Goal: Information Seeking & Learning: Learn about a topic

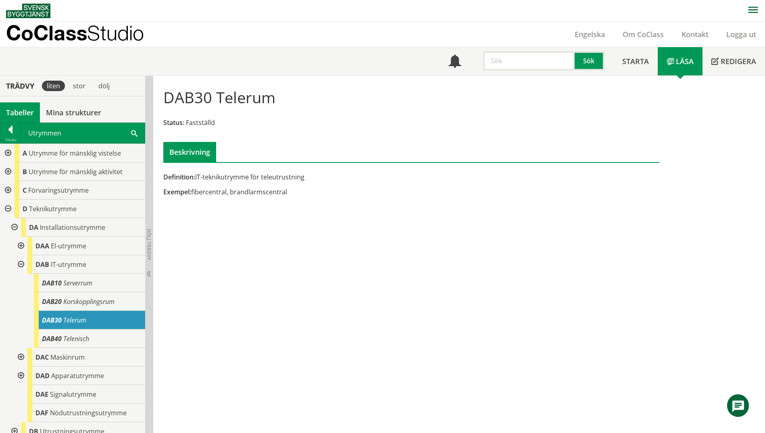
click at [131, 135] on span at bounding box center [134, 133] width 6 height 8
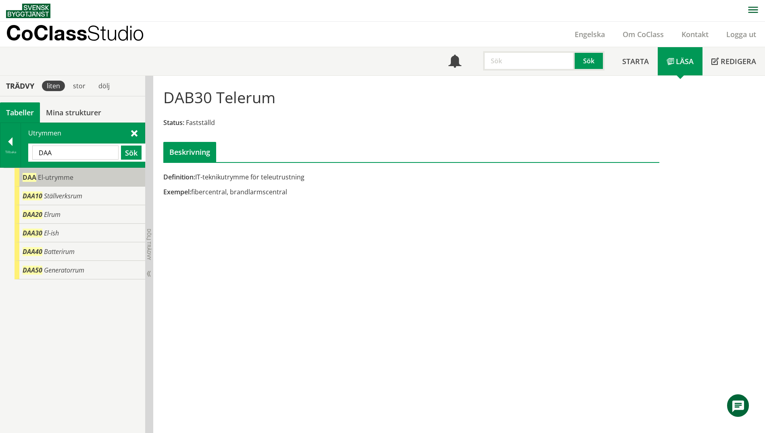
click at [67, 178] on span "El-utrymme" at bounding box center [55, 177] width 35 height 9
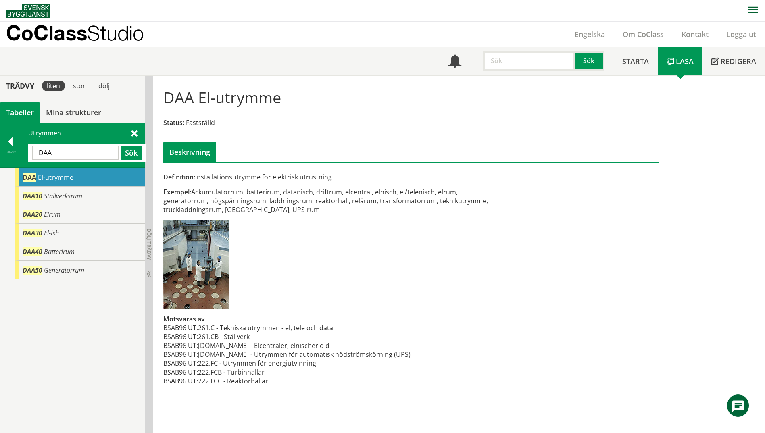
click at [77, 156] on input "DAA" at bounding box center [75, 153] width 86 height 14
click at [133, 152] on button "Sök" at bounding box center [131, 153] width 21 height 14
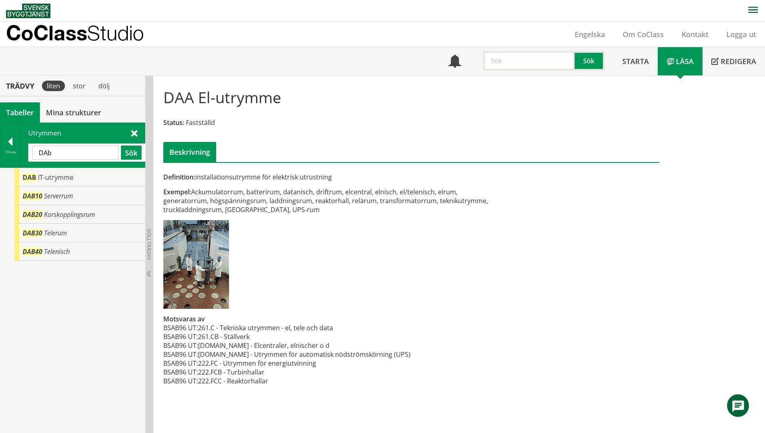
drag, startPoint x: 58, startPoint y: 155, endPoint x: 35, endPoint y: 155, distance: 22.6
click at [35, 155] on input "DAb" at bounding box center [75, 153] width 86 height 14
type input "el nisch"
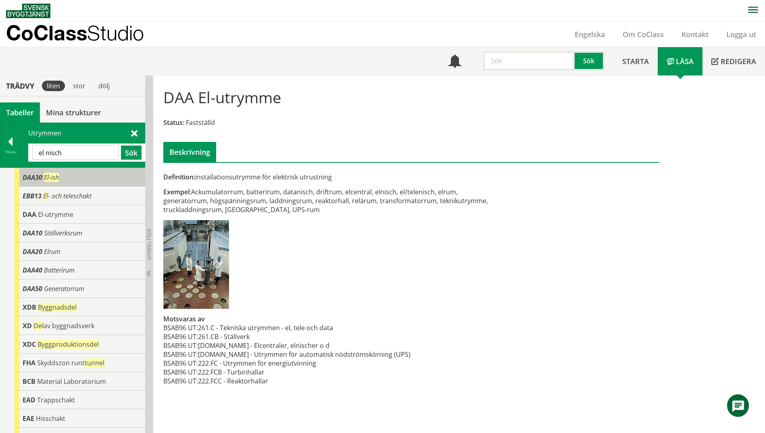
click at [31, 178] on span "DAA30" at bounding box center [33, 177] width 20 height 9
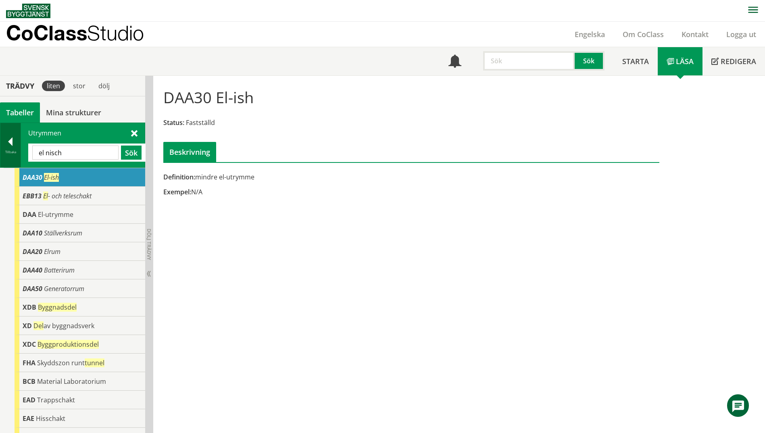
click at [1, 151] on div "Tillbaka" at bounding box center [10, 152] width 20 height 6
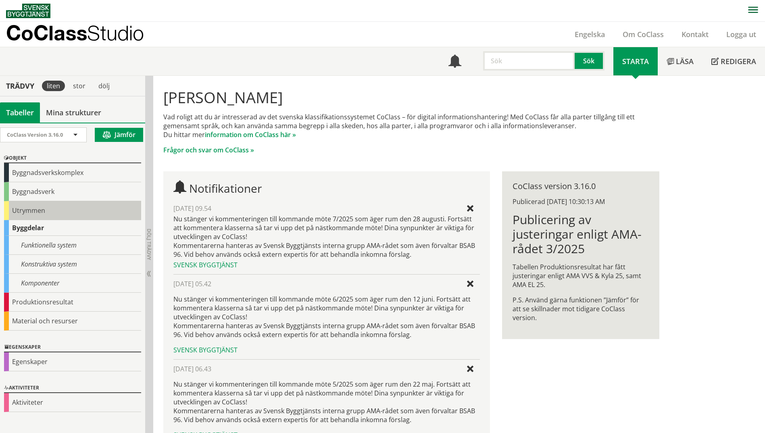
click at [28, 211] on div "Utrymmen" at bounding box center [72, 210] width 137 height 19
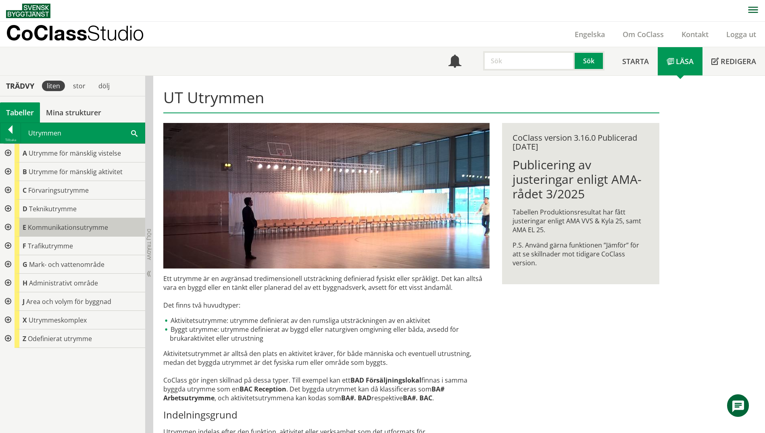
click at [37, 225] on span "Kommunikationsutrymme" at bounding box center [68, 227] width 80 height 9
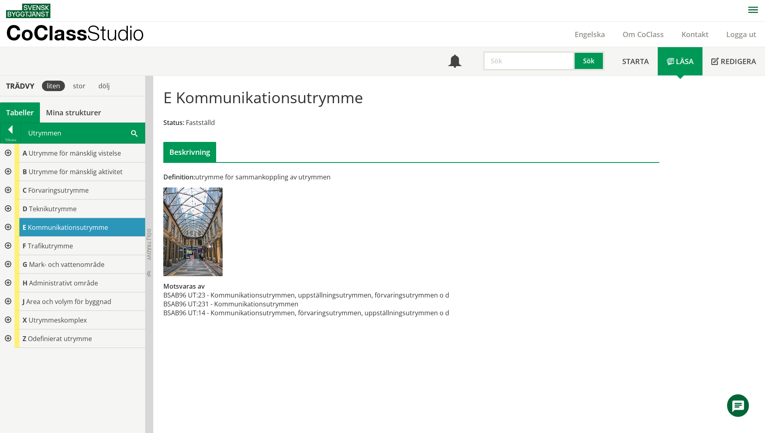
click at [10, 226] on div at bounding box center [7, 227] width 15 height 19
click at [8, 208] on div at bounding box center [7, 209] width 15 height 19
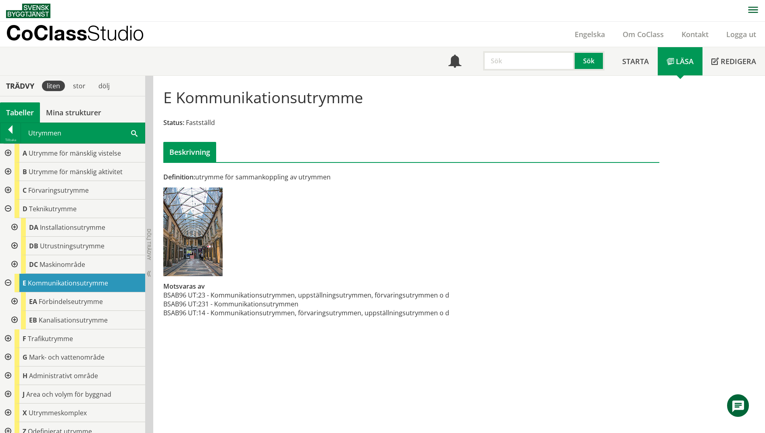
click at [17, 226] on div at bounding box center [13, 227] width 15 height 19
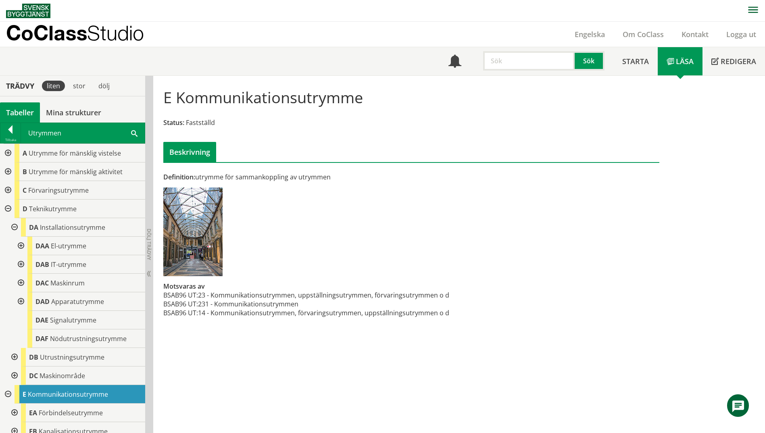
click at [22, 246] on div at bounding box center [20, 246] width 15 height 19
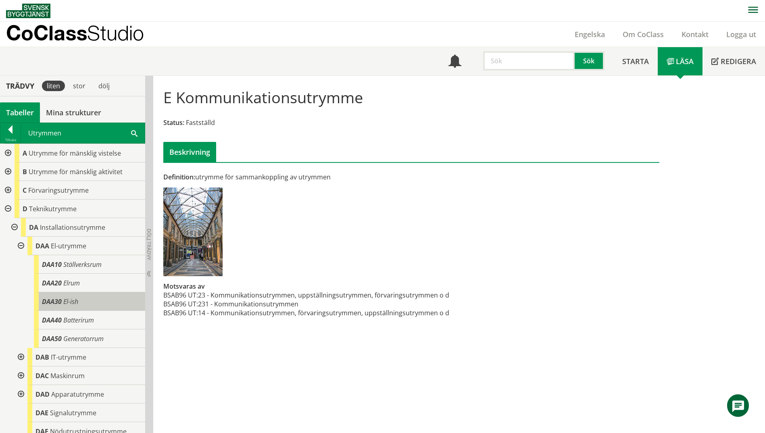
click at [88, 304] on div "DAA30 El-ish" at bounding box center [89, 301] width 111 height 19
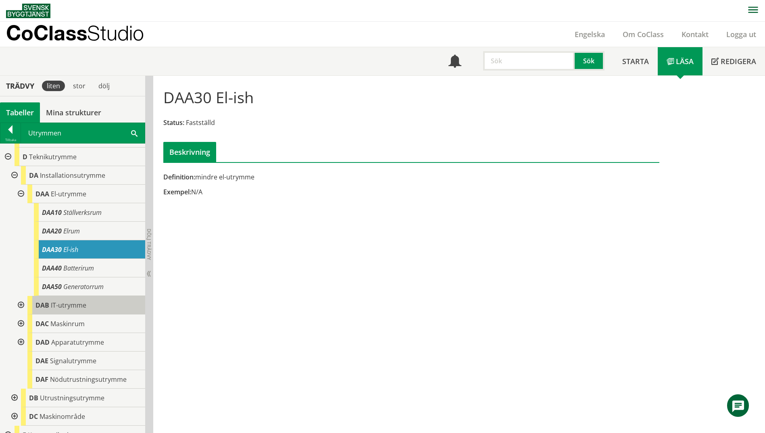
scroll to position [81, 0]
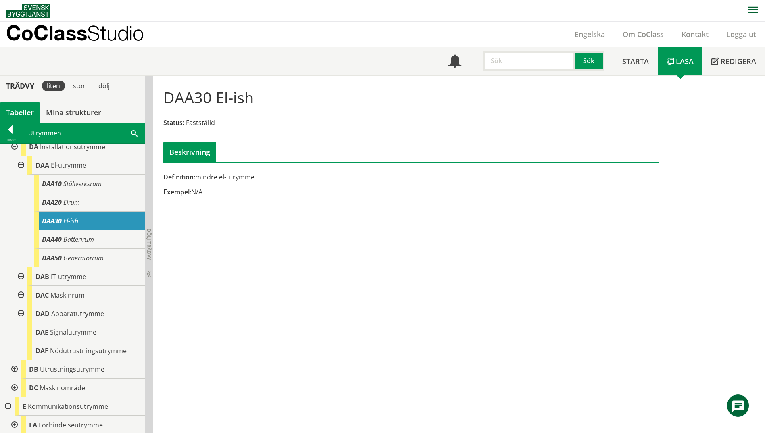
click at [20, 274] on div at bounding box center [20, 276] width 15 height 19
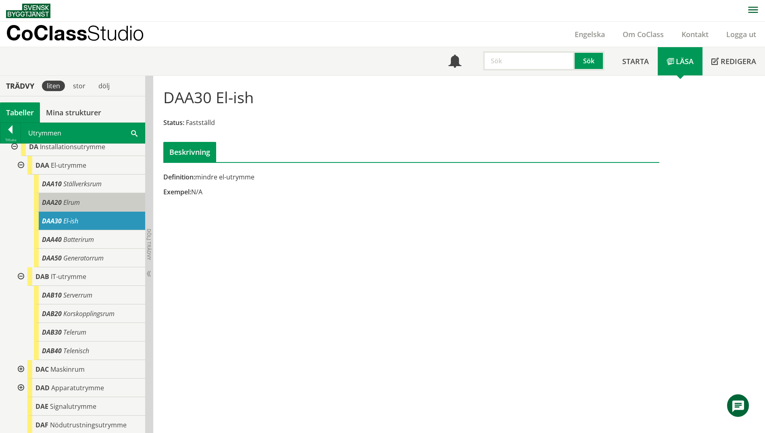
click at [110, 208] on div "DAA20 Elrum" at bounding box center [89, 202] width 111 height 19
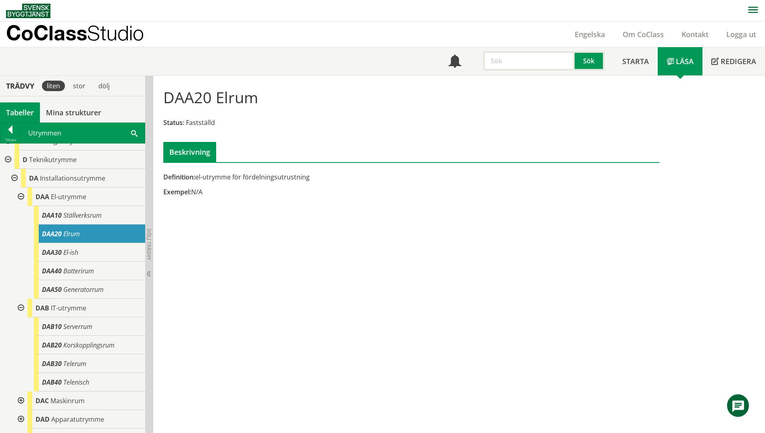
scroll to position [40, 0]
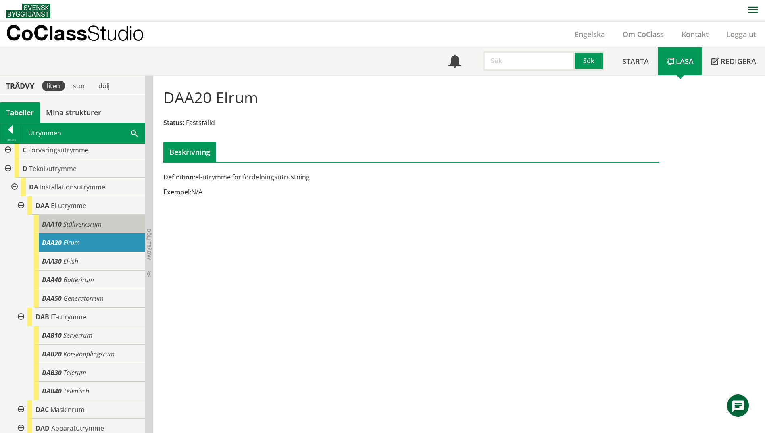
click at [109, 230] on div "DAA10 Ställverksrum" at bounding box center [89, 224] width 111 height 19
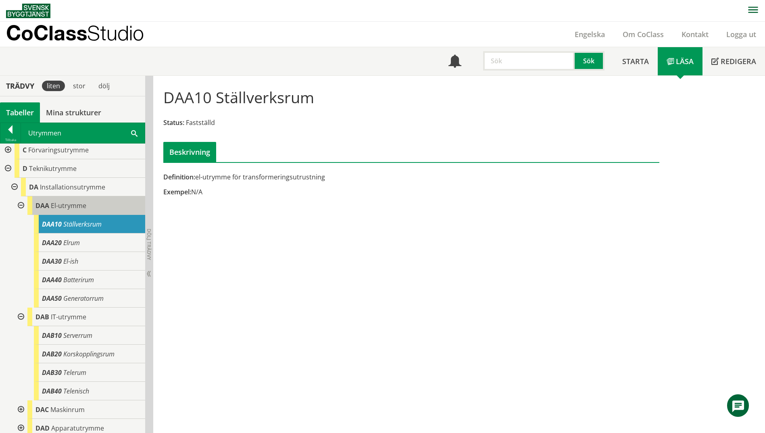
click at [105, 210] on div "DAA El-utrymme" at bounding box center [86, 205] width 118 height 19
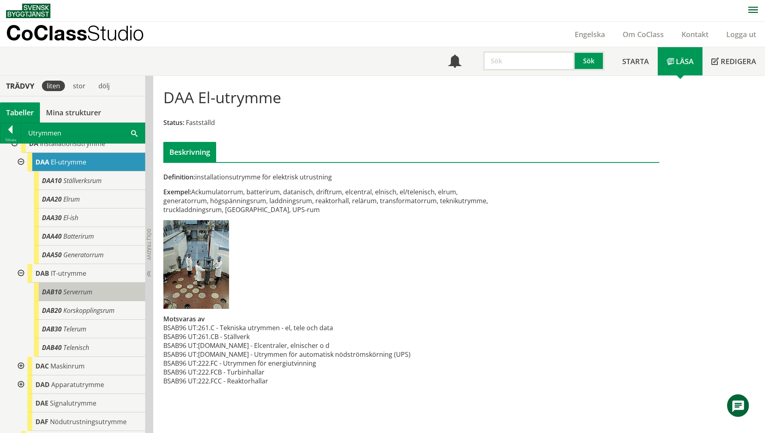
scroll to position [81, 0]
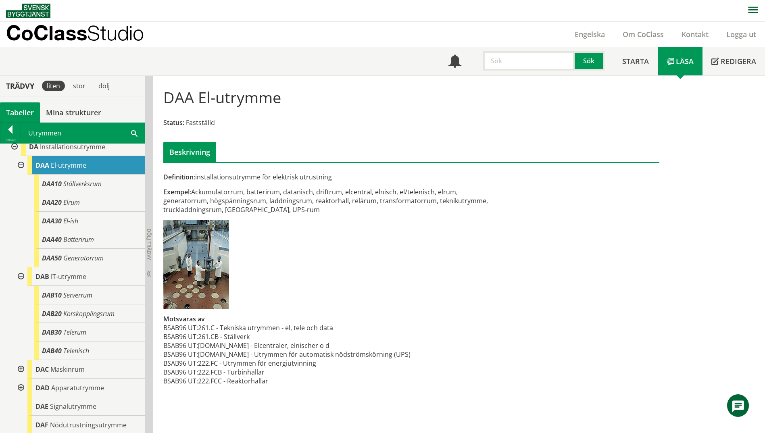
click at [142, 136] on div "Utrymmen Sök" at bounding box center [83, 133] width 124 height 20
click at [133, 135] on span at bounding box center [134, 133] width 6 height 8
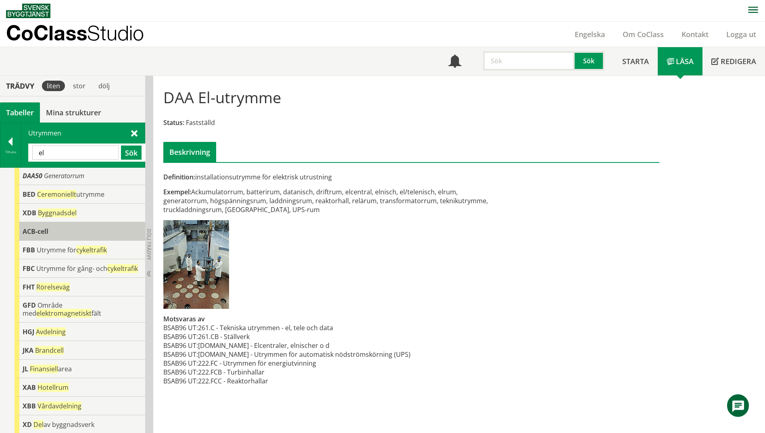
scroll to position [0, 0]
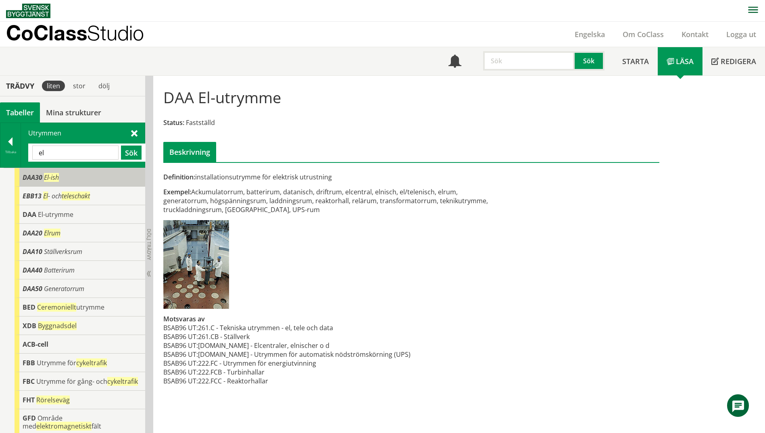
click at [35, 181] on span "DAA30" at bounding box center [33, 177] width 20 height 9
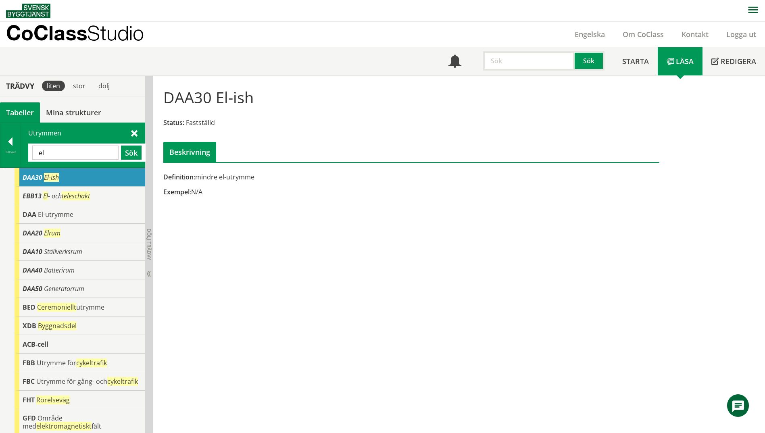
drag, startPoint x: 60, startPoint y: 152, endPoint x: 0, endPoint y: 157, distance: 60.6
click at [0, 157] on html "AMA AMA Beskrivningsverktyg AMA Funktion BSAB Bygginfo Byggjura Byggkatalogen […" at bounding box center [382, 216] width 765 height 433
type input "baa"
click at [125, 148] on button "Sök" at bounding box center [131, 153] width 21 height 14
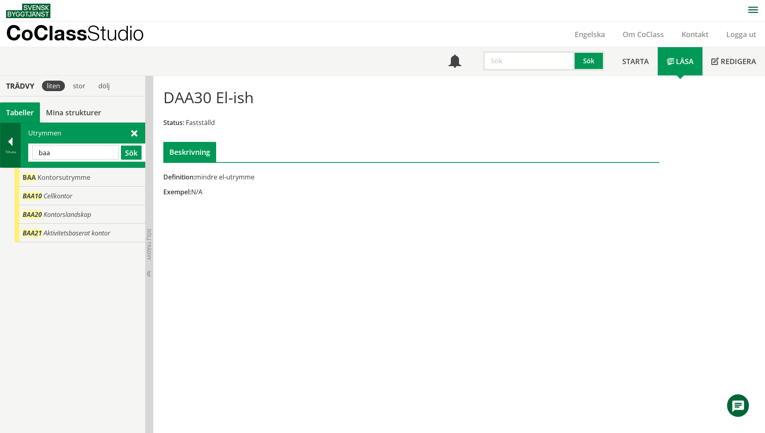
click at [8, 146] on div at bounding box center [10, 142] width 20 height 11
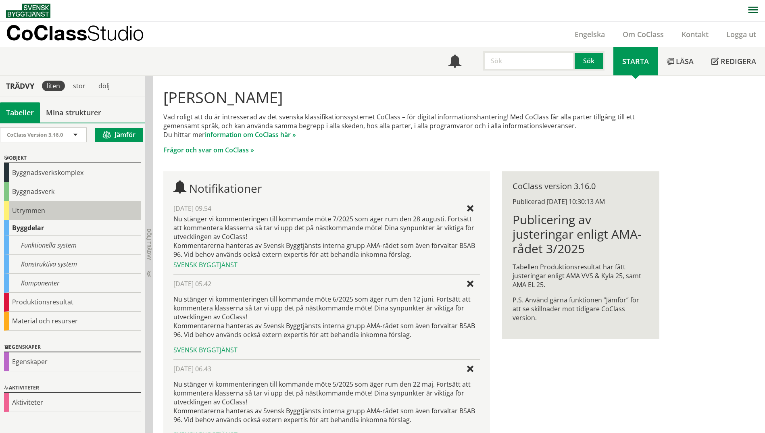
click at [17, 208] on div "Utrymmen" at bounding box center [72, 210] width 137 height 19
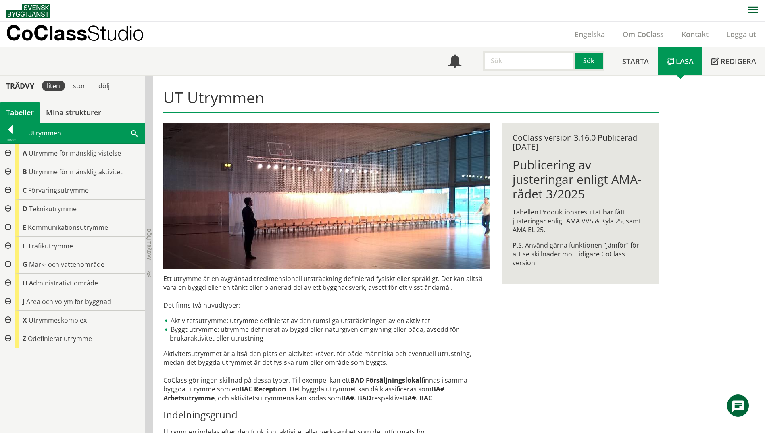
click at [11, 154] on div at bounding box center [7, 153] width 15 height 19
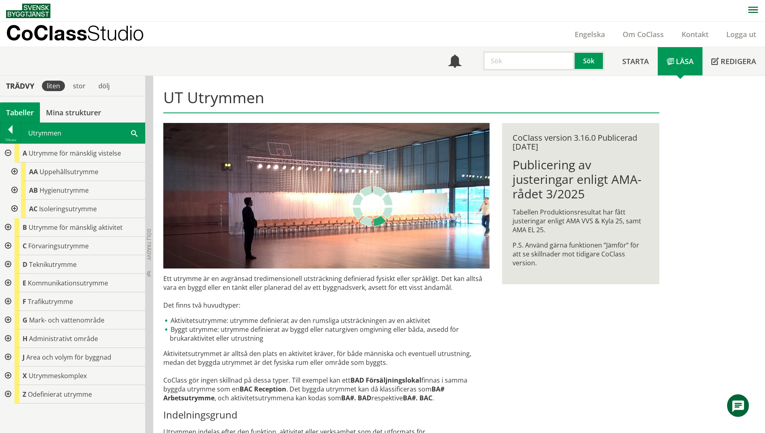
click at [16, 170] on div at bounding box center [13, 171] width 15 height 19
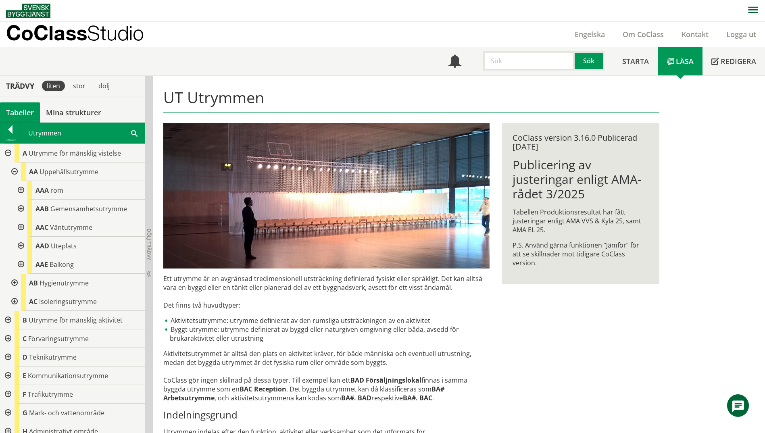
click at [16, 170] on div at bounding box center [13, 171] width 15 height 19
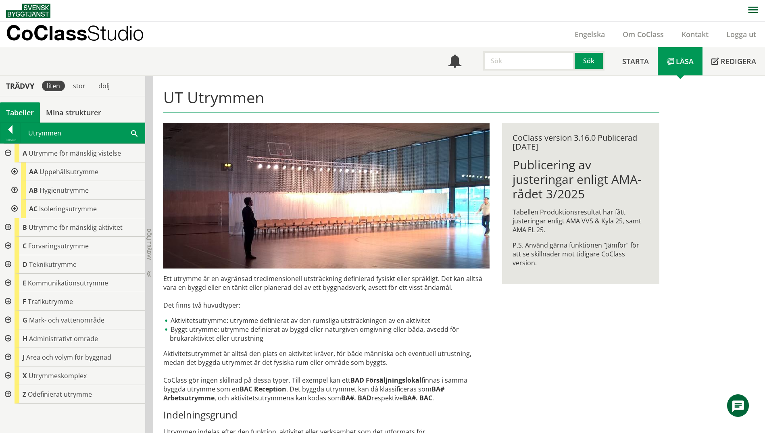
click at [4, 228] on div at bounding box center [7, 227] width 15 height 19
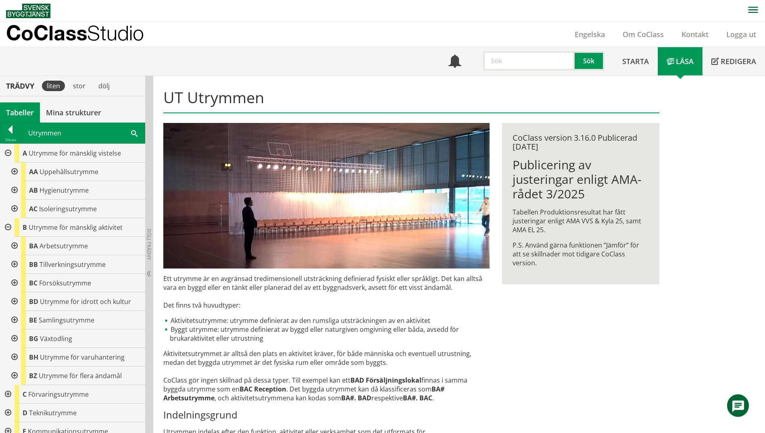
click at [13, 246] on div at bounding box center [13, 246] width 15 height 19
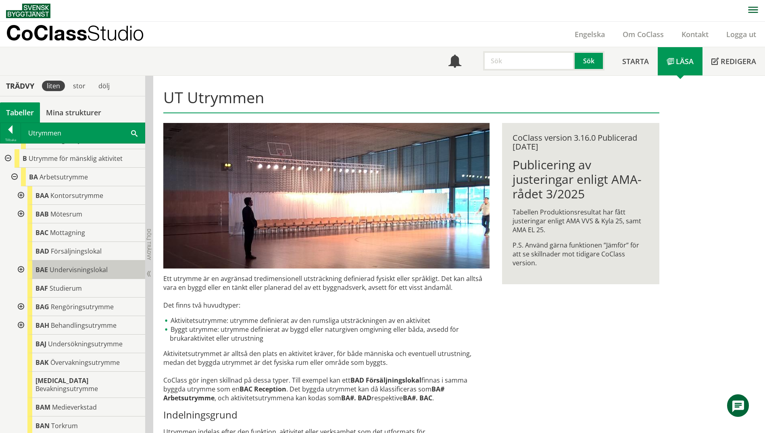
scroll to position [81, 0]
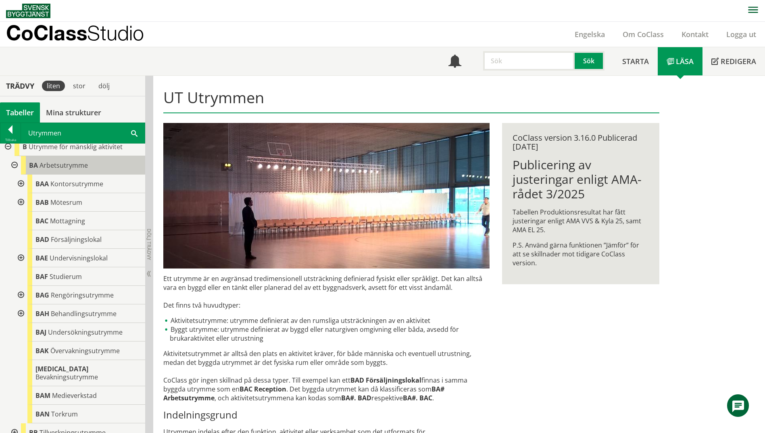
click at [46, 166] on span "Arbetsutrymme" at bounding box center [64, 165] width 48 height 9
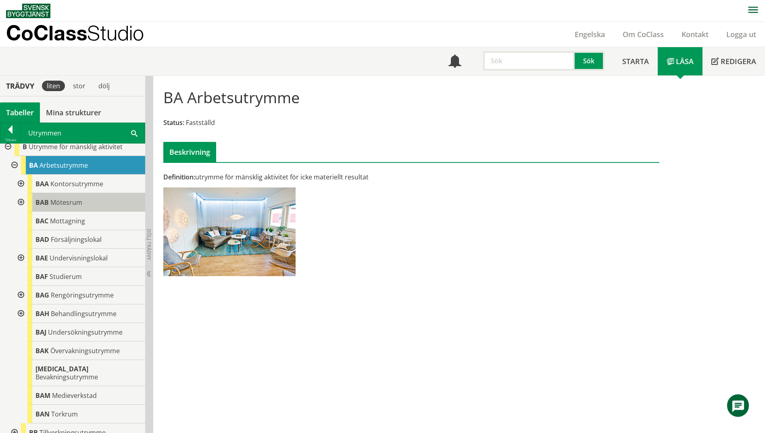
click at [66, 200] on span "Mötesrum" at bounding box center [66, 202] width 32 height 9
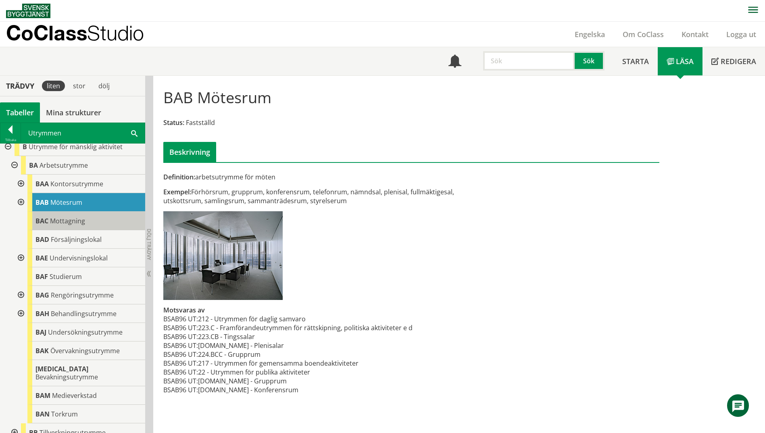
click at [65, 218] on span "Mottagning" at bounding box center [67, 220] width 35 height 9
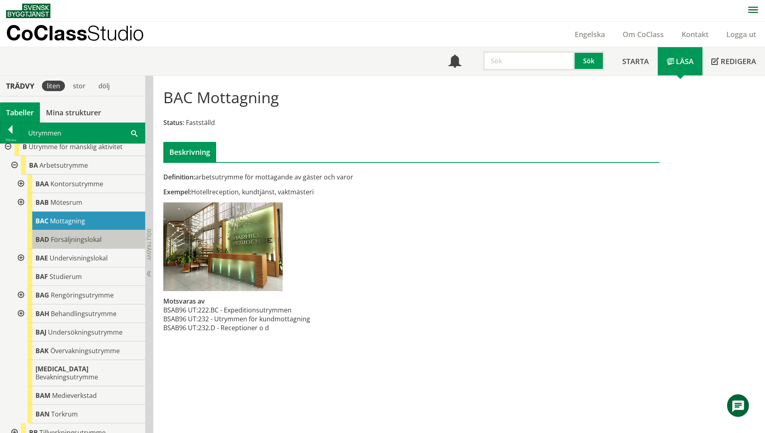
click at [63, 234] on div "BAD Försäljningslokal" at bounding box center [86, 239] width 118 height 19
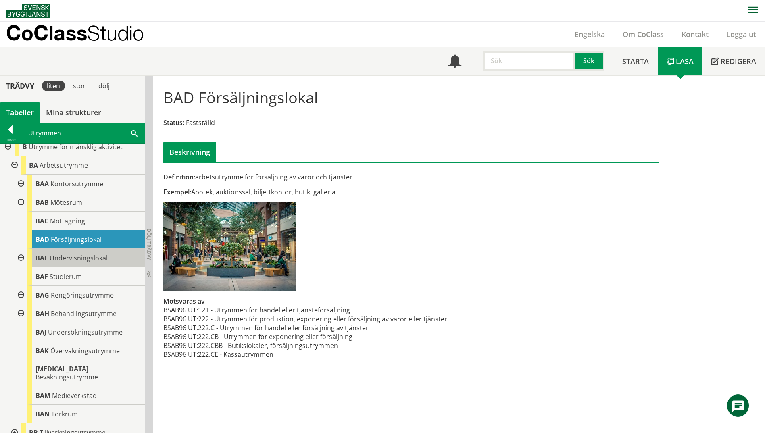
click at [63, 260] on span "Undervisningslokal" at bounding box center [79, 258] width 58 height 9
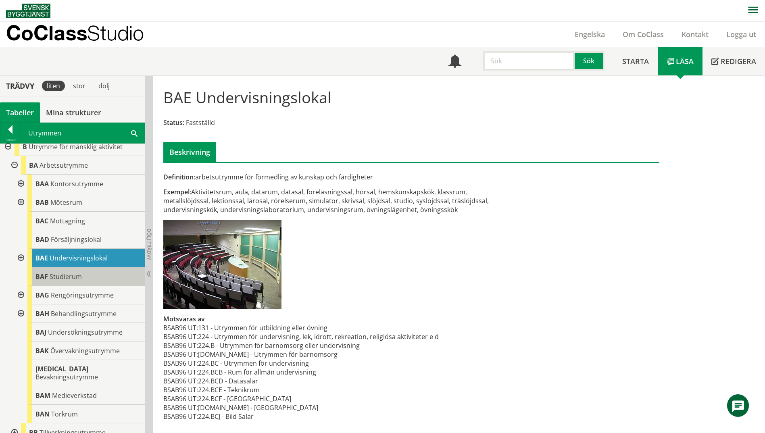
click at [66, 275] on span "Studierum" at bounding box center [66, 276] width 32 height 9
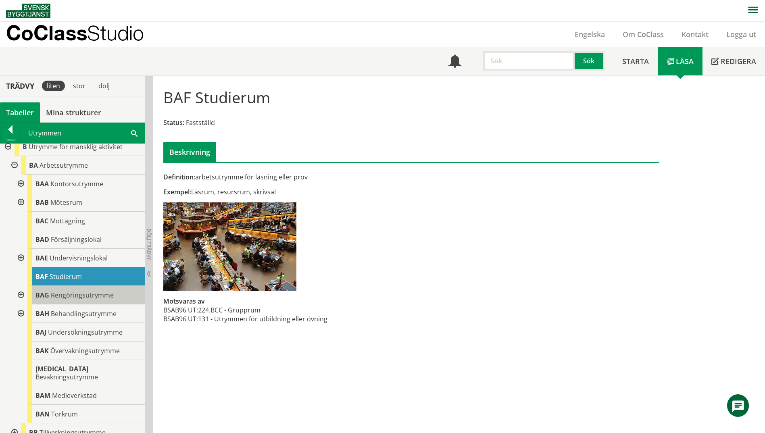
click at [104, 295] on span "Rengöringsutrymme" at bounding box center [82, 295] width 63 height 9
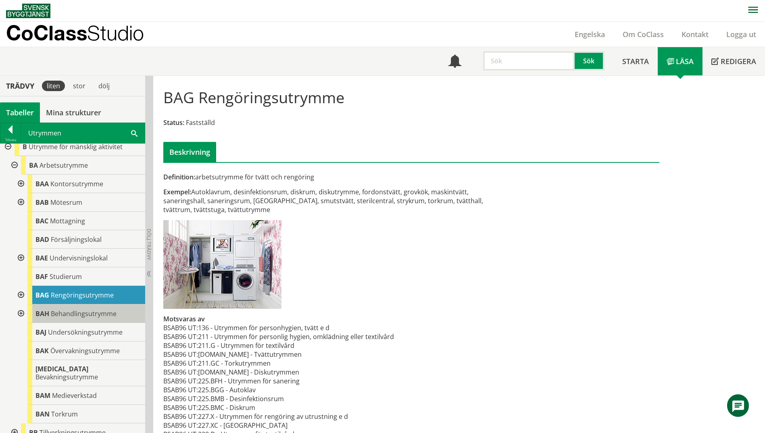
click at [99, 310] on span "Behandlingsutrymme" at bounding box center [84, 313] width 66 height 9
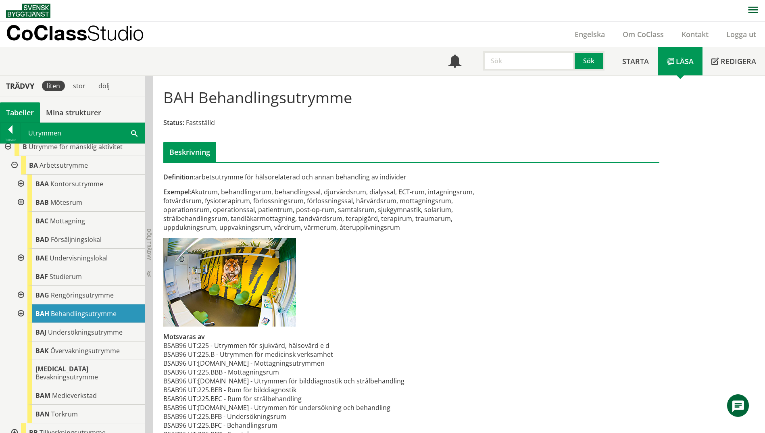
click at [23, 314] on div at bounding box center [20, 313] width 15 height 19
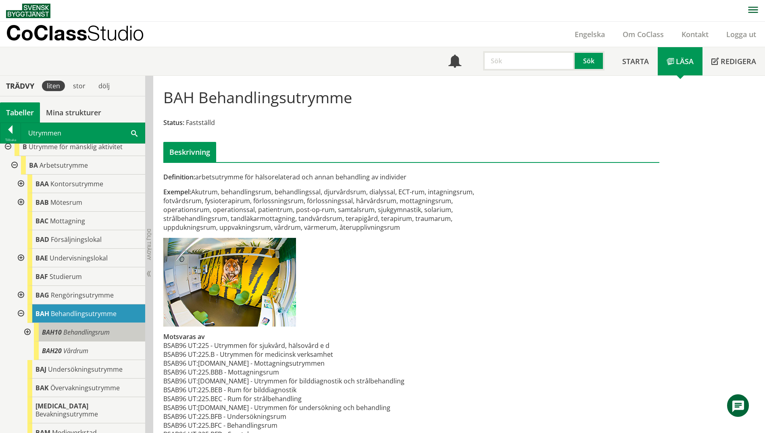
click at [103, 336] on span "Behandlingsrum" at bounding box center [86, 332] width 46 height 9
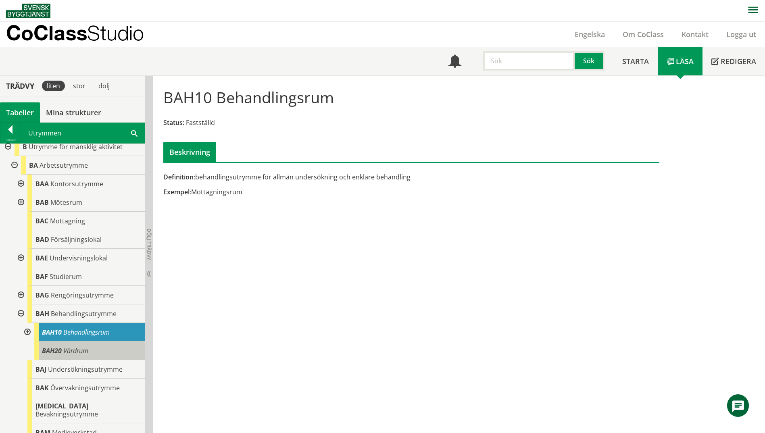
click at [82, 353] on span "Vårdrum" at bounding box center [75, 350] width 25 height 9
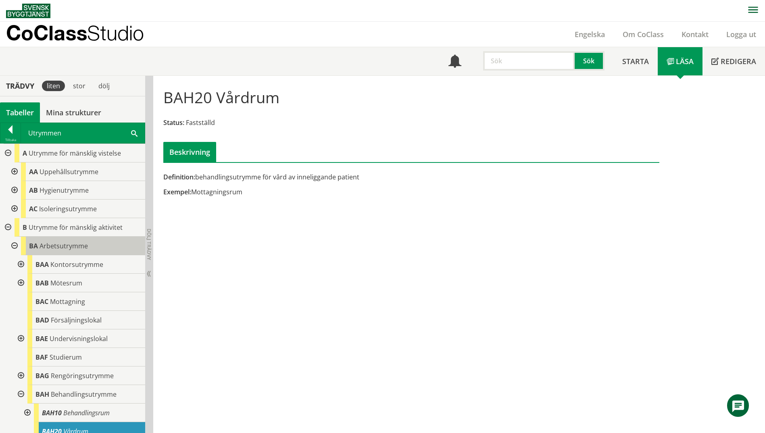
click at [63, 248] on span "Arbetsutrymme" at bounding box center [64, 245] width 48 height 9
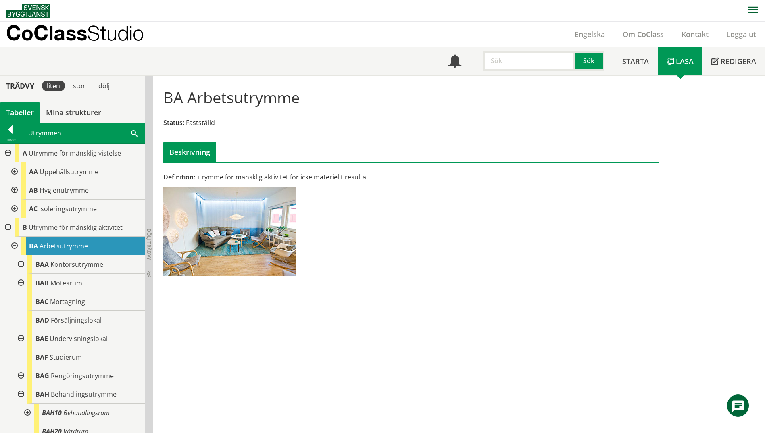
click at [15, 209] on div at bounding box center [13, 209] width 15 height 19
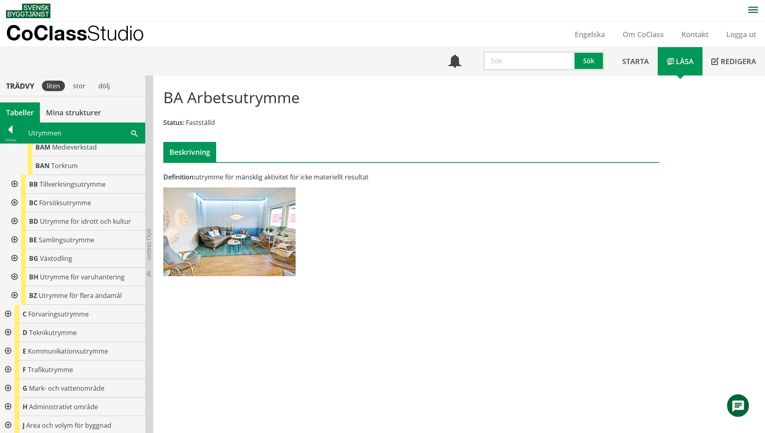
scroll to position [434, 0]
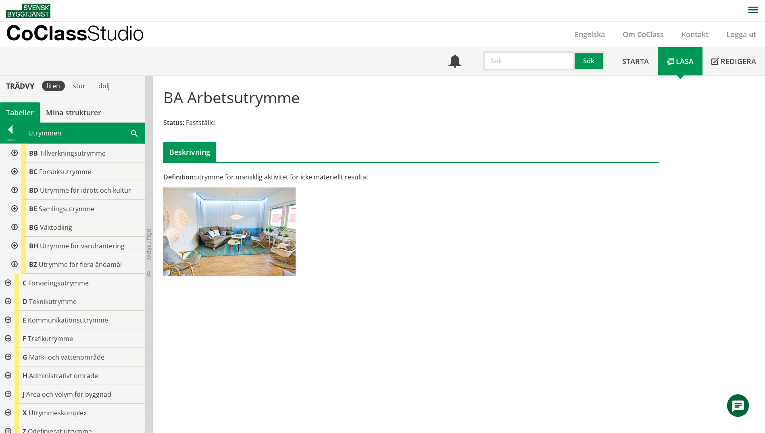
click at [19, 257] on div at bounding box center [13, 264] width 15 height 19
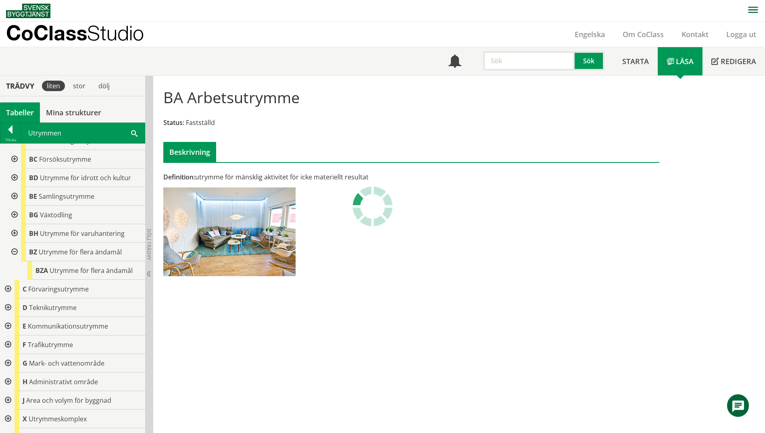
scroll to position [453, 0]
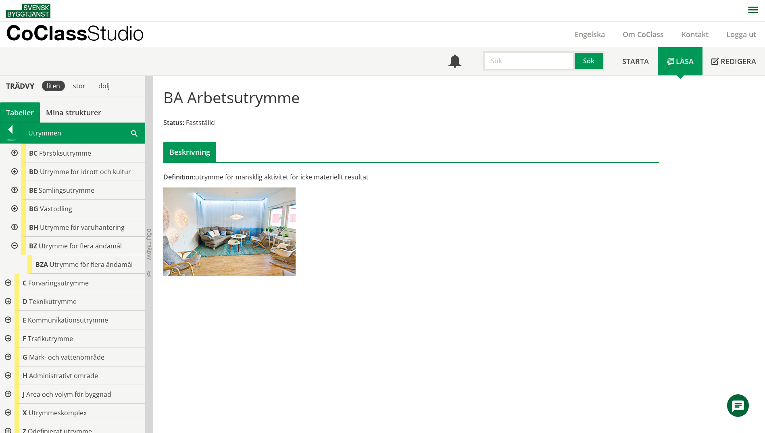
click at [7, 275] on div at bounding box center [7, 283] width 15 height 19
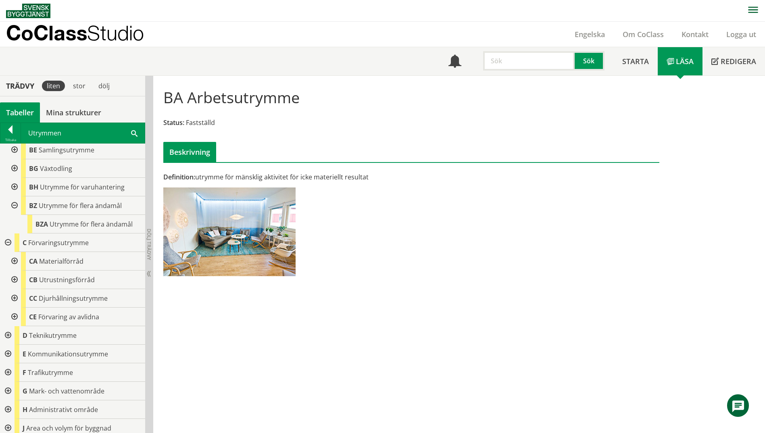
scroll to position [527, 0]
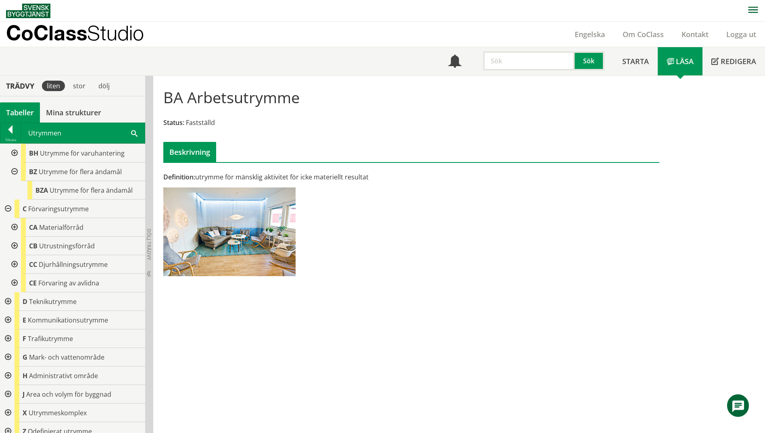
click at [9, 294] on div at bounding box center [7, 301] width 15 height 19
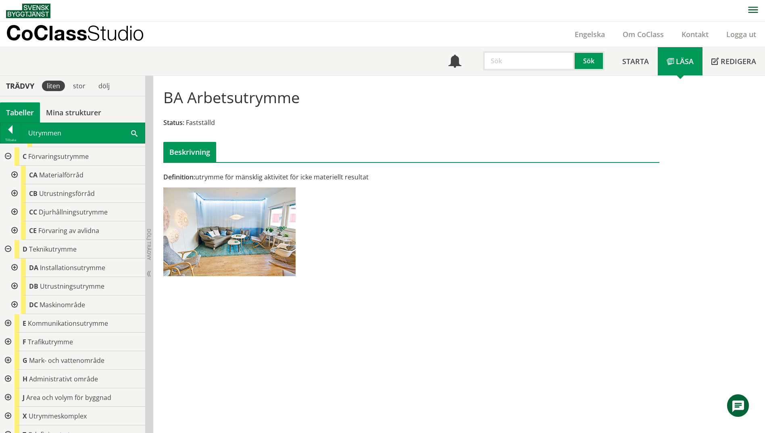
scroll to position [583, 0]
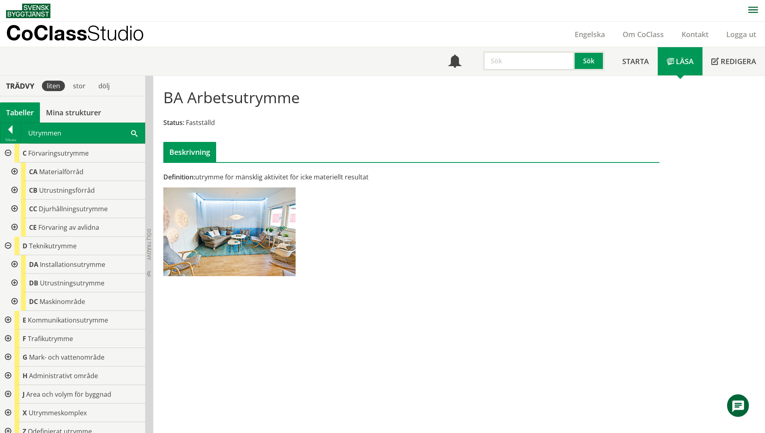
click at [7, 424] on div at bounding box center [7, 431] width 15 height 19
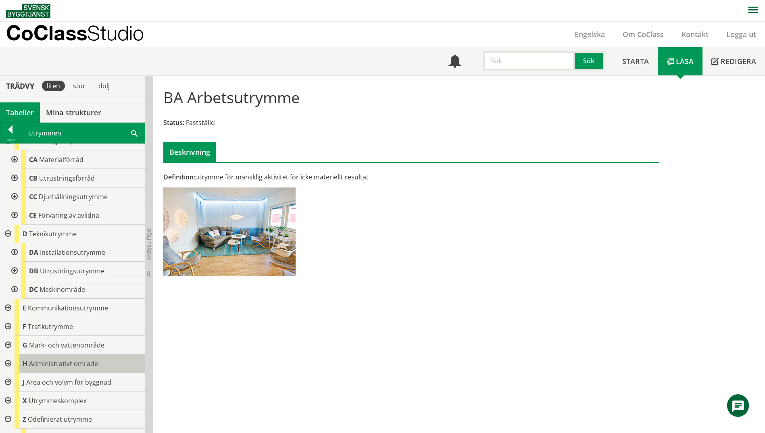
scroll to position [601, 0]
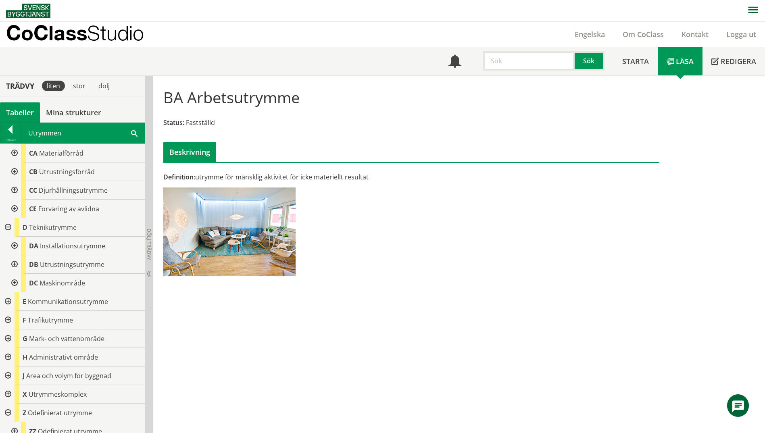
click at [134, 136] on span at bounding box center [134, 133] width 6 height 8
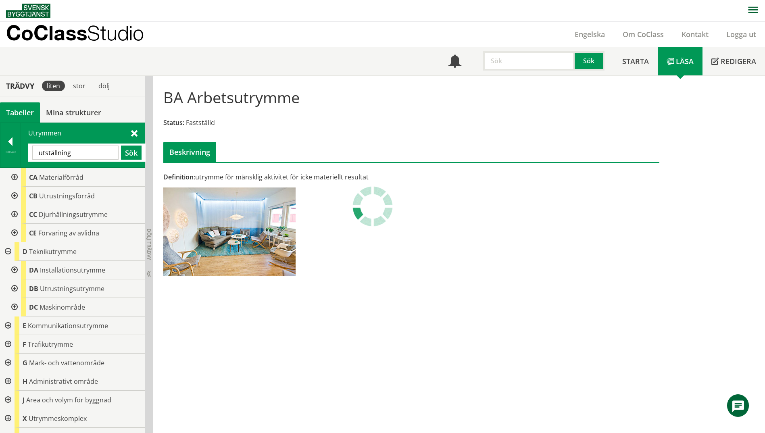
scroll to position [0, 0]
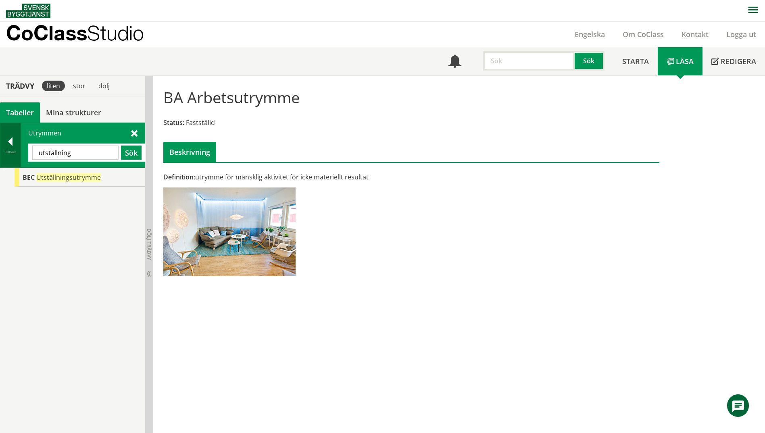
drag, startPoint x: 85, startPoint y: 152, endPoint x: 4, endPoint y: 154, distance: 81.9
click at [4, 154] on div "Tillbaka Utrymmen utställning Sök" at bounding box center [72, 145] width 145 height 45
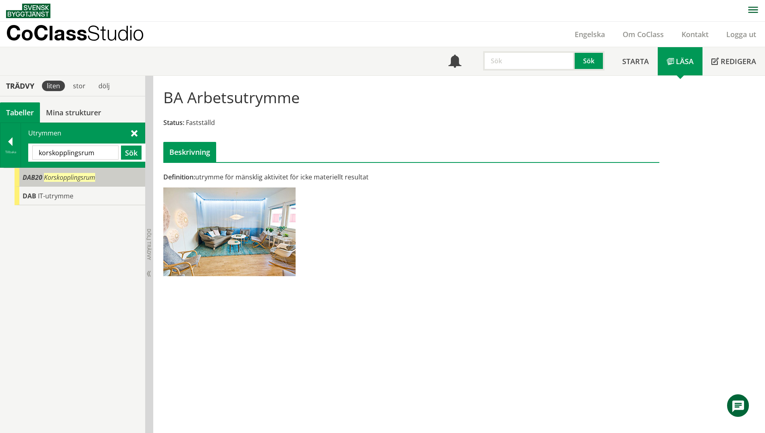
click at [30, 180] on span "DAB20" at bounding box center [33, 177] width 20 height 9
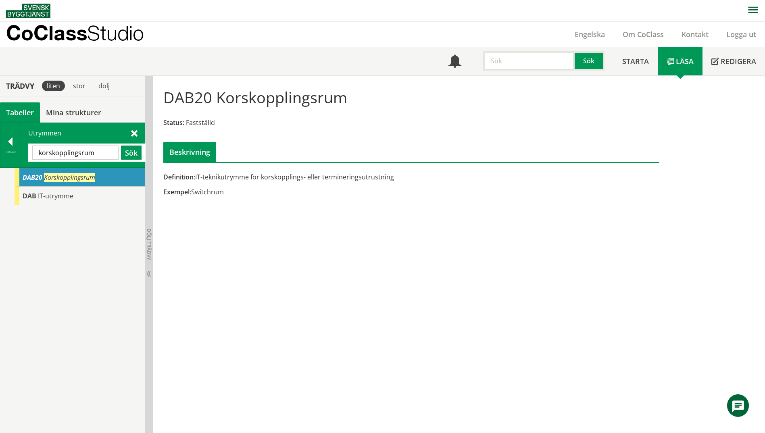
drag, startPoint x: 96, startPoint y: 153, endPoint x: -2, endPoint y: 159, distance: 98.1
click at [0, 159] on html "AMA AMA Beskrivningsverktyg AMA Funktion BSAB Bygginfo Byggjura Byggkatalogen […" at bounding box center [382, 216] width 765 height 433
type input "bås"
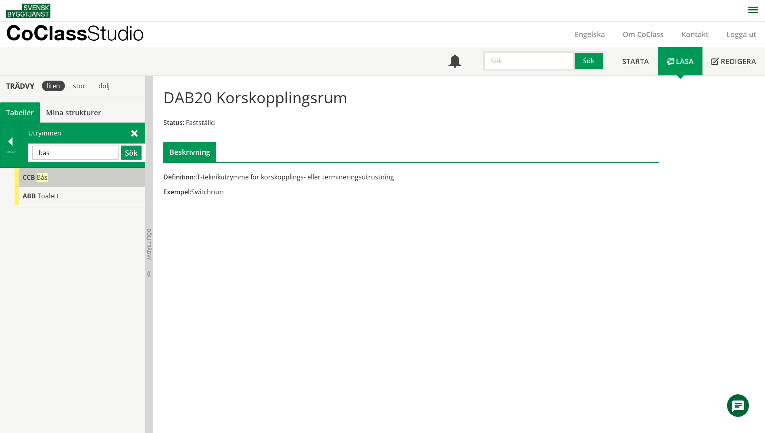
click at [54, 181] on div "CCB Bås" at bounding box center [80, 177] width 131 height 19
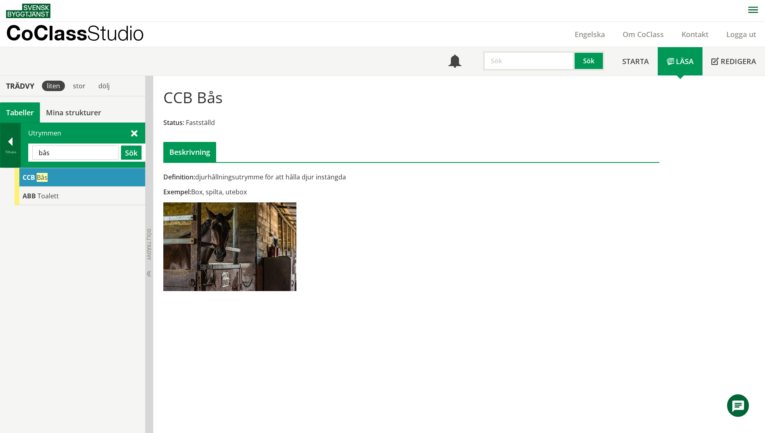
drag, startPoint x: 71, startPoint y: 152, endPoint x: 11, endPoint y: 151, distance: 59.7
click at [11, 151] on div "Tillbaka Utrymmen [GEOGRAPHIC_DATA] Sök" at bounding box center [72, 145] width 145 height 45
type input "kök"
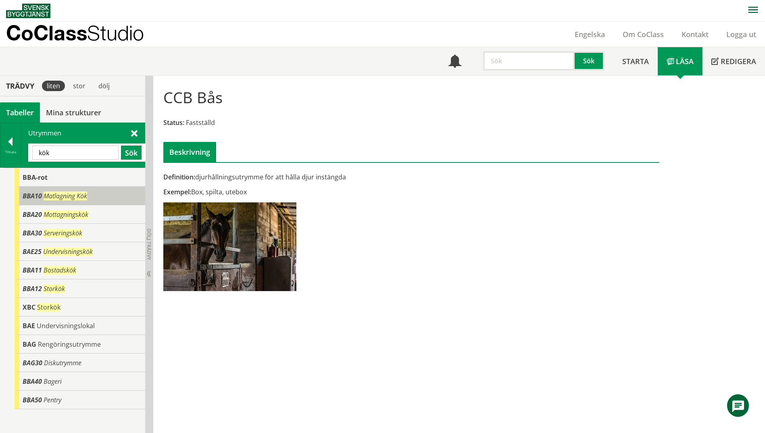
click at [28, 196] on span "BBA10" at bounding box center [32, 195] width 19 height 9
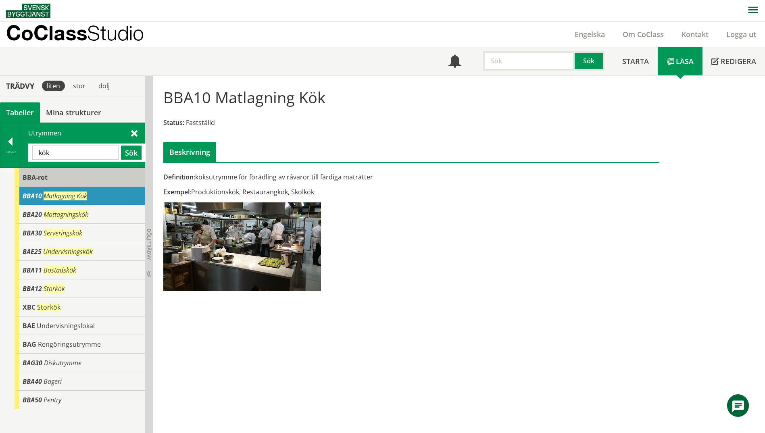
click at [38, 178] on span "BBA-rot" at bounding box center [35, 177] width 25 height 9
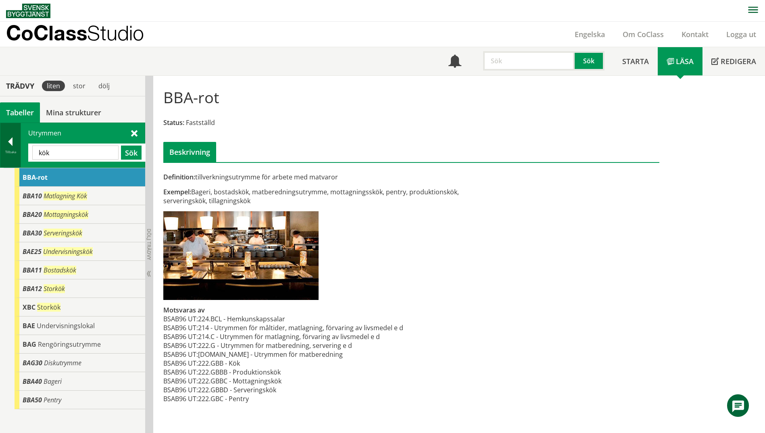
drag, startPoint x: 77, startPoint y: 156, endPoint x: 16, endPoint y: 158, distance: 60.9
click at [16, 158] on div "Tillbaka Utrymmen kök Sök" at bounding box center [72, 145] width 145 height 45
click at [10, 150] on div "Tillbaka" at bounding box center [10, 152] width 20 height 6
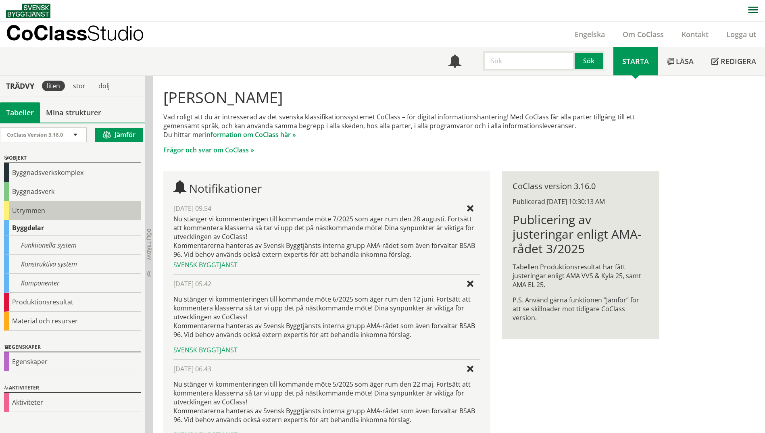
click at [22, 206] on div "Utrymmen" at bounding box center [72, 210] width 137 height 19
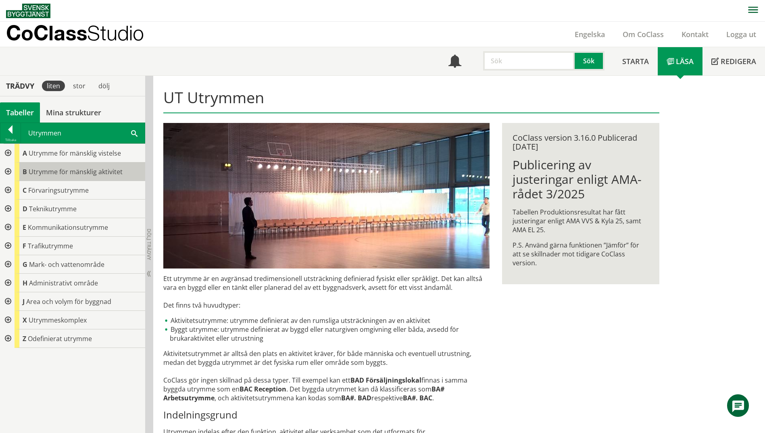
click at [16, 175] on div "B Utrymme för mänsklig aktivitet" at bounding box center [80, 171] width 131 height 19
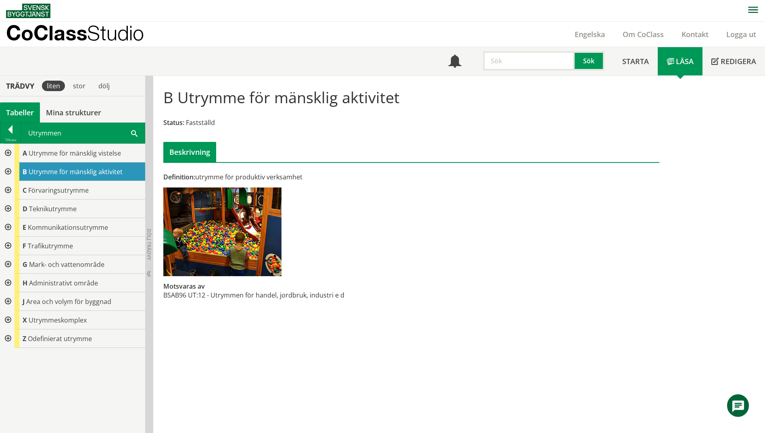
click at [12, 175] on div at bounding box center [7, 171] width 15 height 19
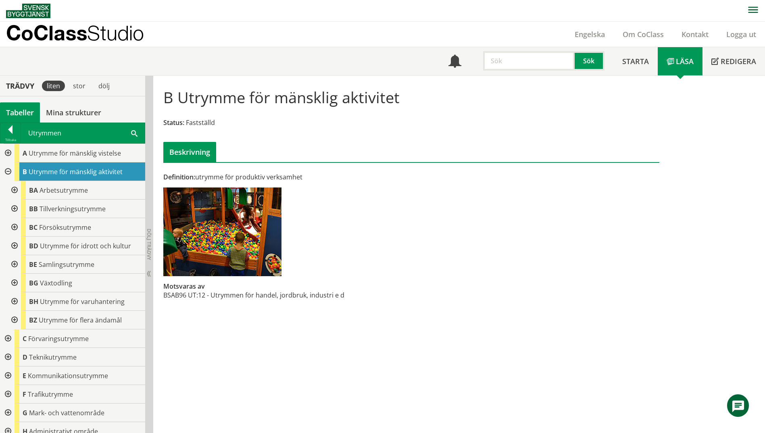
click at [15, 321] on div at bounding box center [13, 320] width 15 height 19
click at [7, 153] on div at bounding box center [7, 153] width 15 height 19
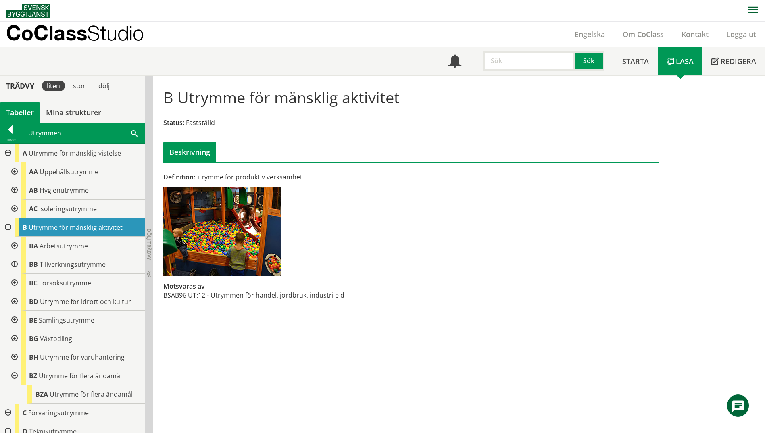
click at [14, 173] on div at bounding box center [13, 171] width 15 height 19
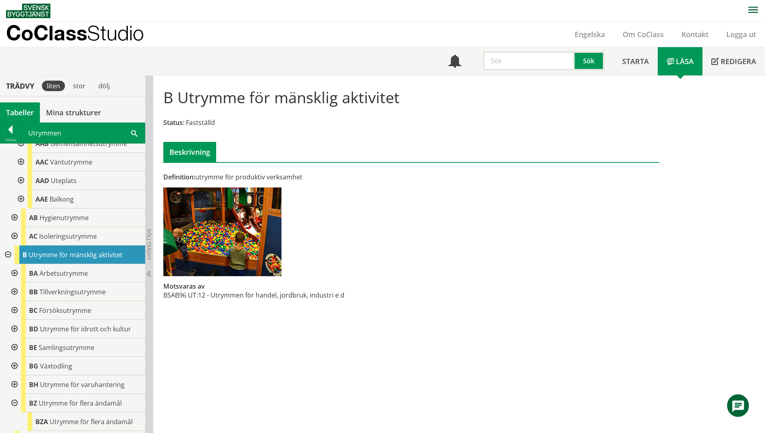
scroll to position [81, 0]
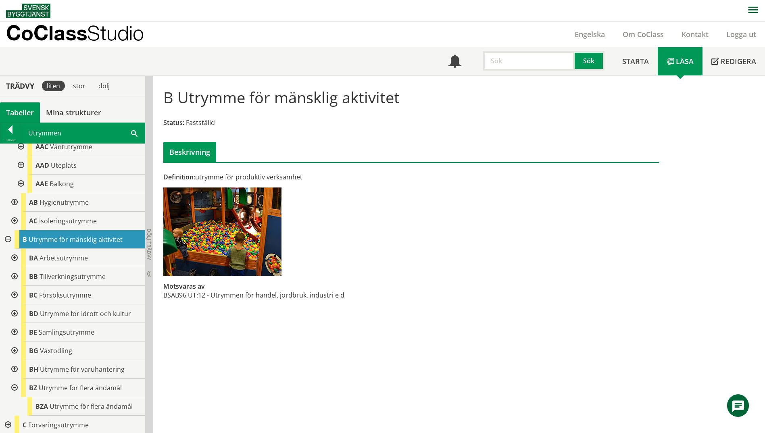
click at [11, 218] on div at bounding box center [13, 221] width 15 height 19
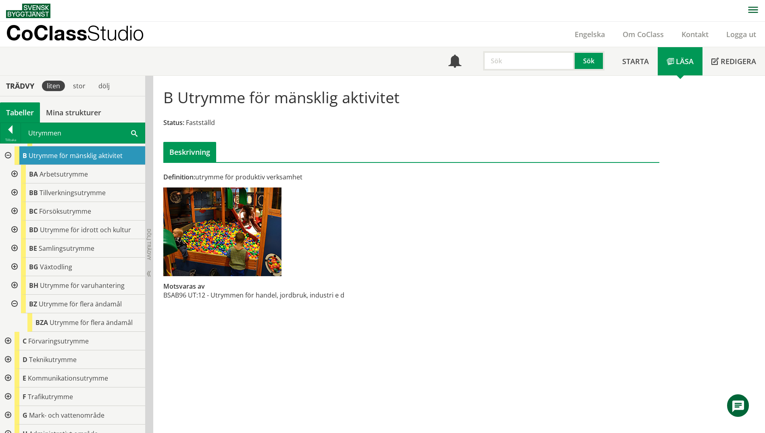
scroll to position [242, 0]
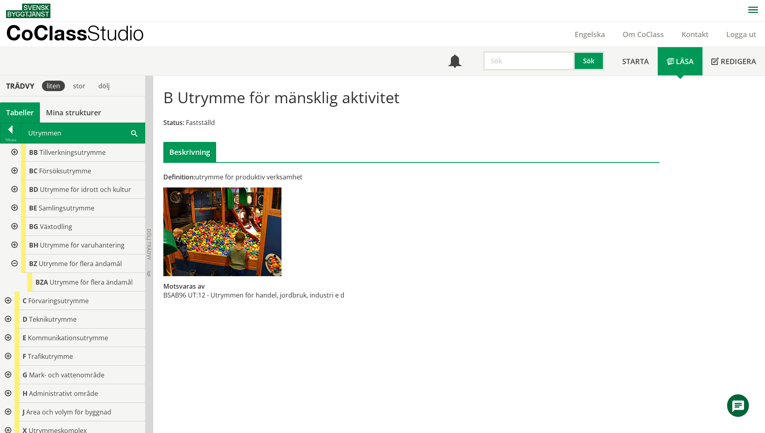
click at [19, 174] on div at bounding box center [13, 171] width 15 height 19
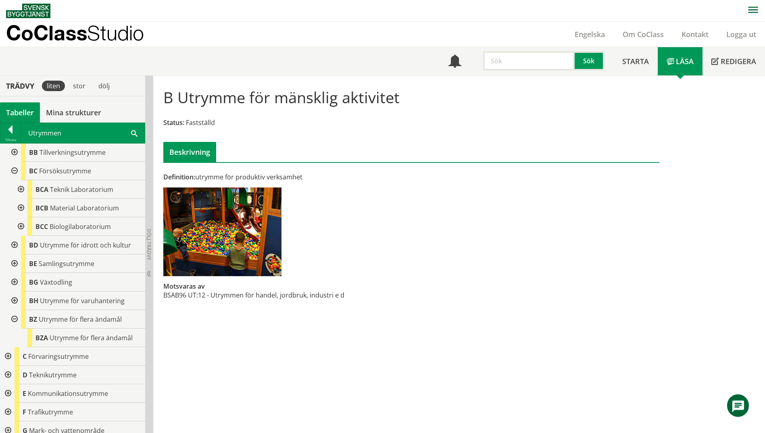
click at [17, 174] on div at bounding box center [13, 171] width 15 height 19
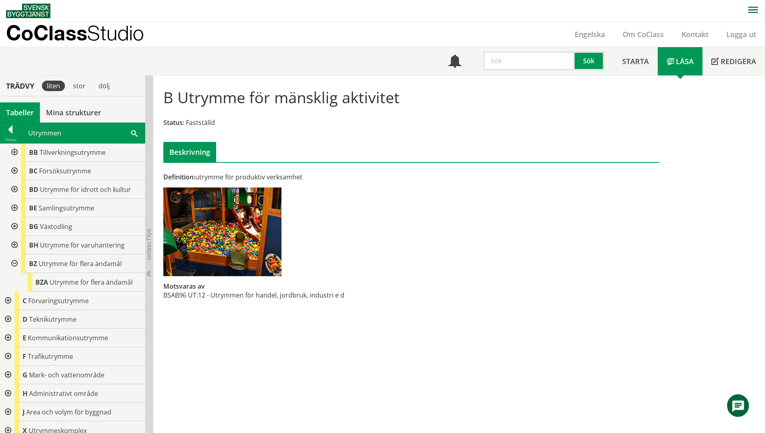
click at [14, 156] on div at bounding box center [13, 152] width 15 height 19
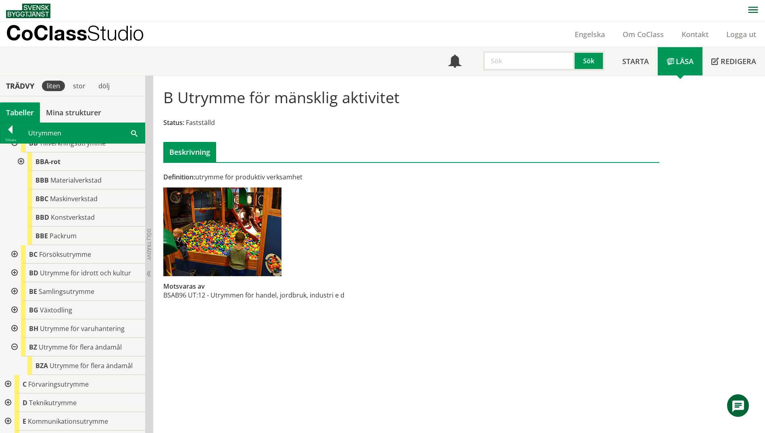
scroll to position [239, 0]
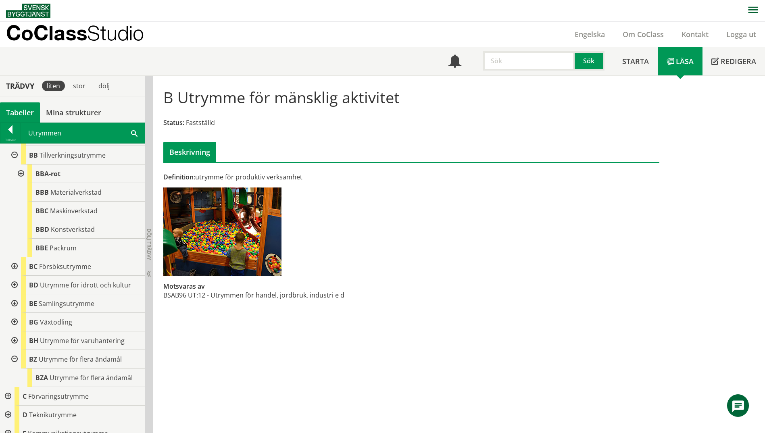
click at [15, 156] on div at bounding box center [13, 155] width 15 height 19
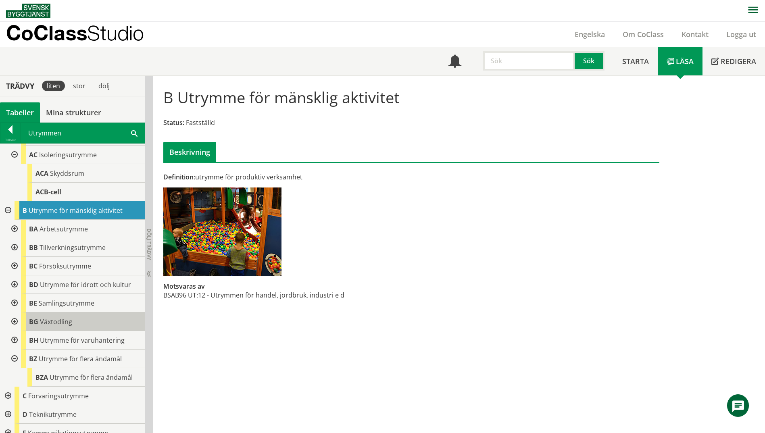
scroll to position [158, 0]
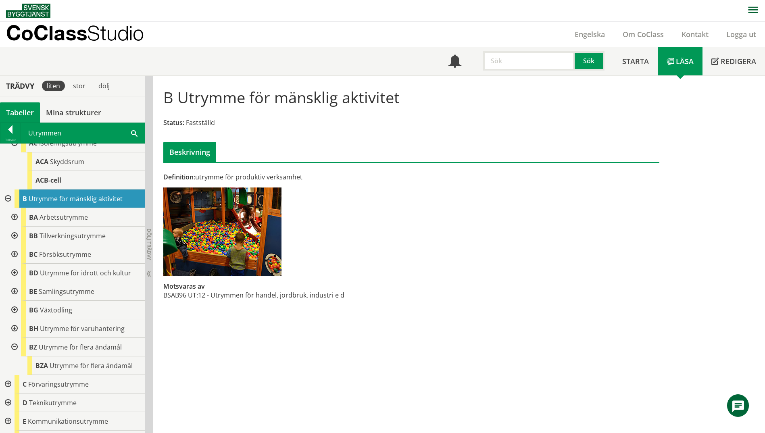
click at [15, 220] on div at bounding box center [13, 217] width 15 height 19
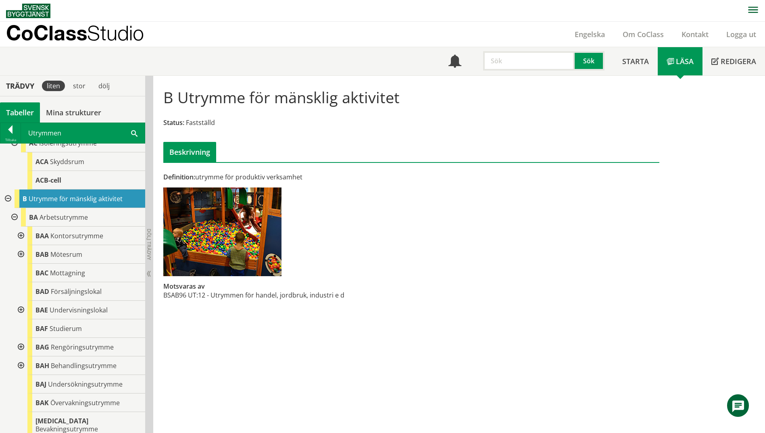
click at [21, 237] on div at bounding box center [20, 236] width 15 height 19
click at [21, 252] on div at bounding box center [20, 254] width 15 height 19
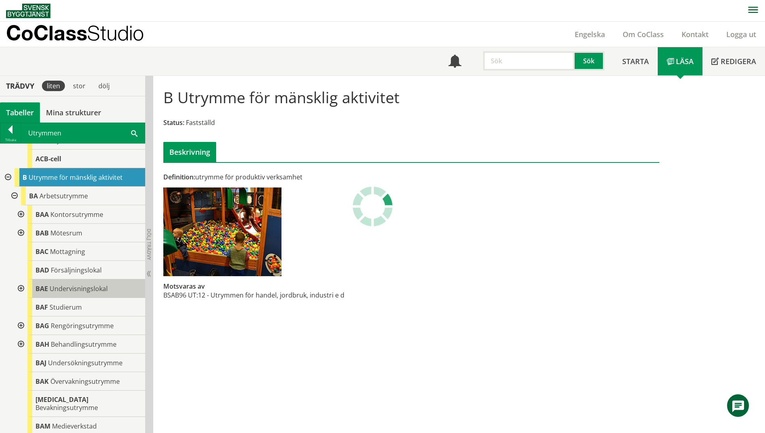
scroll to position [239, 0]
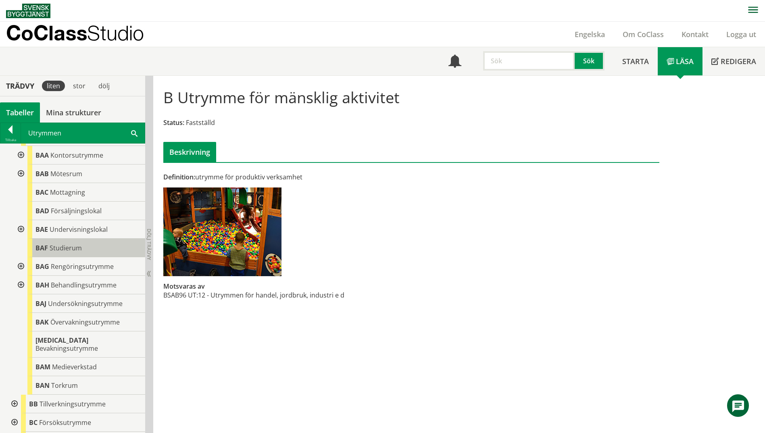
click at [68, 247] on span "Studierum" at bounding box center [66, 247] width 32 height 9
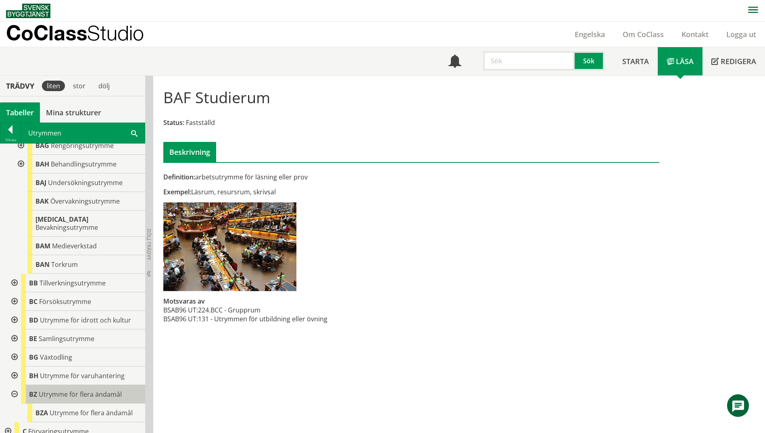
scroll to position [400, 0]
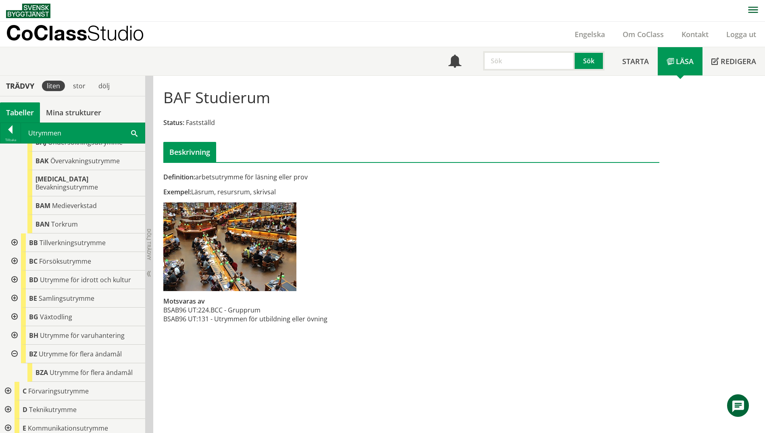
click at [132, 132] on span at bounding box center [134, 133] width 6 height 8
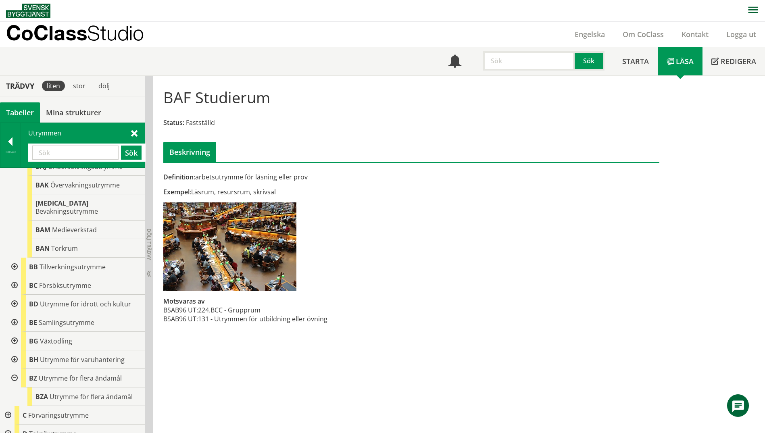
type input "p"
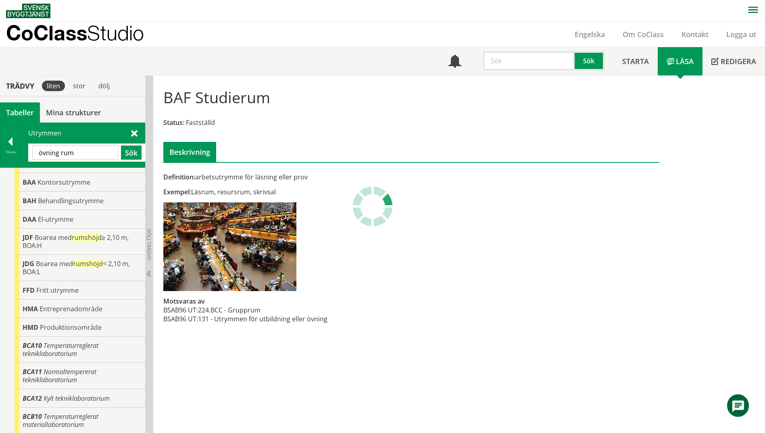
scroll to position [144, 0]
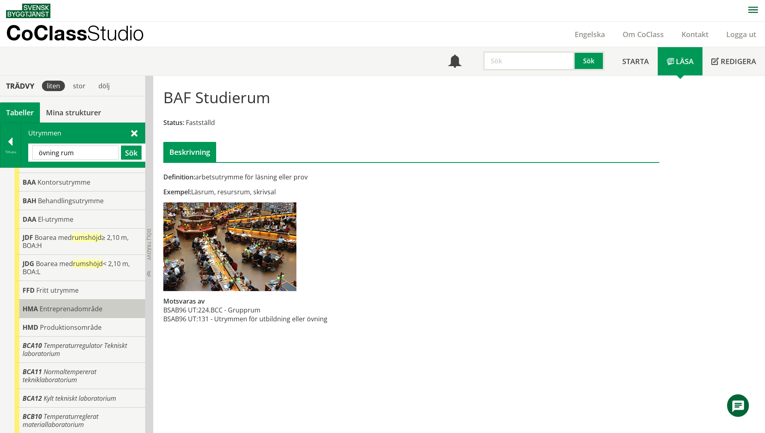
click at [65, 303] on div "HMA Entreprenadområde" at bounding box center [80, 309] width 131 height 19
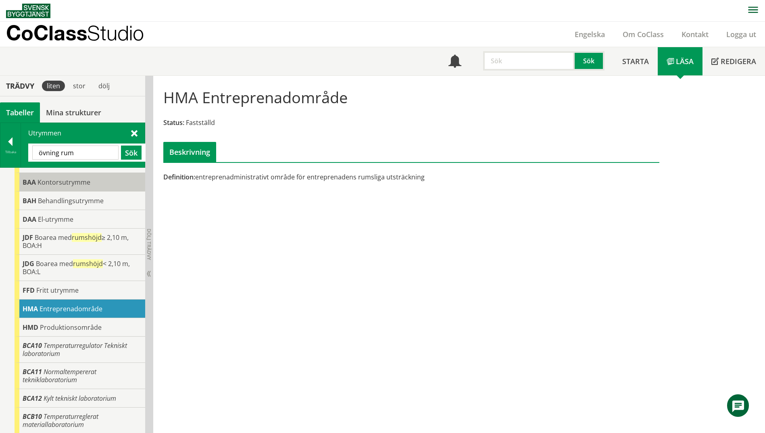
click at [72, 181] on span "Kontorsutrymme" at bounding box center [63, 182] width 53 height 9
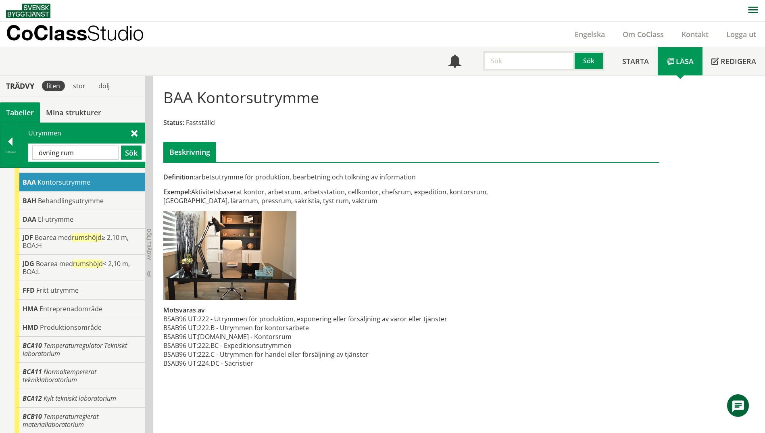
drag, startPoint x: 81, startPoint y: 154, endPoint x: 21, endPoint y: 154, distance: 59.7
click at [21, 154] on div "Utrymmen övning rum Sök" at bounding box center [83, 145] width 124 height 44
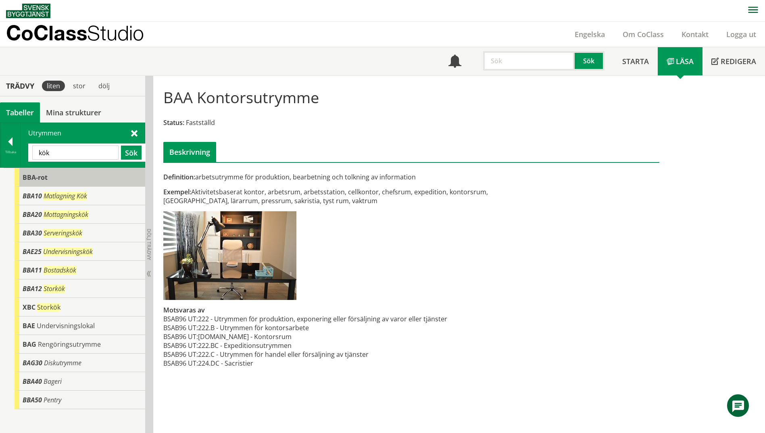
click at [29, 172] on div "BBA-rot" at bounding box center [80, 177] width 131 height 19
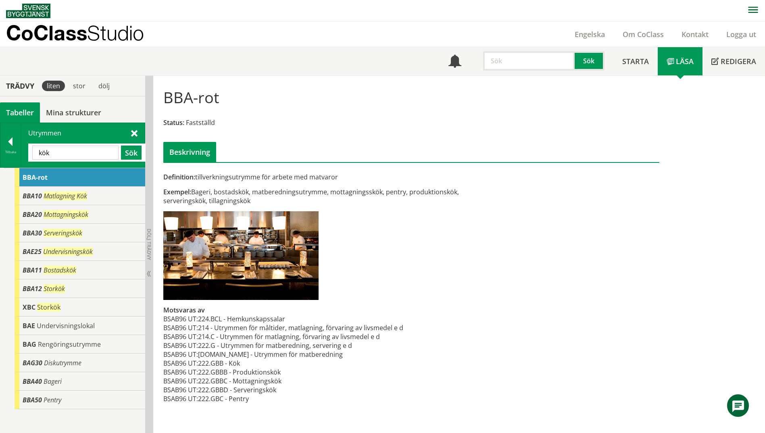
click at [28, 173] on span "BBA-rot" at bounding box center [35, 177] width 25 height 9
drag, startPoint x: 54, startPoint y: 150, endPoint x: 8, endPoint y: 151, distance: 45.6
click at [8, 151] on div "Tillbaka Utrymmen kök Sök" at bounding box center [72, 145] width 145 height 45
click at [138, 159] on button "Sök" at bounding box center [131, 153] width 21 height 14
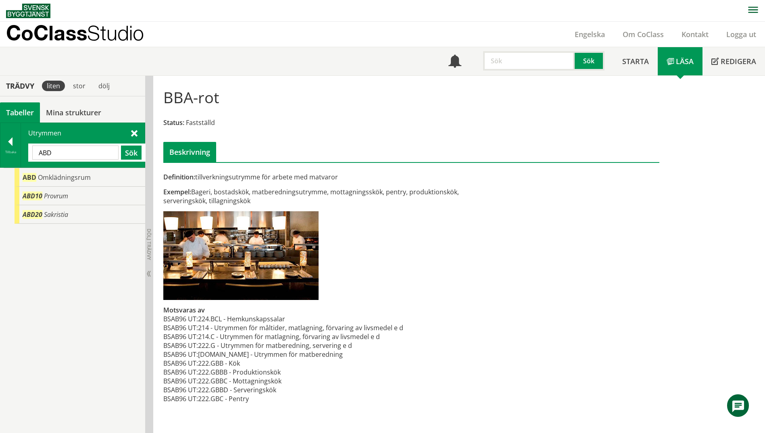
click at [85, 156] on input "ABD" at bounding box center [75, 153] width 86 height 14
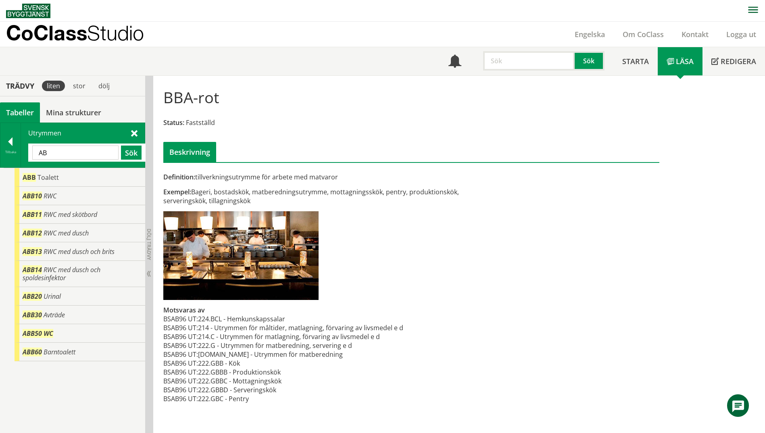
type input "A"
type input "kök"
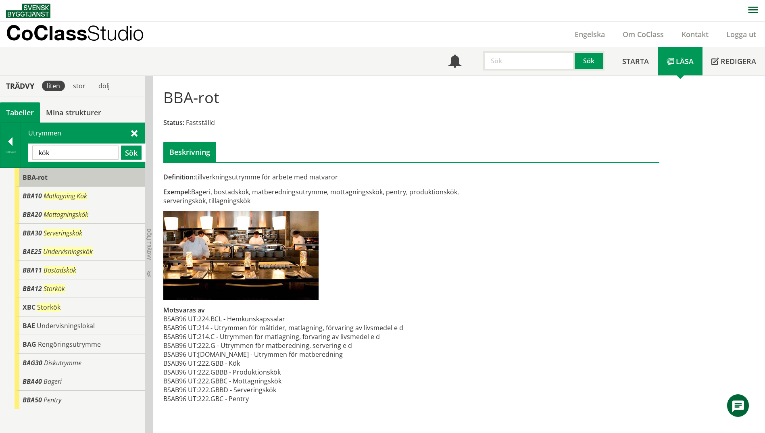
click at [36, 172] on div "BBA-rot" at bounding box center [80, 177] width 131 height 19
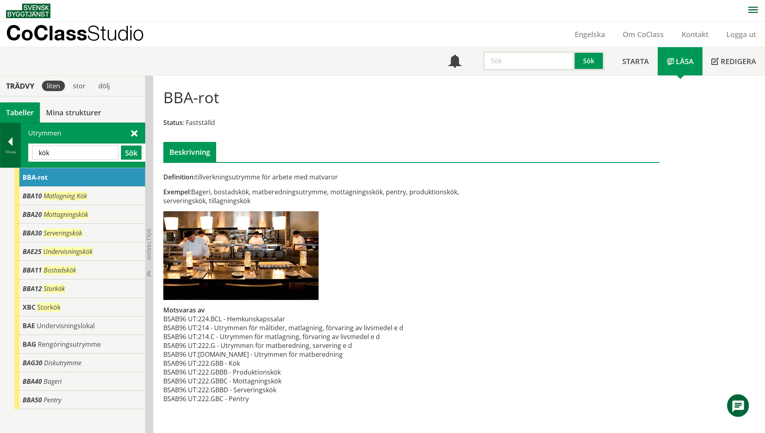
click at [12, 144] on div at bounding box center [10, 142] width 20 height 11
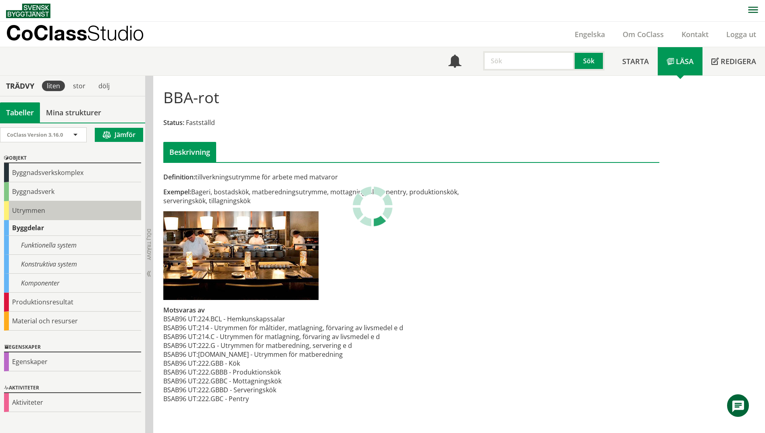
click at [33, 202] on div "Utrymmen" at bounding box center [72, 210] width 137 height 19
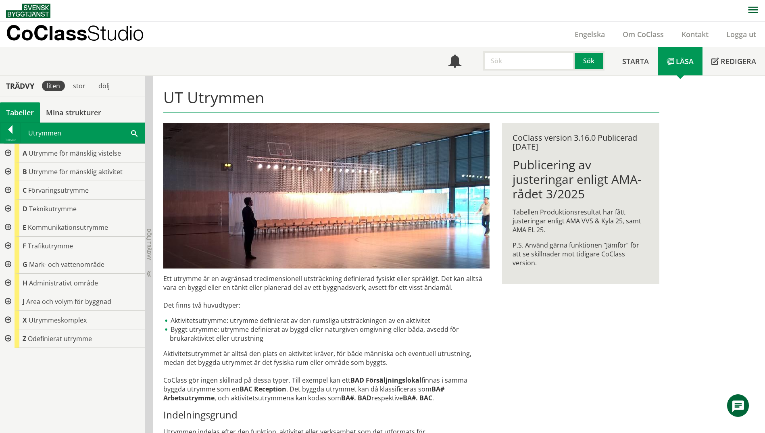
click at [31, 209] on span "Teknikutrymme" at bounding box center [53, 208] width 48 height 9
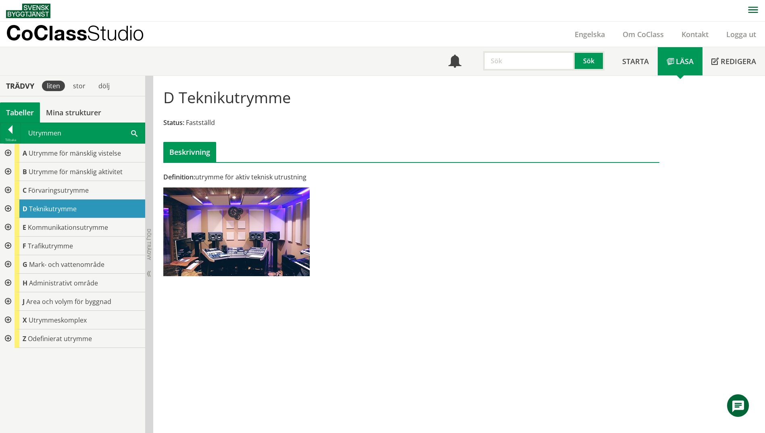
click at [9, 317] on div at bounding box center [7, 320] width 15 height 19
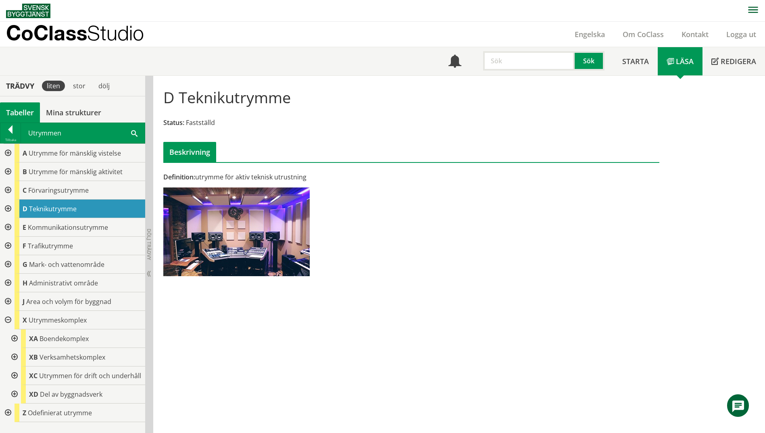
click at [7, 413] on div at bounding box center [7, 413] width 15 height 19
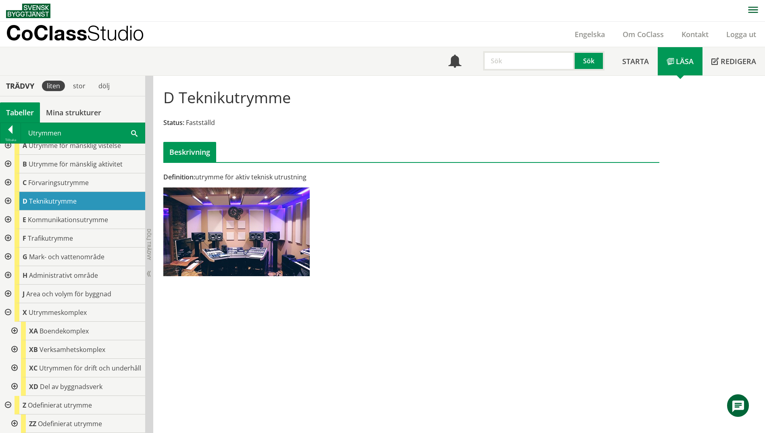
scroll to position [15, 0]
click at [15, 387] on div at bounding box center [13, 386] width 15 height 19
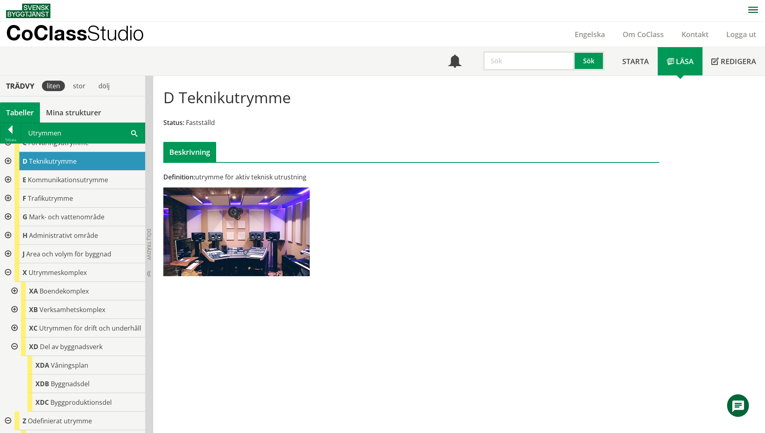
scroll to position [0, 0]
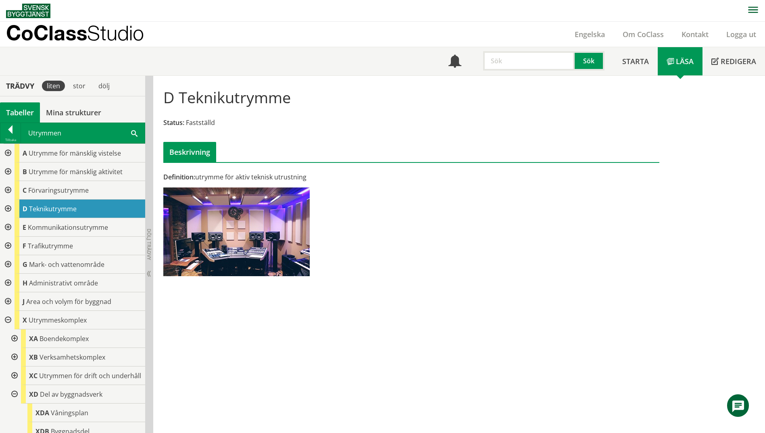
click at [8, 303] on div at bounding box center [7, 301] width 15 height 19
click at [10, 285] on div at bounding box center [7, 283] width 15 height 19
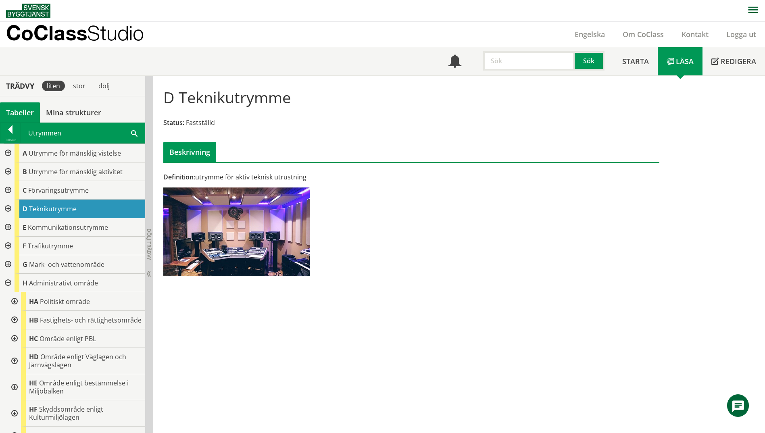
click at [135, 139] on div "Utrymmen Sök" at bounding box center [83, 133] width 124 height 20
click at [130, 131] on div "Utrymmen Sök" at bounding box center [83, 133] width 124 height 20
click at [137, 134] on div "Utrymmen Sök" at bounding box center [83, 133] width 124 height 20
click at [133, 131] on span at bounding box center [134, 133] width 6 height 8
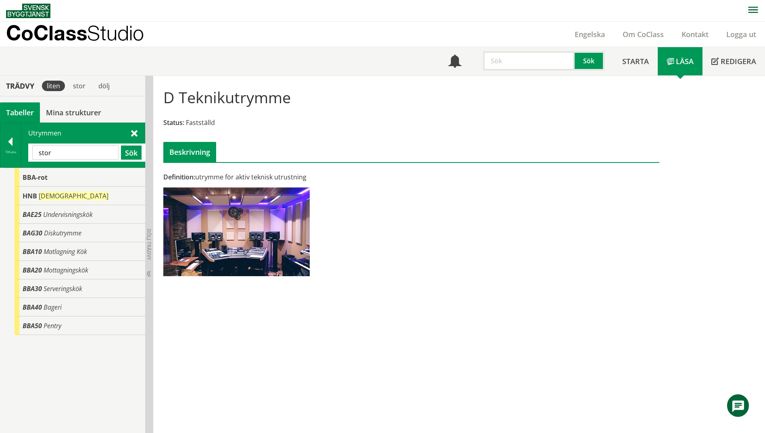
drag, startPoint x: 65, startPoint y: 152, endPoint x: 29, endPoint y: 153, distance: 35.9
click at [29, 153] on div "stor Sök" at bounding box center [86, 153] width 117 height 18
type input "kök"
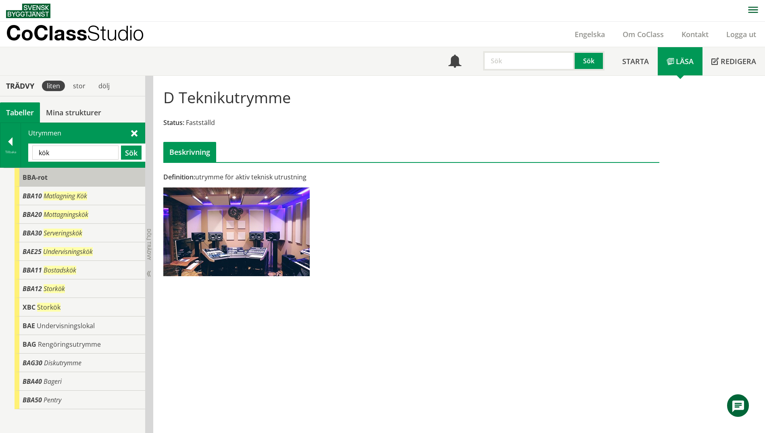
click at [36, 178] on span "BBA-rot" at bounding box center [35, 177] width 25 height 9
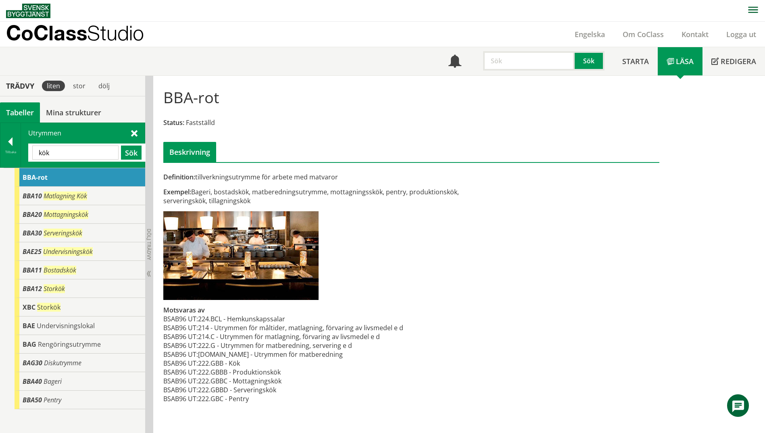
scroll to position [0, 0]
click at [12, 144] on div at bounding box center [10, 142] width 20 height 11
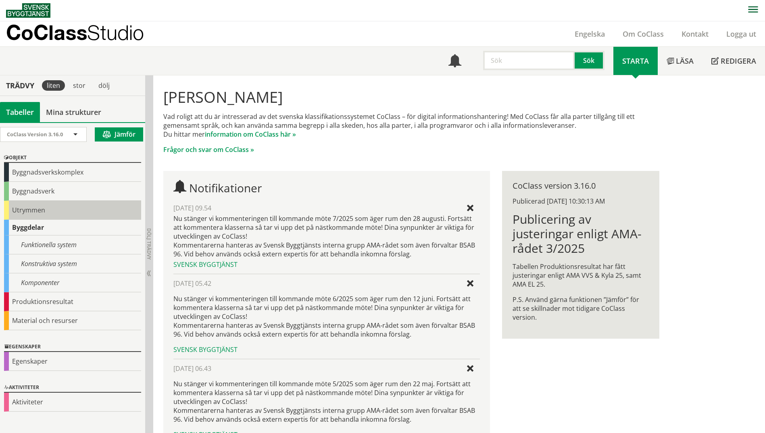
click at [19, 212] on div "Utrymmen" at bounding box center [72, 210] width 137 height 19
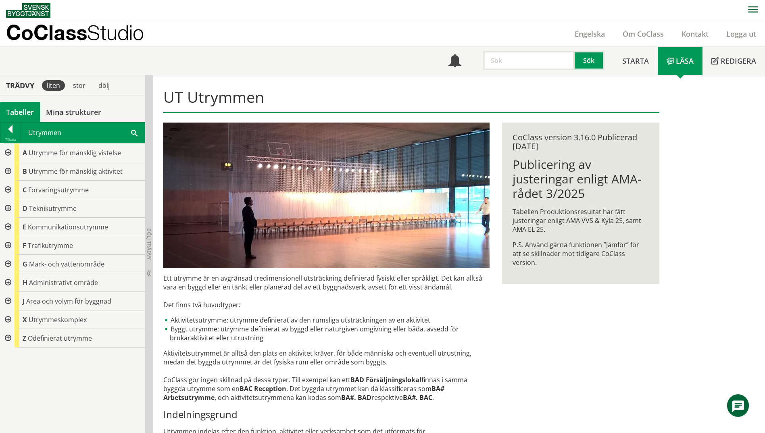
click at [137, 130] on span at bounding box center [134, 132] width 6 height 8
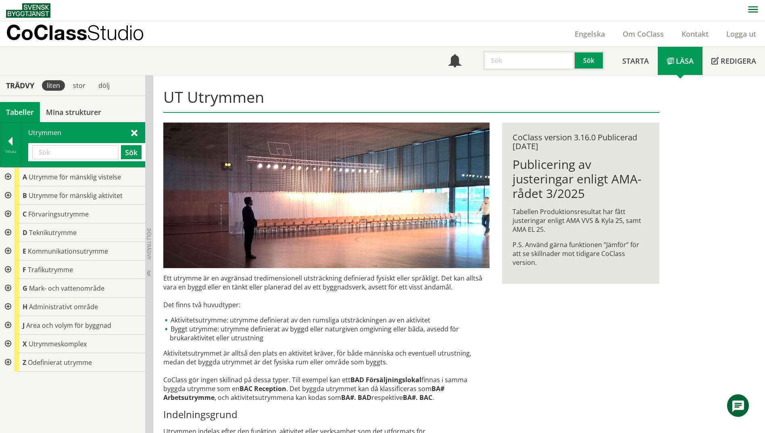
paste input "FODERKÖK"
type input "FODERKÖK"
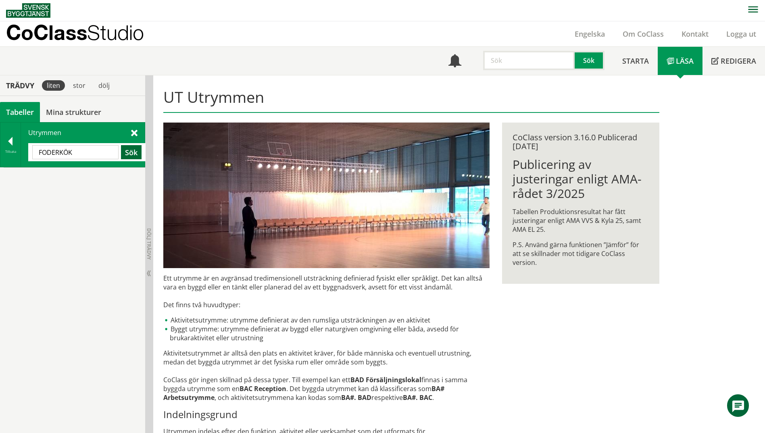
click at [130, 156] on button "Sök" at bounding box center [131, 152] width 21 height 14
click at [5, 139] on div at bounding box center [10, 142] width 20 height 11
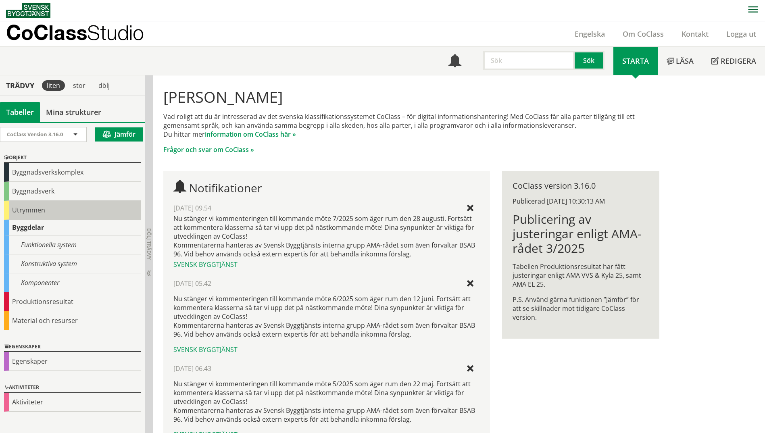
click at [25, 215] on div "Utrymmen" at bounding box center [72, 210] width 137 height 19
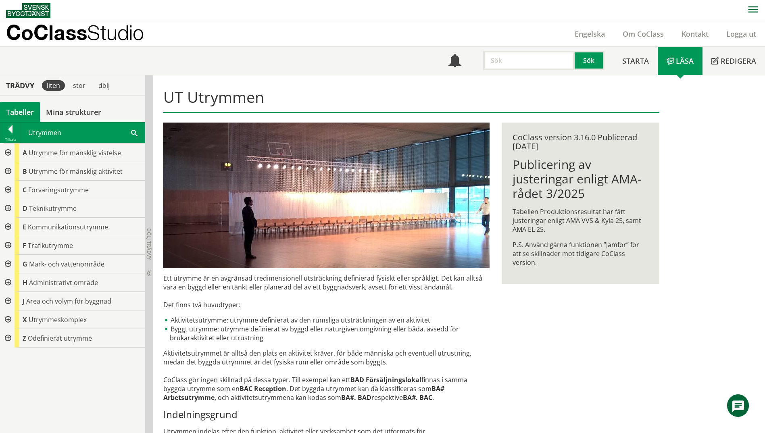
click at [8, 191] on div at bounding box center [7, 190] width 15 height 19
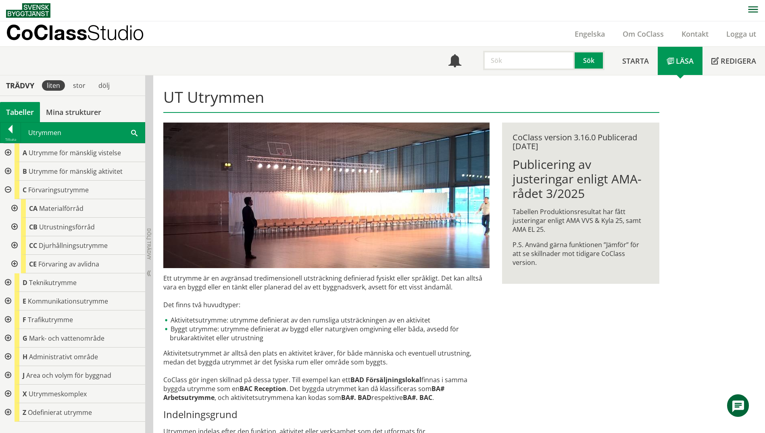
click at [15, 247] on div at bounding box center [13, 245] width 15 height 19
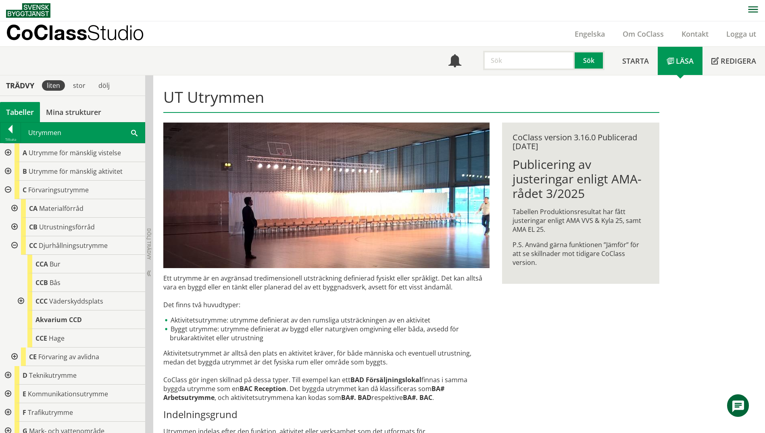
drag, startPoint x: 397, startPoint y: 34, endPoint x: 739, endPoint y: 168, distance: 366.4
click at [739, 168] on div "UT Utrymmen Ett utrymme är en avgränsad tredimensionell utsträckning definierad…" at bounding box center [459, 339] width 612 height 528
click at [71, 243] on span "Djurhållningsutrymme" at bounding box center [73, 245] width 69 height 9
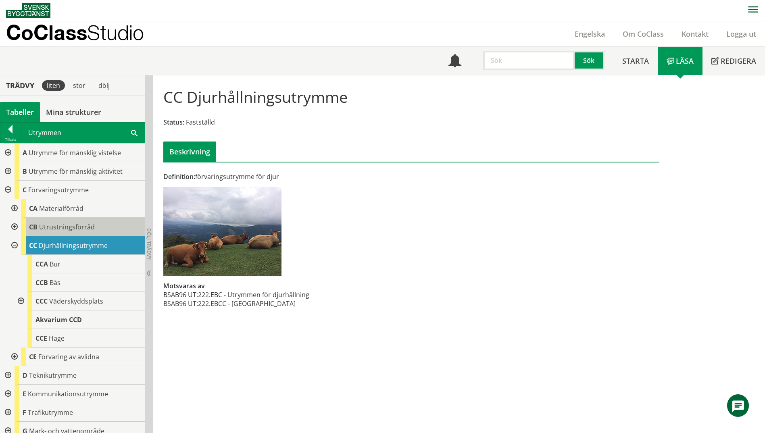
click at [80, 228] on span "Utrustningsförråd" at bounding box center [67, 227] width 56 height 9
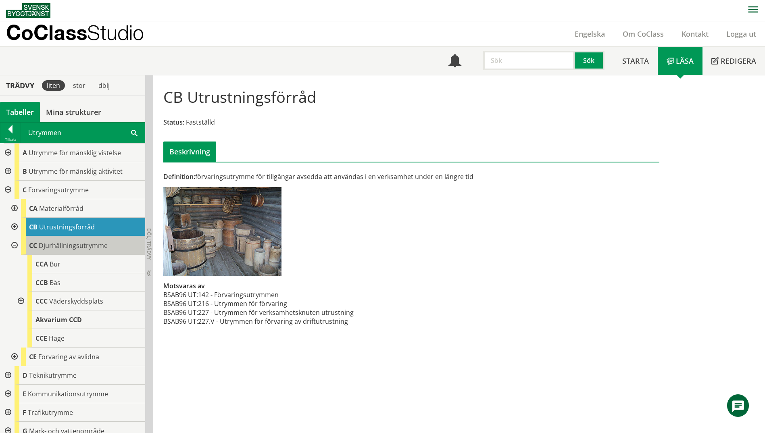
click at [78, 239] on div "CC Djurhållningsutrymme" at bounding box center [83, 245] width 124 height 19
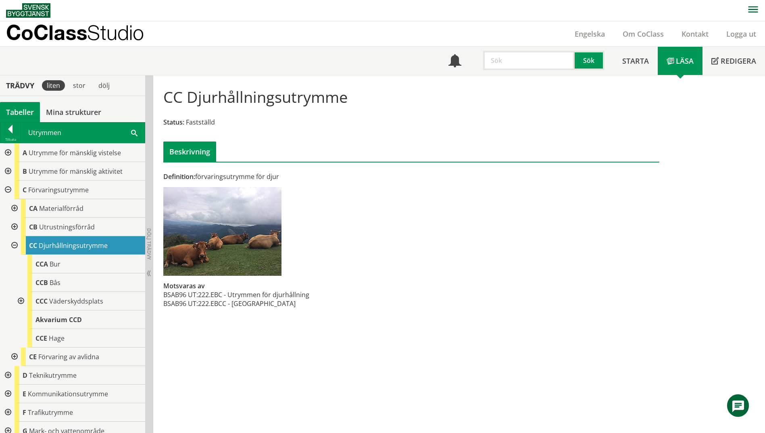
click at [10, 170] on div at bounding box center [7, 171] width 15 height 19
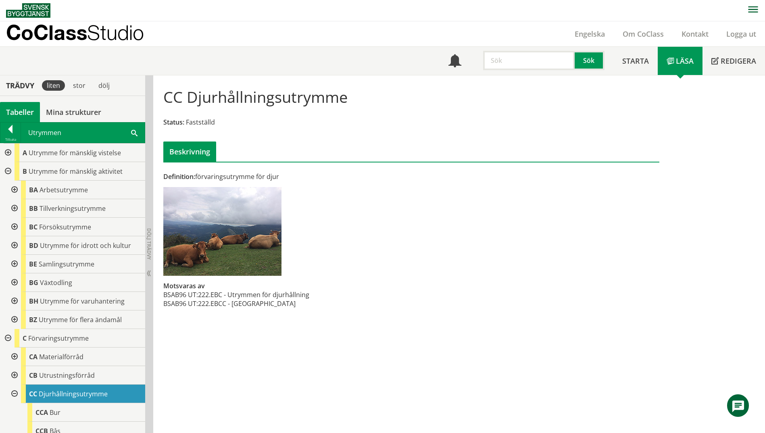
click at [14, 204] on div at bounding box center [13, 208] width 15 height 19
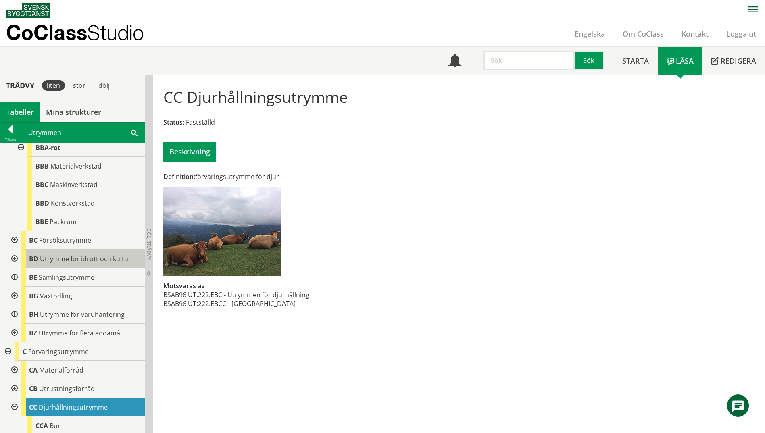
scroll to position [81, 0]
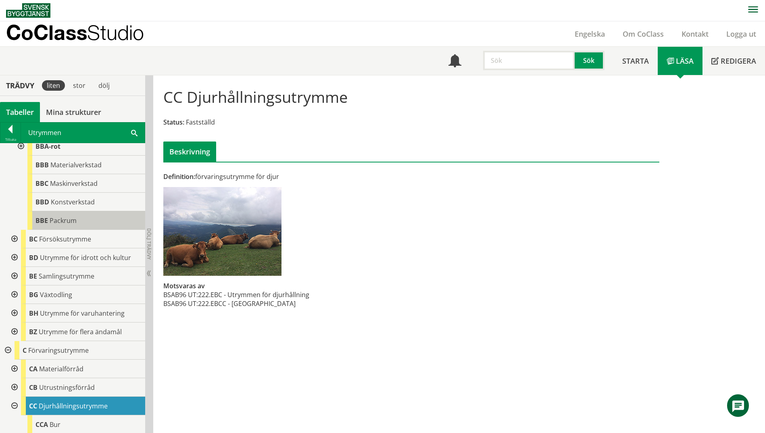
click at [67, 214] on div "BBE Packrum" at bounding box center [86, 220] width 118 height 19
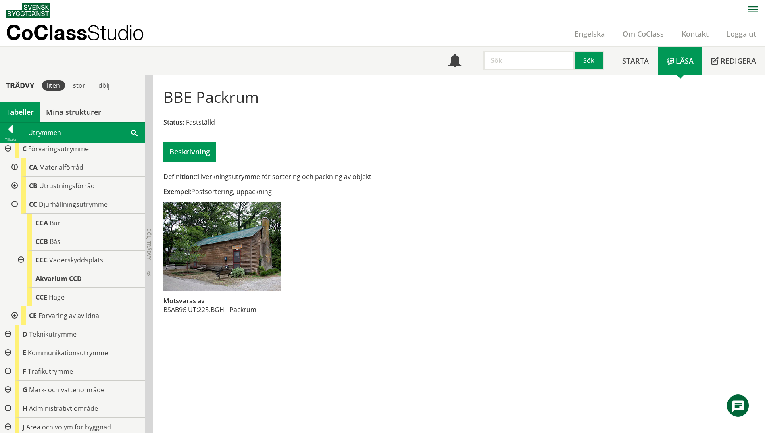
scroll to position [323, 0]
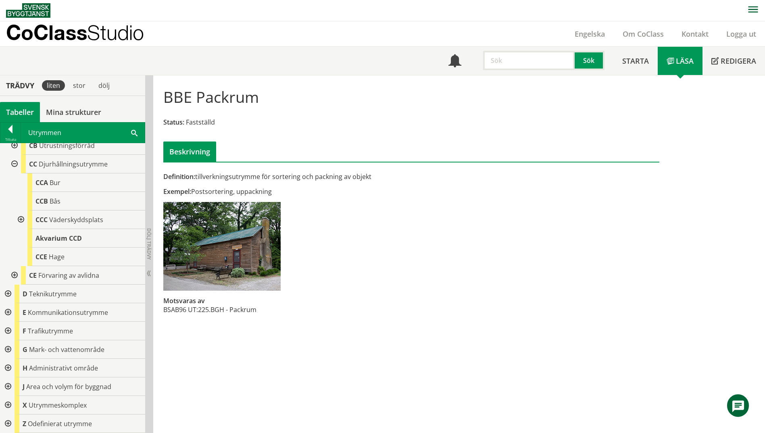
click at [130, 131] on div "Utrymmen Sök" at bounding box center [83, 133] width 124 height 20
click at [131, 132] on span at bounding box center [134, 132] width 6 height 8
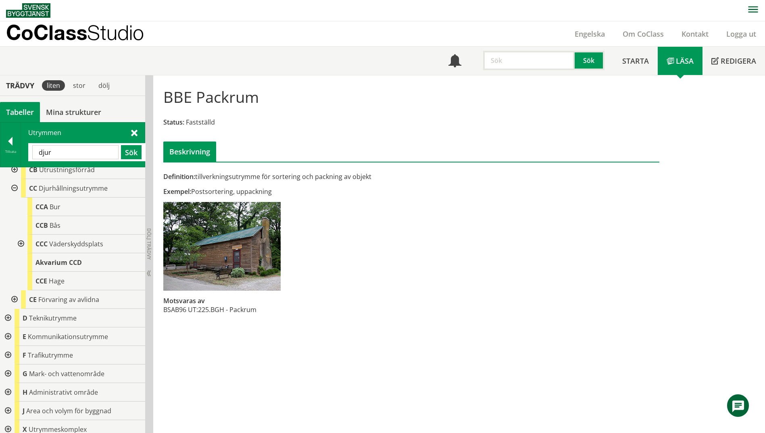
type input "djur"
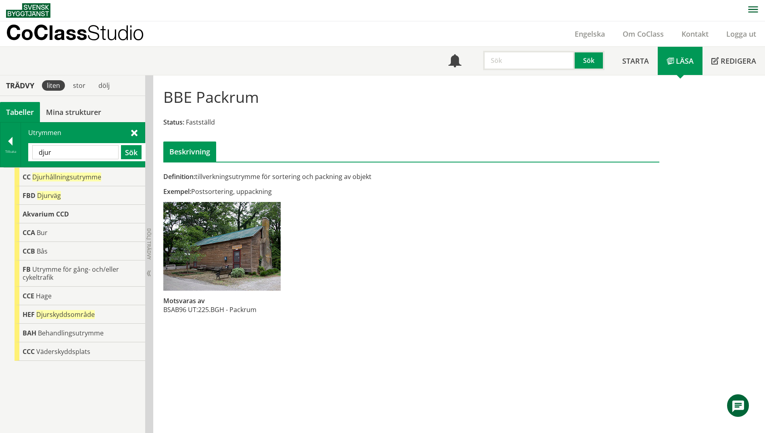
scroll to position [0, 0]
click at [7, 140] on div at bounding box center [10, 142] width 20 height 11
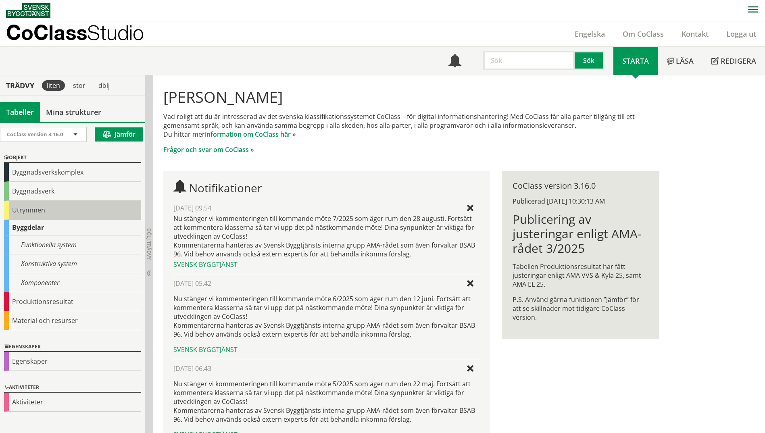
click at [25, 209] on div "Utrymmen" at bounding box center [72, 210] width 137 height 19
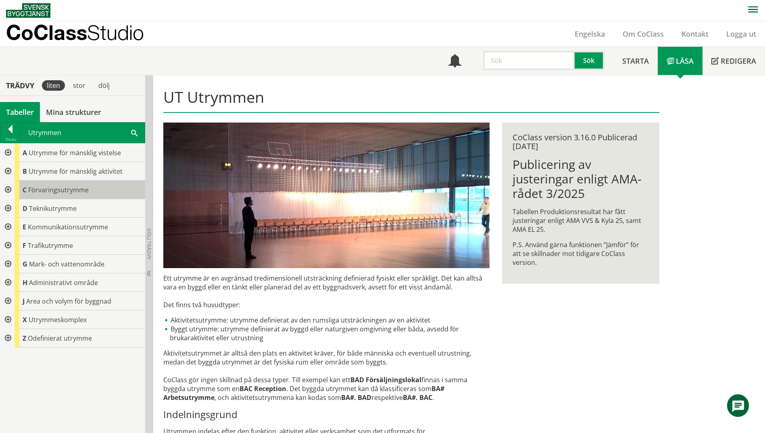
click at [35, 190] on span "Förvaringsutrymme" at bounding box center [58, 189] width 60 height 9
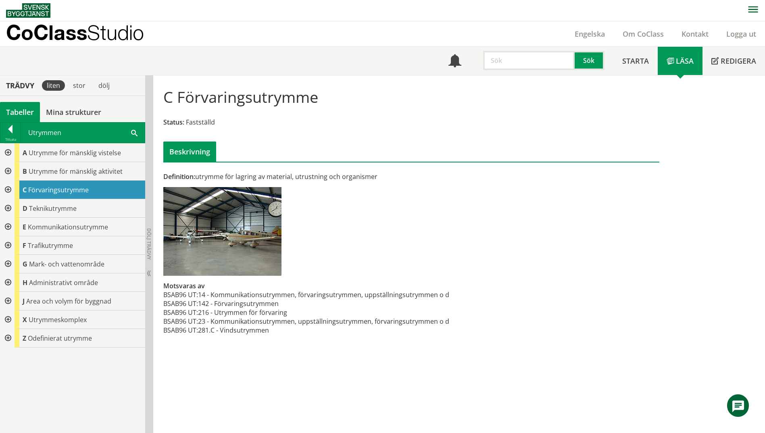
click at [135, 133] on span at bounding box center [134, 132] width 6 height 8
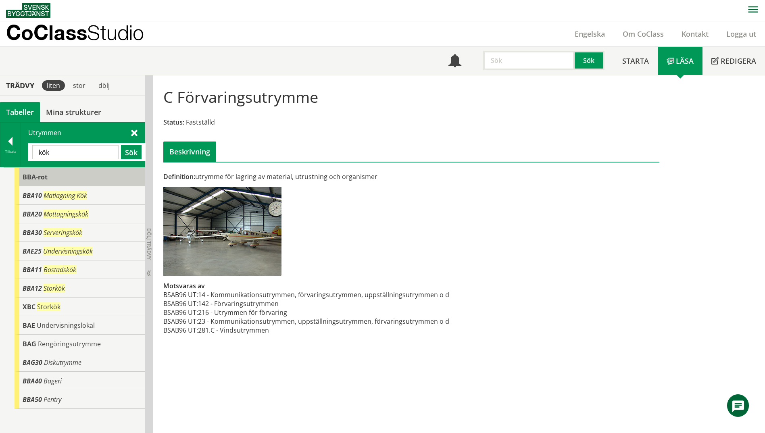
click at [27, 177] on span "BBA-rot" at bounding box center [35, 177] width 25 height 9
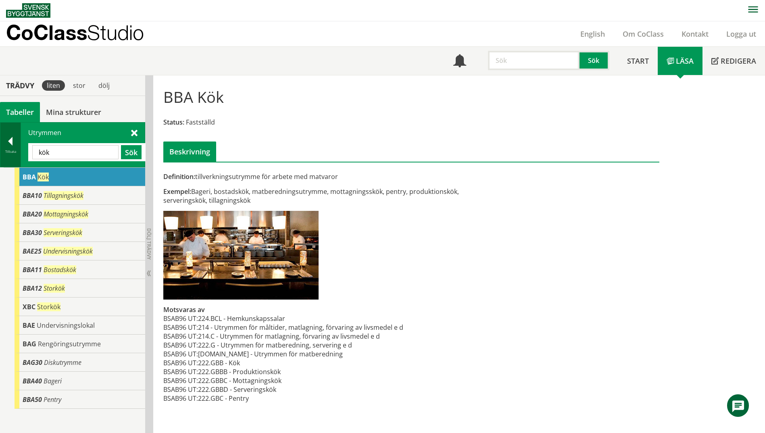
drag, startPoint x: 57, startPoint y: 153, endPoint x: 12, endPoint y: 154, distance: 45.2
click at [12, 154] on div "Tillbaka Utrymmen kök Sök" at bounding box center [72, 144] width 145 height 45
paste input "Serverings"
type input "Serveringskök"
click at [129, 148] on button "Sök" at bounding box center [131, 152] width 21 height 14
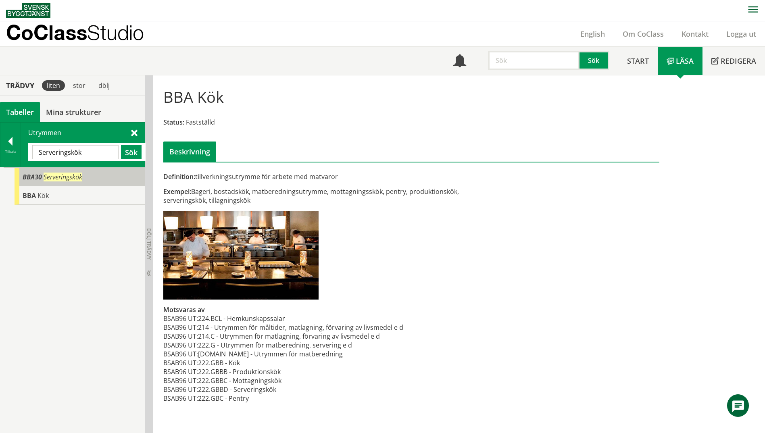
click at [96, 177] on div "BBA30 Serveringskök" at bounding box center [80, 177] width 131 height 19
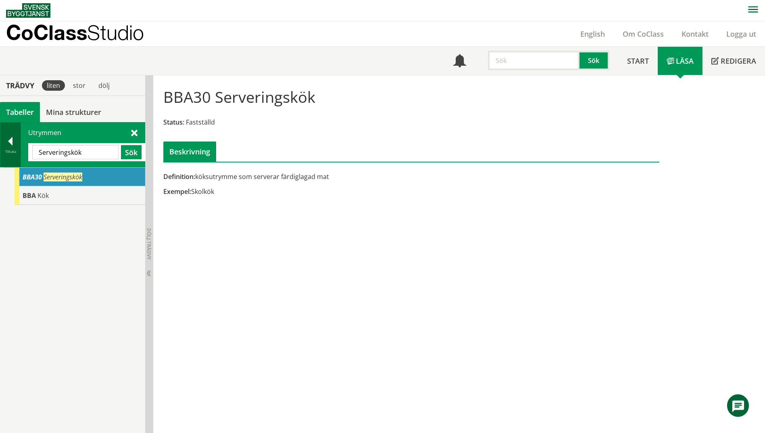
click at [17, 154] on div "Tillbaka" at bounding box center [10, 151] width 20 height 6
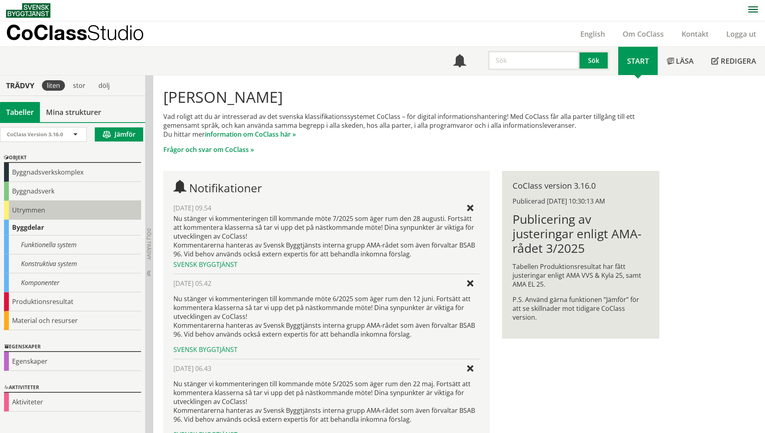
click at [38, 204] on div "Utrymmen" at bounding box center [72, 210] width 137 height 19
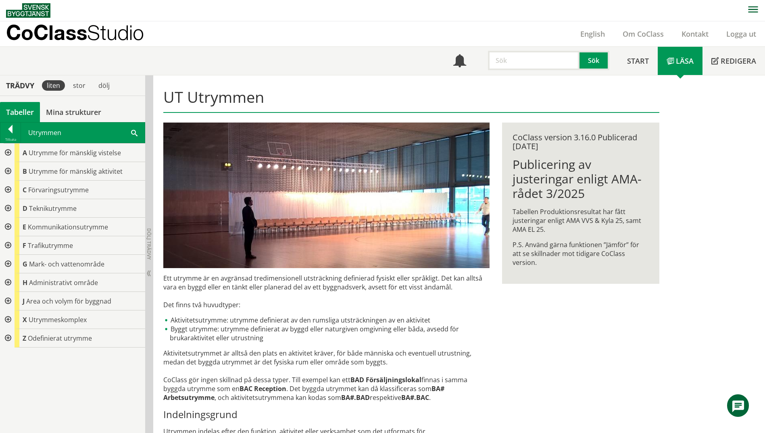
click at [11, 173] on div at bounding box center [7, 171] width 15 height 19
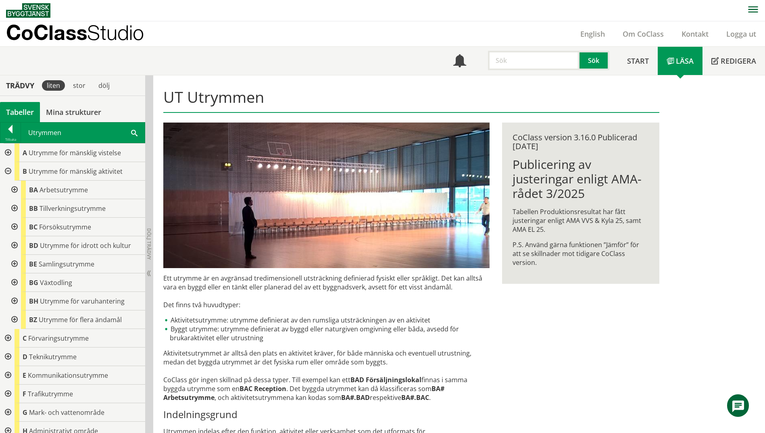
click at [15, 209] on div at bounding box center [13, 208] width 15 height 19
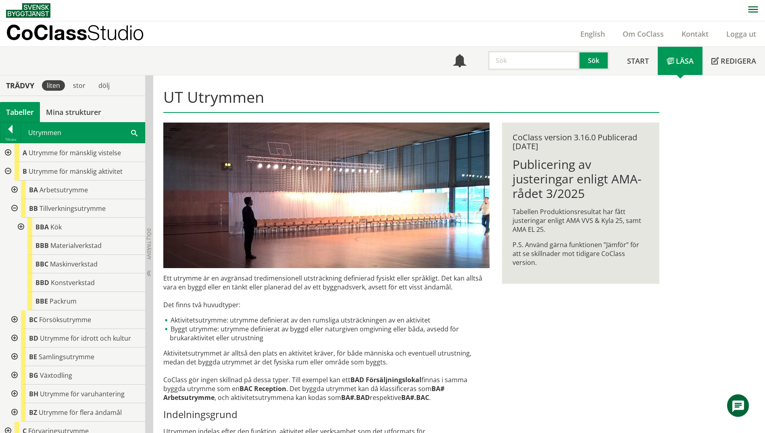
click at [21, 227] on div at bounding box center [20, 227] width 15 height 19
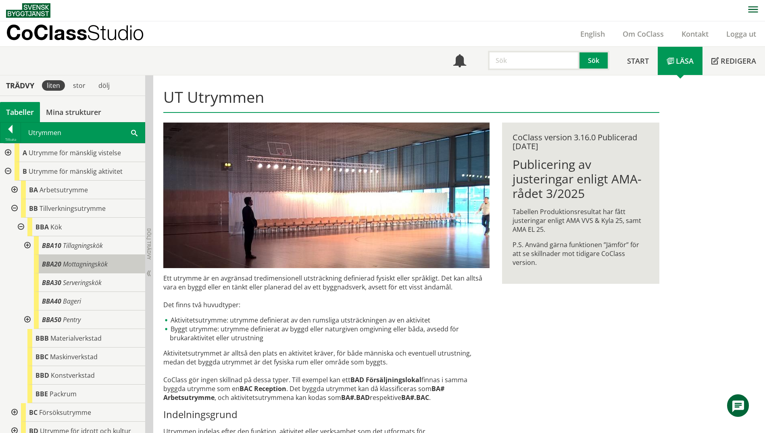
click at [102, 266] on span "Mottagningskök" at bounding box center [85, 264] width 45 height 9
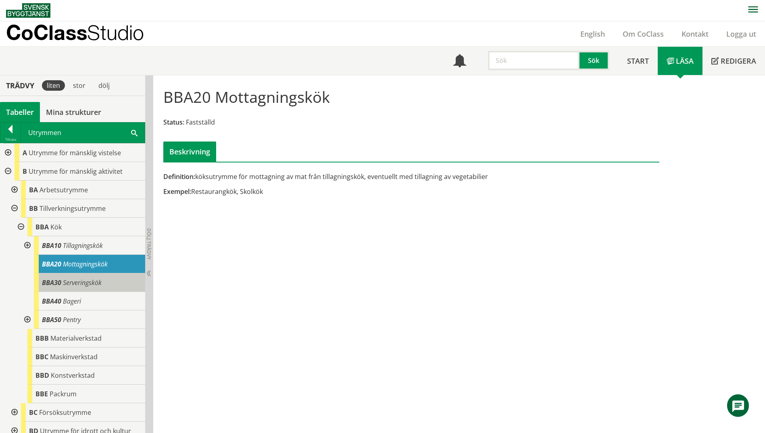
click at [101, 278] on span "Serveringskök" at bounding box center [82, 282] width 39 height 9
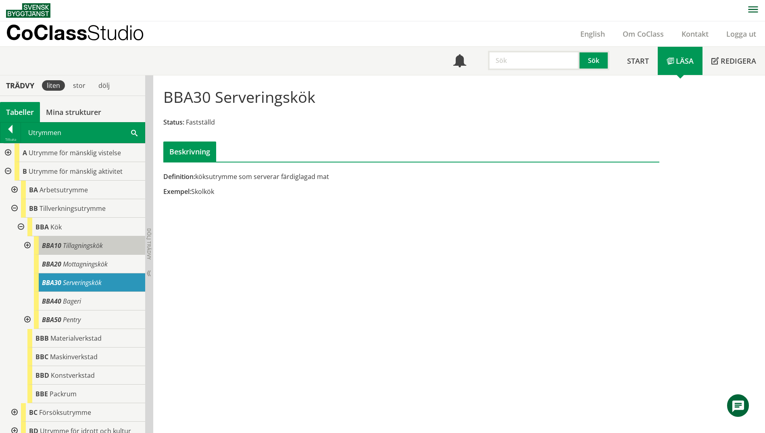
click at [96, 248] on span "Tillagningskök" at bounding box center [83, 245] width 40 height 9
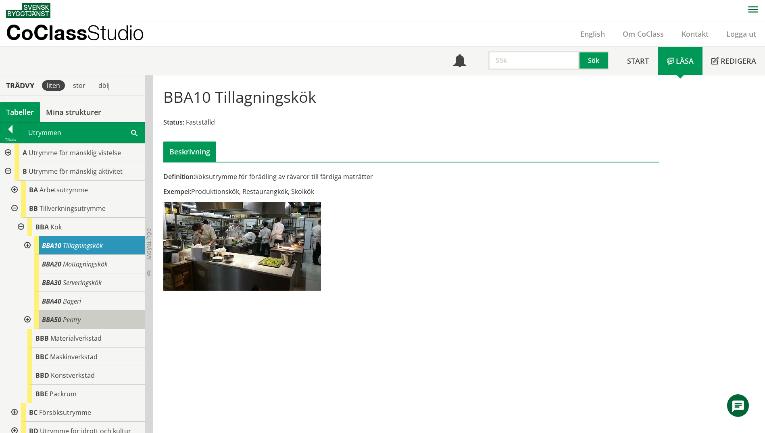
click at [87, 326] on div "BBA50 Pentry" at bounding box center [89, 319] width 111 height 19
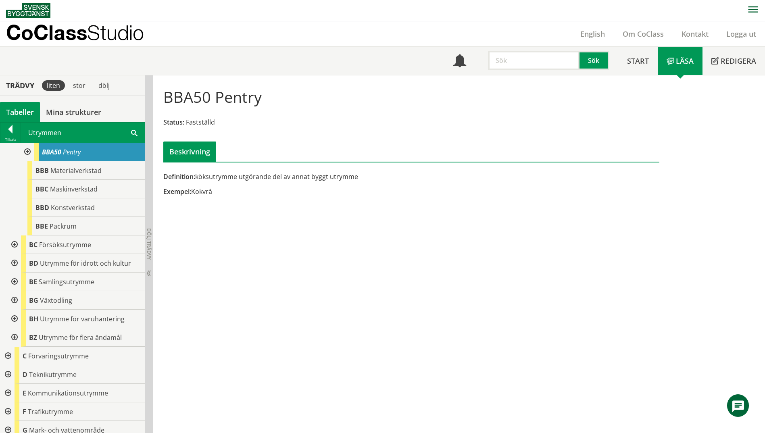
scroll to position [202, 0]
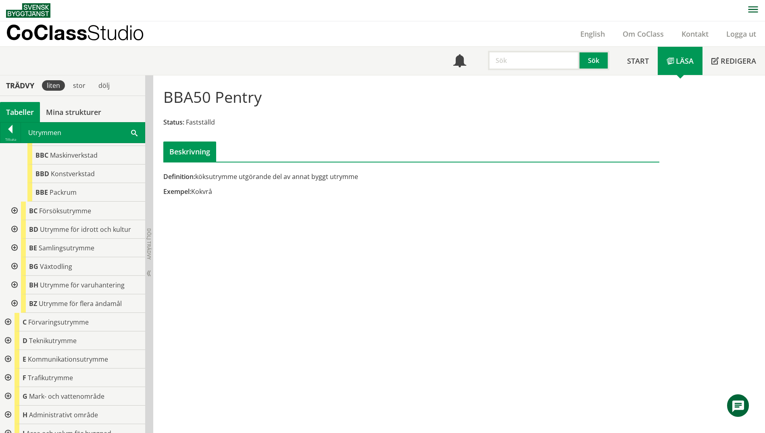
click at [8, 321] on div at bounding box center [7, 322] width 15 height 19
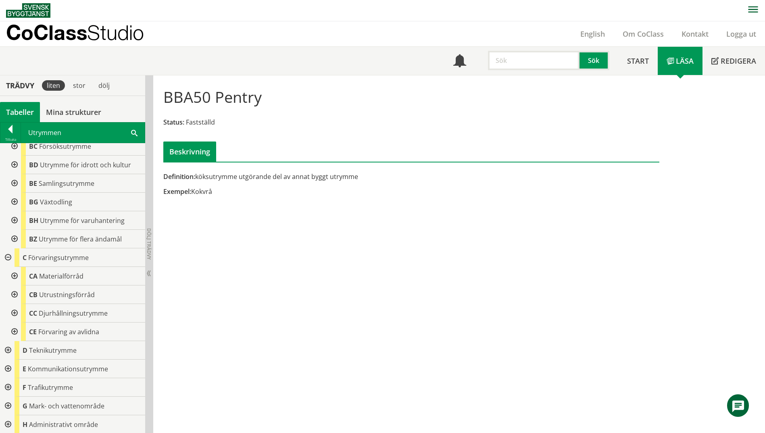
scroll to position [282, 0]
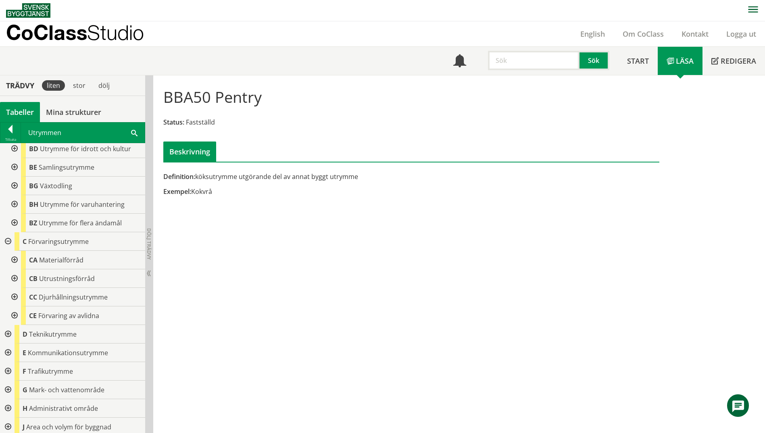
click at [14, 277] on div at bounding box center [13, 278] width 15 height 19
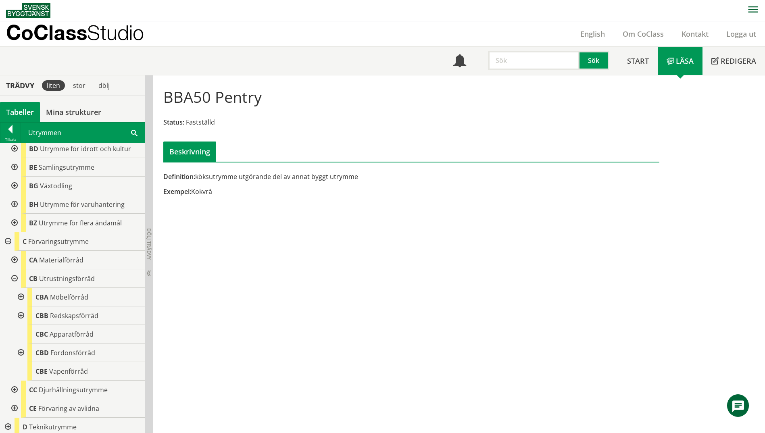
click at [14, 262] on div at bounding box center [13, 260] width 15 height 19
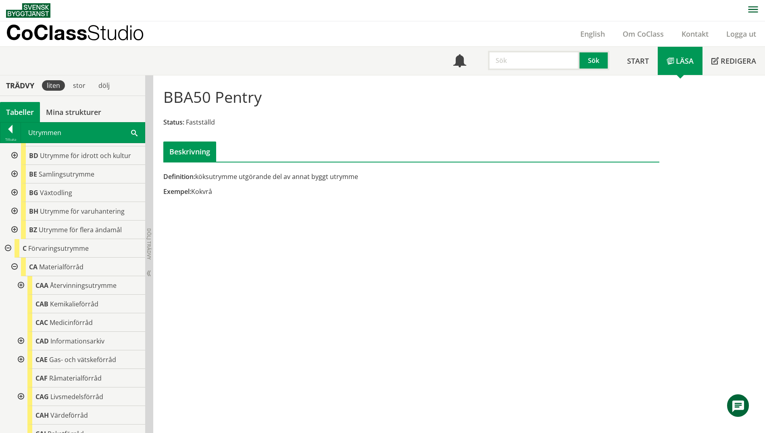
scroll to position [323, 0]
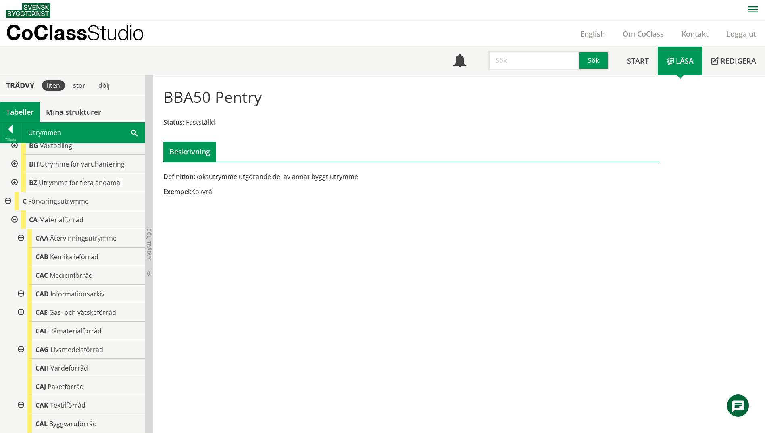
click at [17, 220] on div at bounding box center [13, 219] width 15 height 19
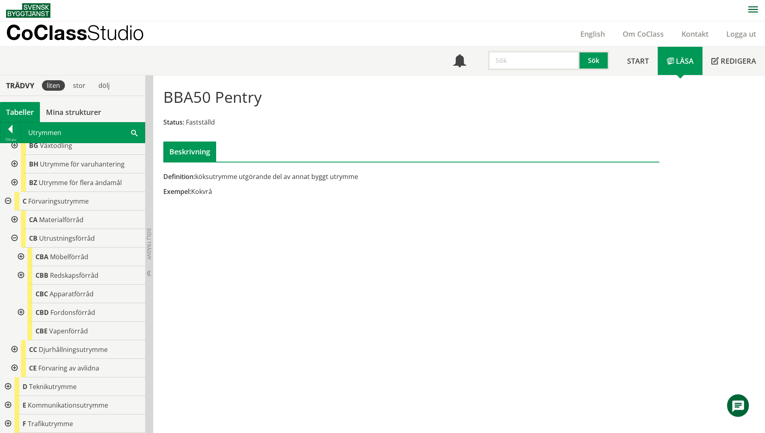
click at [15, 219] on div at bounding box center [13, 219] width 15 height 19
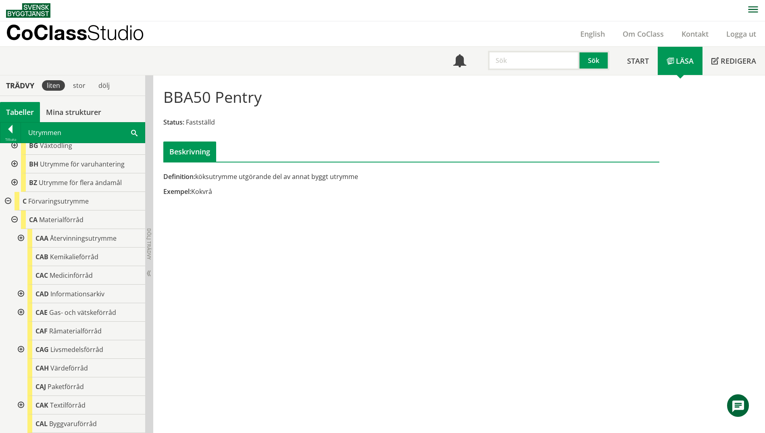
click at [20, 239] on div at bounding box center [20, 238] width 15 height 19
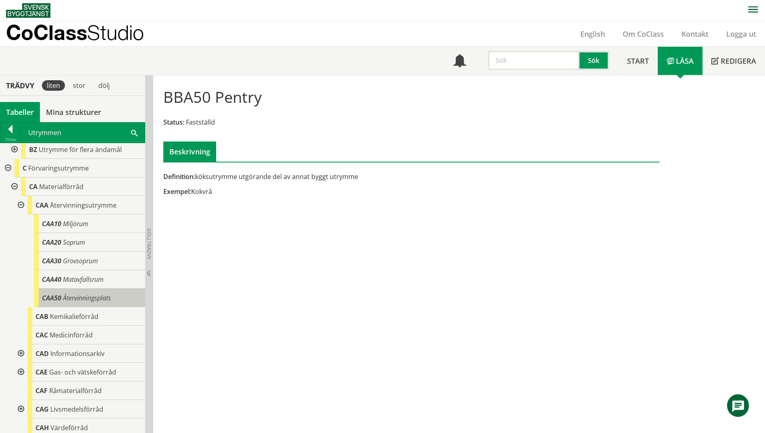
scroll to position [363, 0]
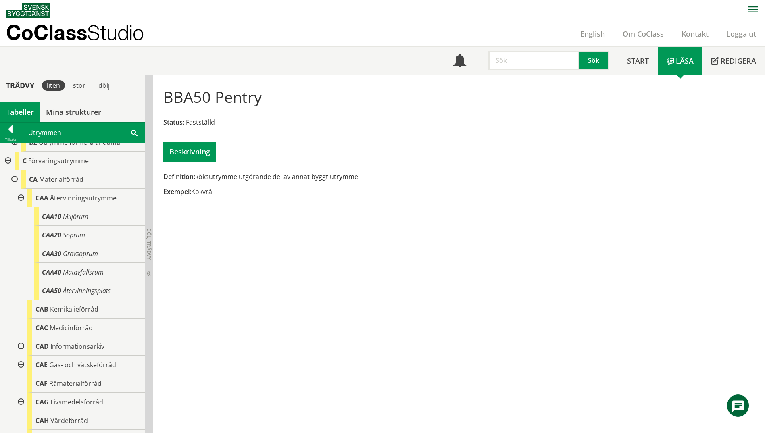
click at [23, 197] on div at bounding box center [20, 198] width 15 height 19
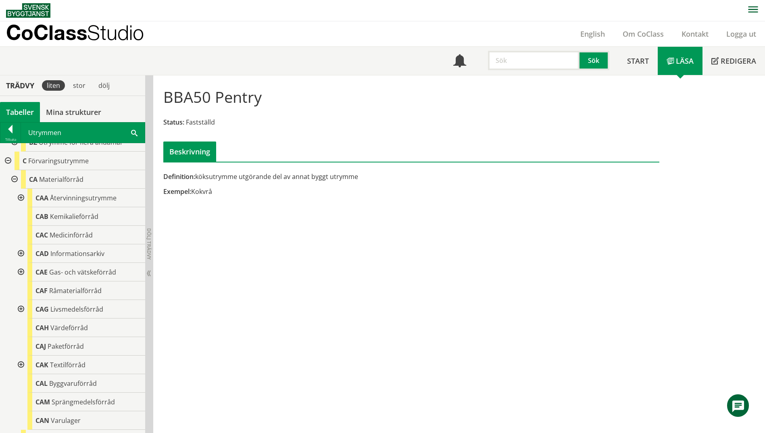
click at [14, 311] on div at bounding box center [20, 309] width 15 height 19
click at [28, 364] on div at bounding box center [26, 365] width 15 height 19
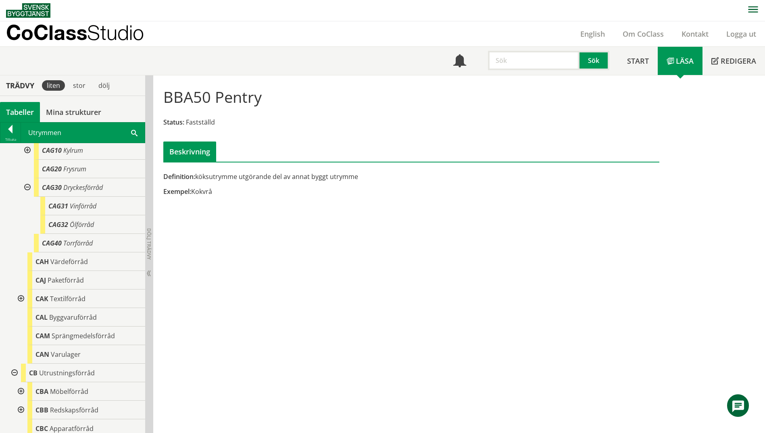
scroll to position [564, 0]
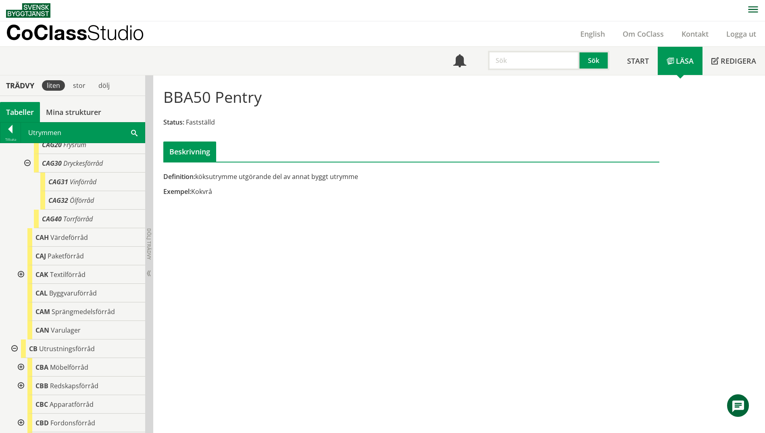
click at [15, 348] on div at bounding box center [13, 348] width 15 height 19
click at [16, 347] on div at bounding box center [13, 348] width 15 height 19
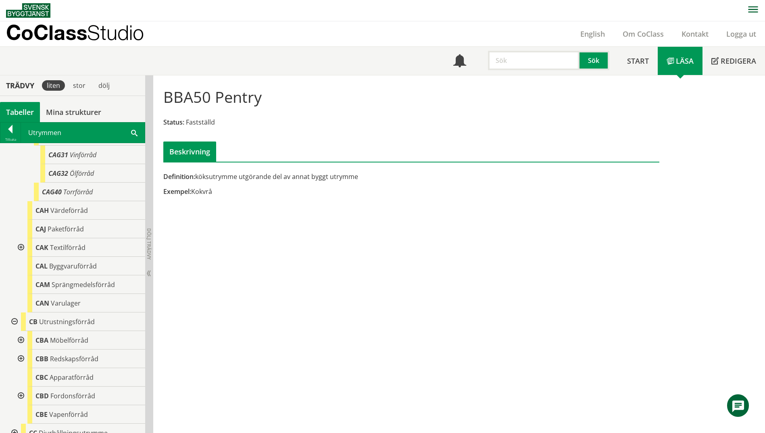
scroll to position [645, 0]
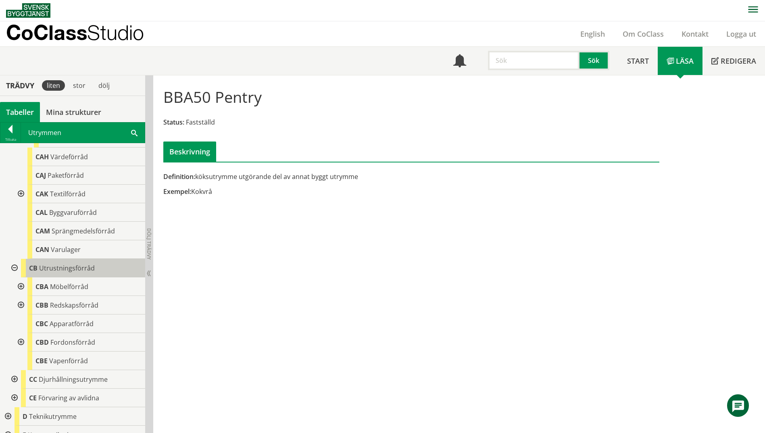
click at [75, 265] on span "Utrustningsförråd" at bounding box center [67, 268] width 56 height 9
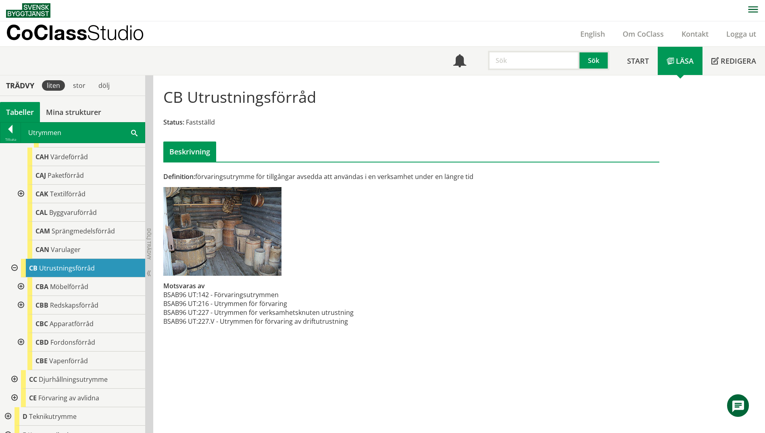
click at [23, 284] on div at bounding box center [20, 286] width 15 height 19
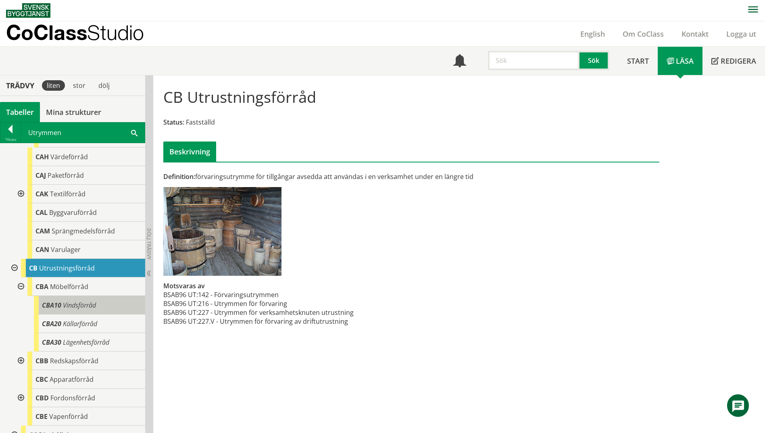
click at [55, 297] on div "CBA10 Vindsförråd" at bounding box center [89, 305] width 111 height 19
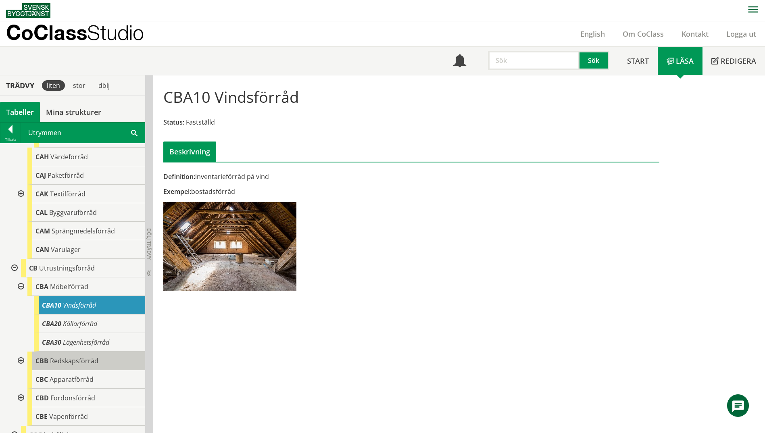
click at [47, 361] on span "CBB" at bounding box center [41, 360] width 13 height 9
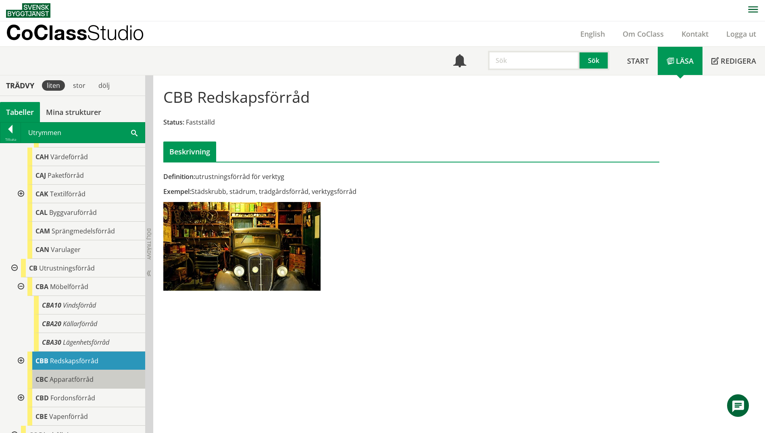
click at [52, 380] on span "Apparatförråd" at bounding box center [72, 379] width 44 height 9
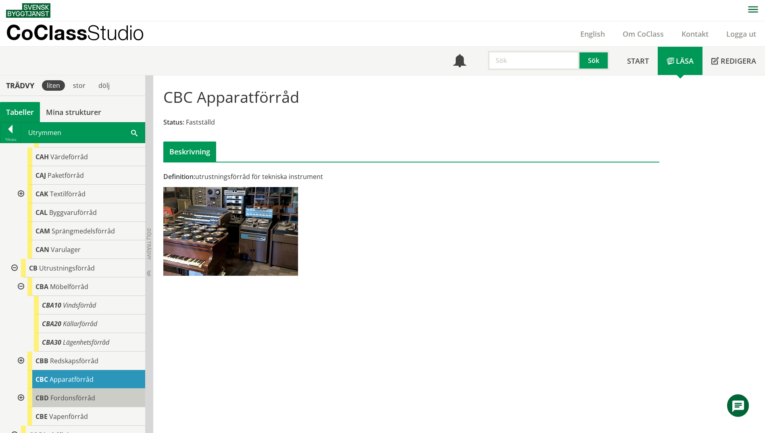
click at [54, 397] on span "Fordonsförråd" at bounding box center [72, 397] width 45 height 9
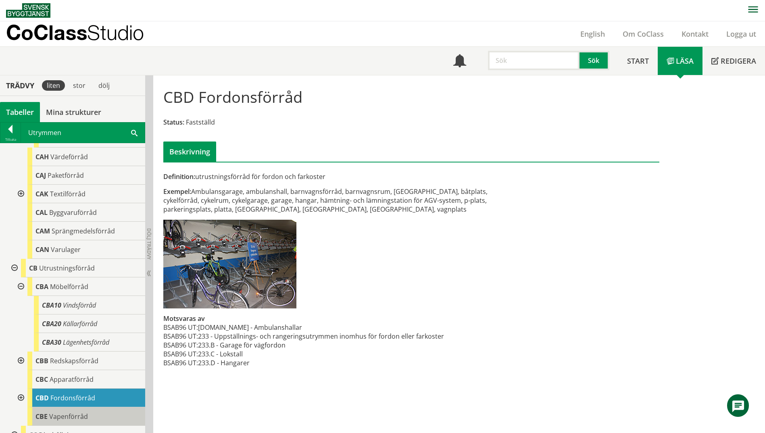
click at [60, 416] on span "Vapenförråd" at bounding box center [68, 416] width 39 height 9
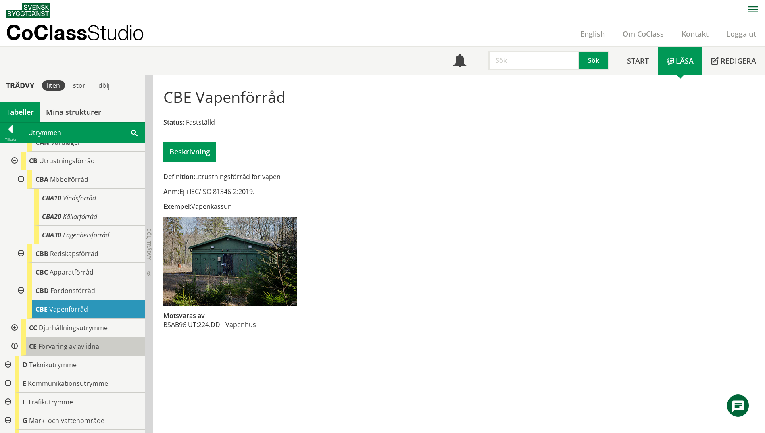
scroll to position [806, 0]
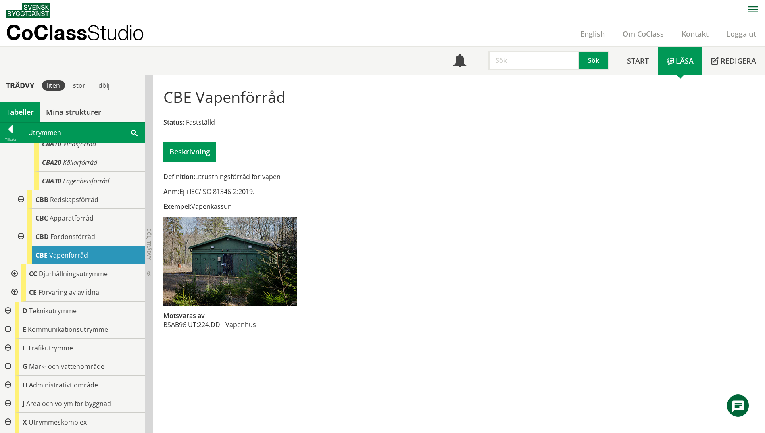
click at [7, 405] on div at bounding box center [7, 403] width 15 height 19
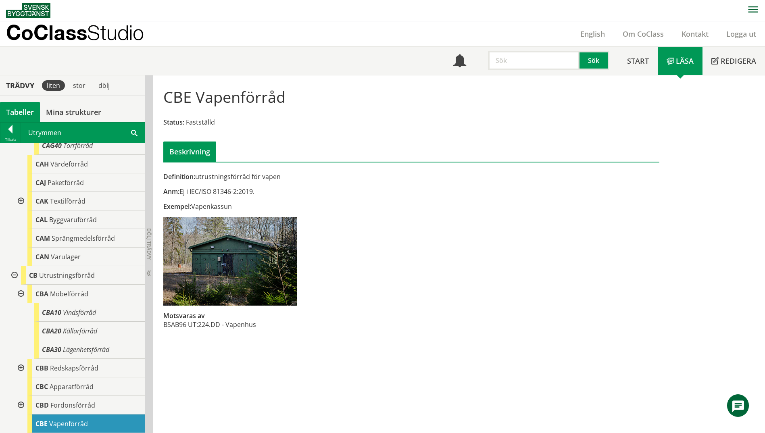
scroll to position [584, 0]
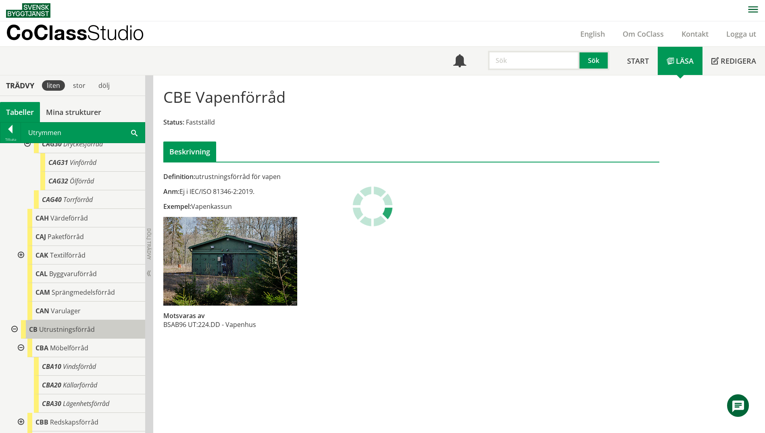
click at [60, 332] on span "Utrustningsförråd" at bounding box center [67, 329] width 56 height 9
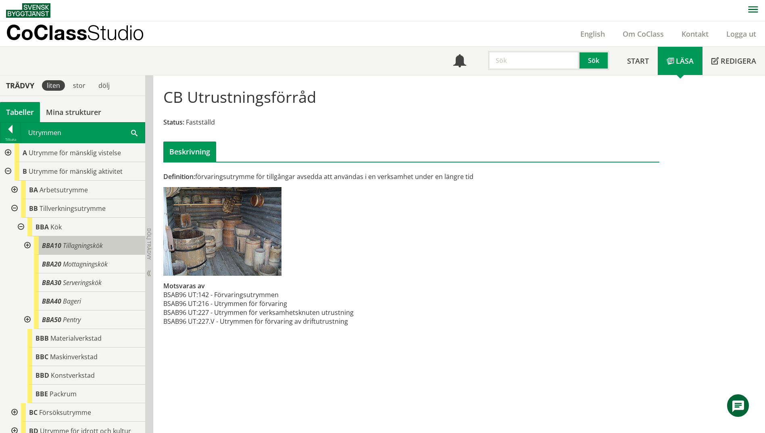
click at [117, 243] on div "BBA10 Tillagningskök" at bounding box center [89, 245] width 111 height 19
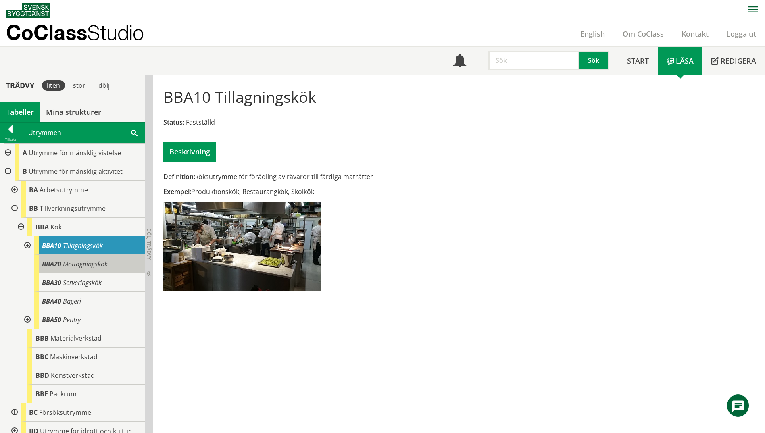
click at [105, 263] on span "Mottagningskök" at bounding box center [85, 264] width 45 height 9
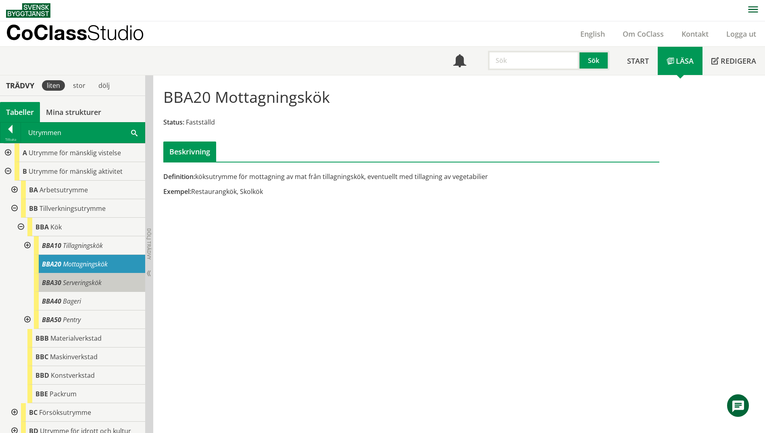
click at [92, 283] on span "Serveringskök" at bounding box center [82, 282] width 39 height 9
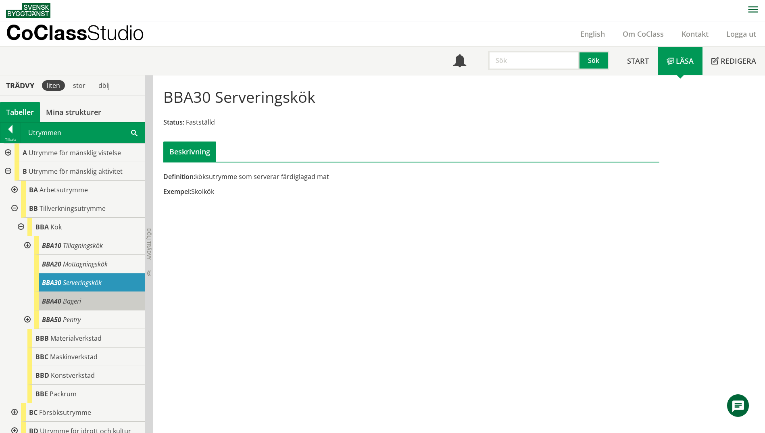
click at [94, 300] on div "BBA40 Bageri" at bounding box center [89, 301] width 111 height 19
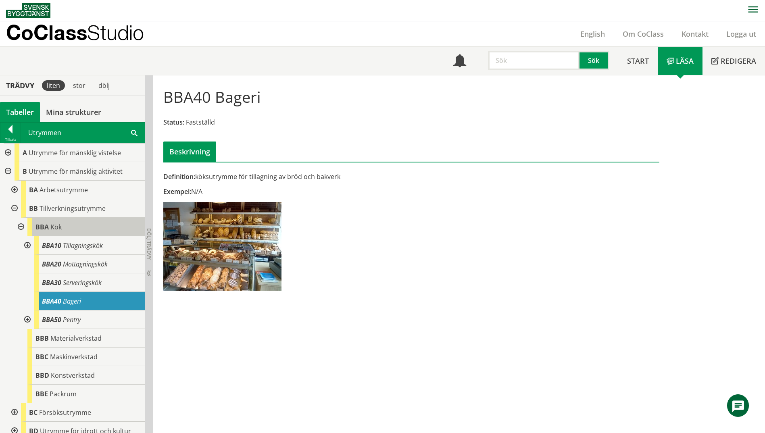
click at [51, 223] on span "Kök" at bounding box center [55, 227] width 11 height 9
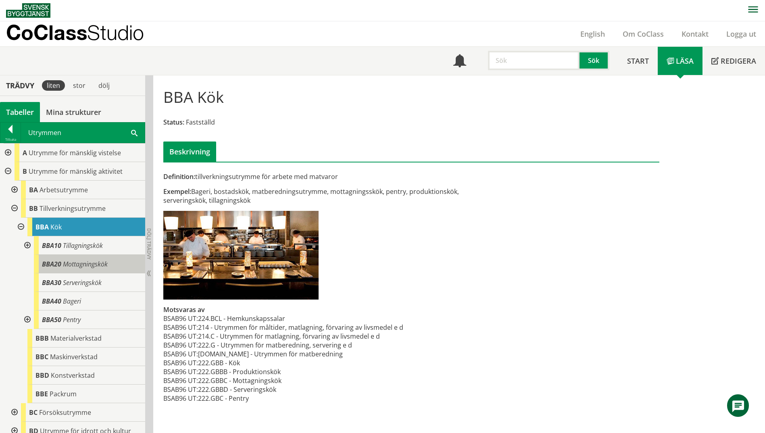
click at [73, 262] on span "Mottagningskök" at bounding box center [85, 264] width 45 height 9
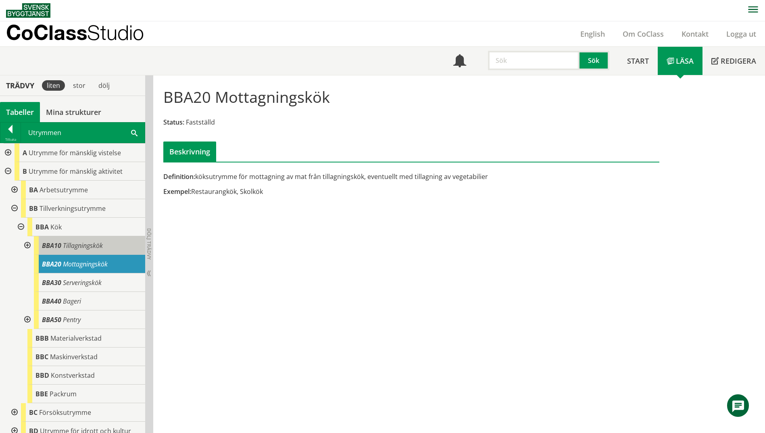
click at [79, 249] on span "Tillagningskök" at bounding box center [83, 245] width 40 height 9
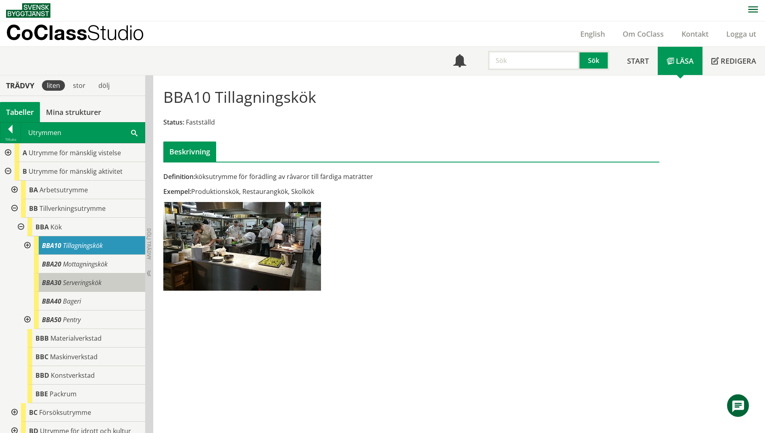
click at [79, 283] on span "Serveringskök" at bounding box center [82, 282] width 39 height 9
click at [99, 283] on span "Serveringskök" at bounding box center [82, 282] width 39 height 9
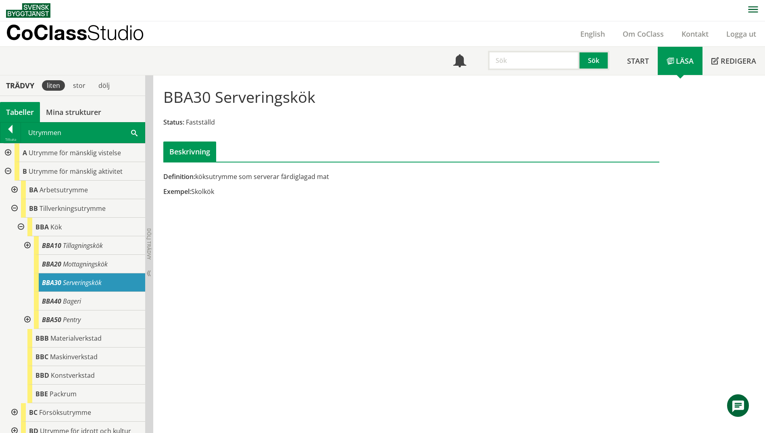
click at [135, 133] on span at bounding box center [134, 132] width 6 height 8
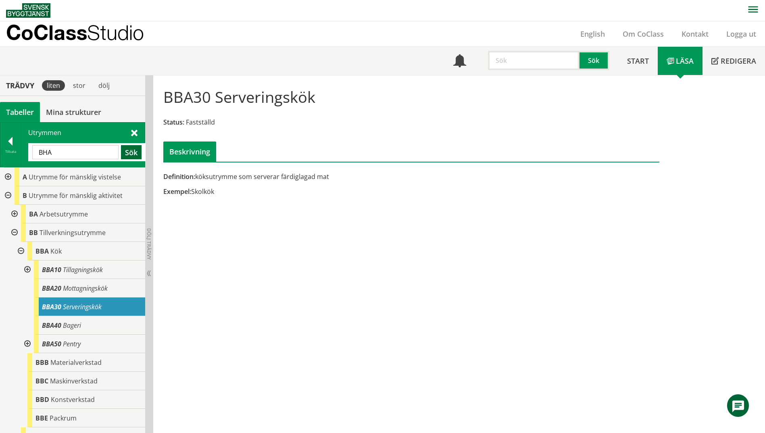
click at [123, 153] on button "Sök" at bounding box center [131, 152] width 21 height 14
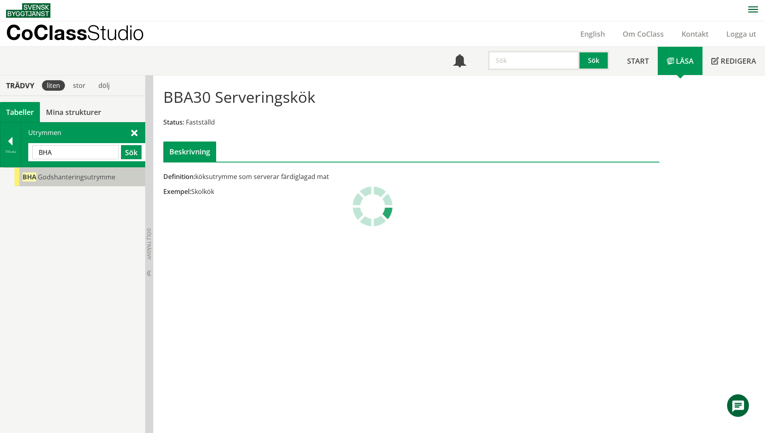
click at [87, 179] on span "Godshanteringsutrymme" at bounding box center [76, 177] width 77 height 9
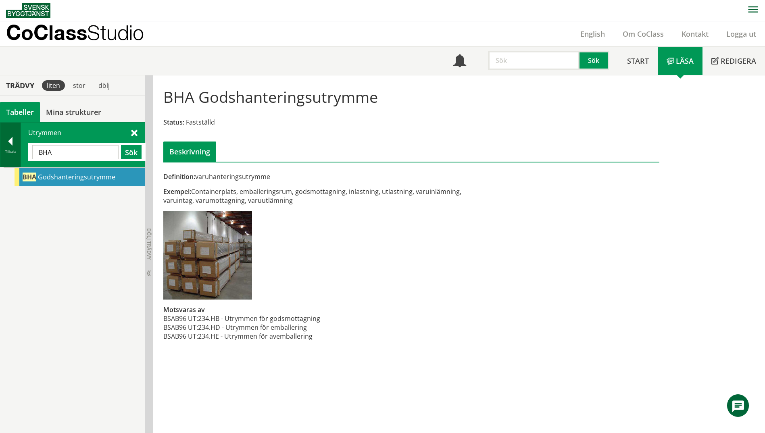
drag, startPoint x: 71, startPoint y: 153, endPoint x: 6, endPoint y: 153, distance: 65.7
click at [6, 153] on div "Tillbaka Utrymmen [GEOGRAPHIC_DATA] Sök" at bounding box center [72, 144] width 145 height 45
type input "kyl"
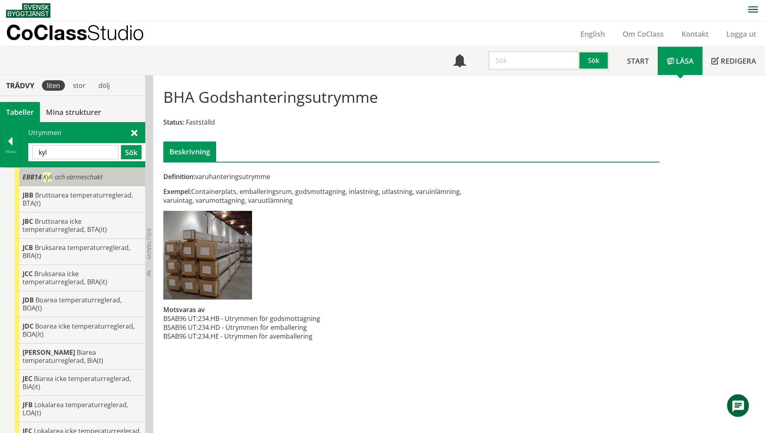
click at [113, 183] on div "EBB14 Kyl - och värmeschakt" at bounding box center [80, 177] width 131 height 19
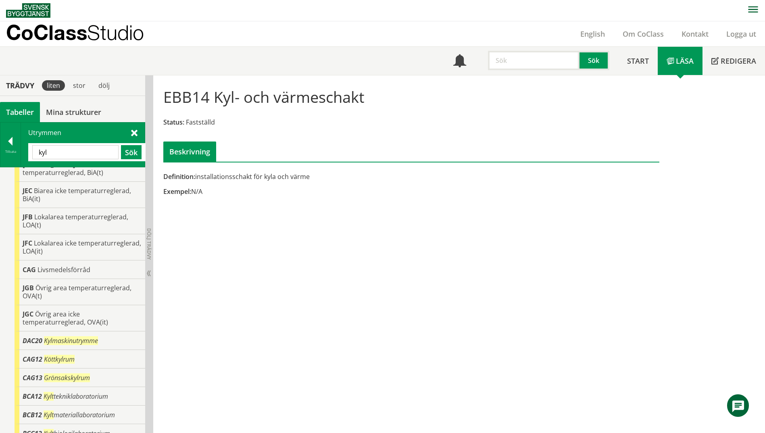
scroll to position [189, 0]
click at [13, 147] on div at bounding box center [10, 142] width 20 height 11
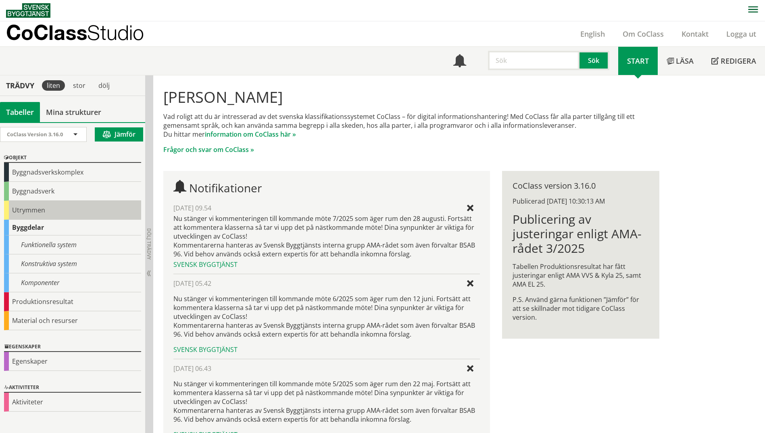
click at [7, 210] on div "Utrymmen" at bounding box center [72, 210] width 137 height 19
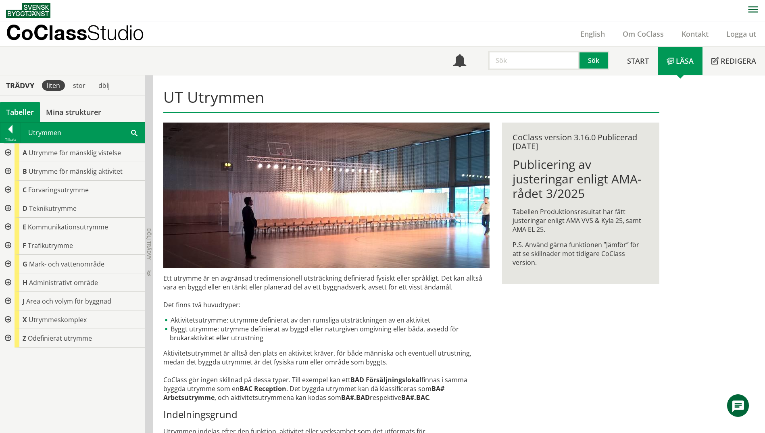
click at [7, 209] on div at bounding box center [7, 208] width 15 height 19
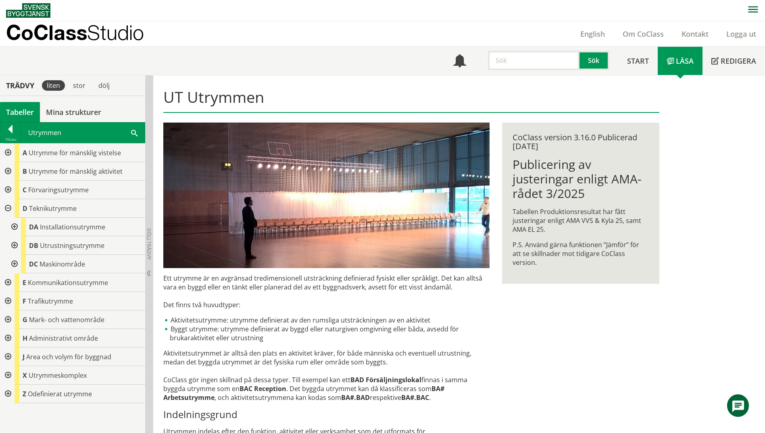
click at [4, 210] on div at bounding box center [7, 208] width 15 height 19
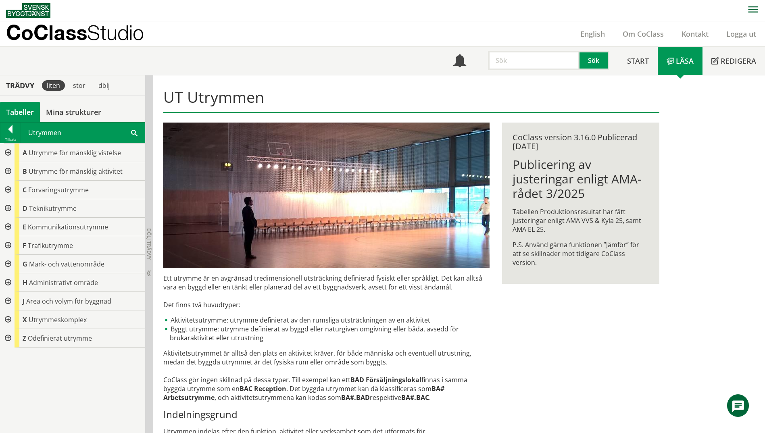
click at [8, 191] on div at bounding box center [7, 190] width 15 height 19
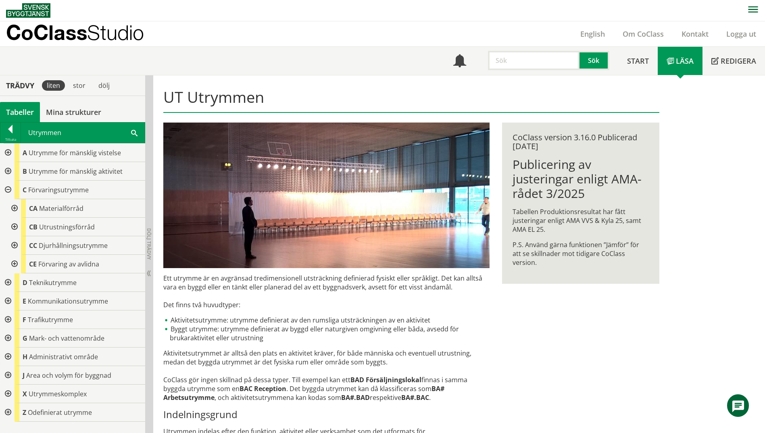
click at [16, 210] on div at bounding box center [13, 208] width 15 height 19
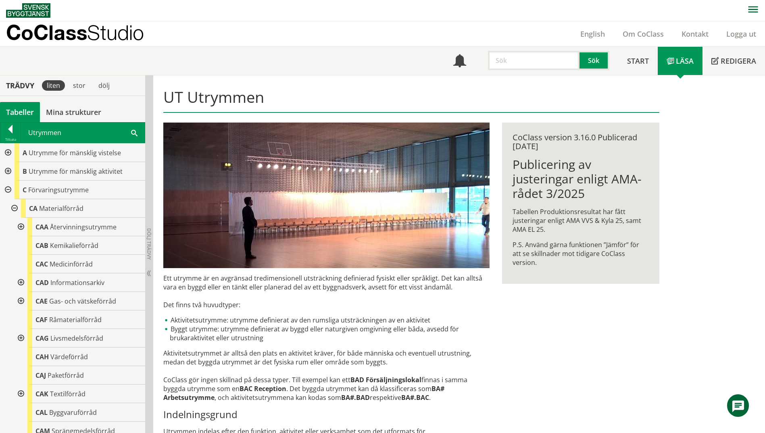
click at [22, 227] on div at bounding box center [20, 227] width 15 height 19
click at [13, 208] on div at bounding box center [13, 208] width 15 height 19
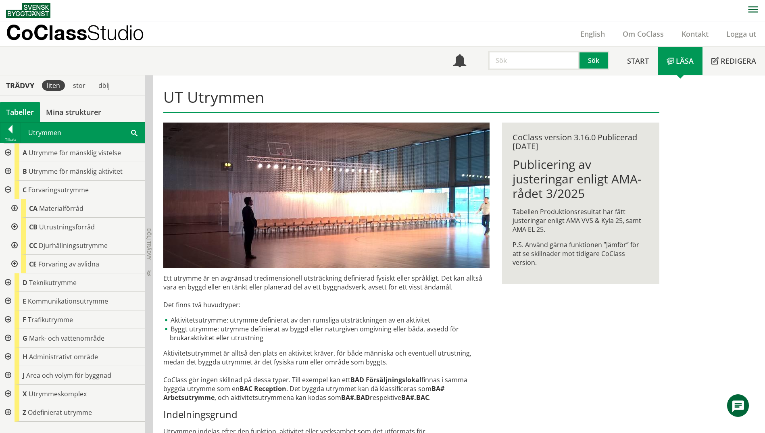
click at [14, 227] on div at bounding box center [13, 227] width 15 height 19
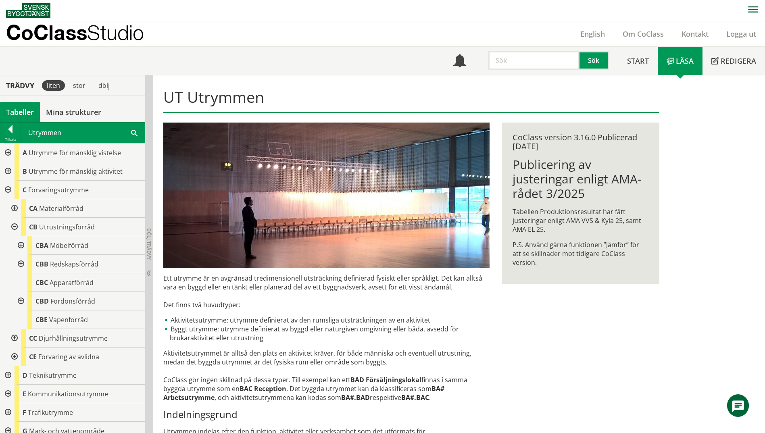
click at [23, 243] on div at bounding box center [20, 245] width 15 height 19
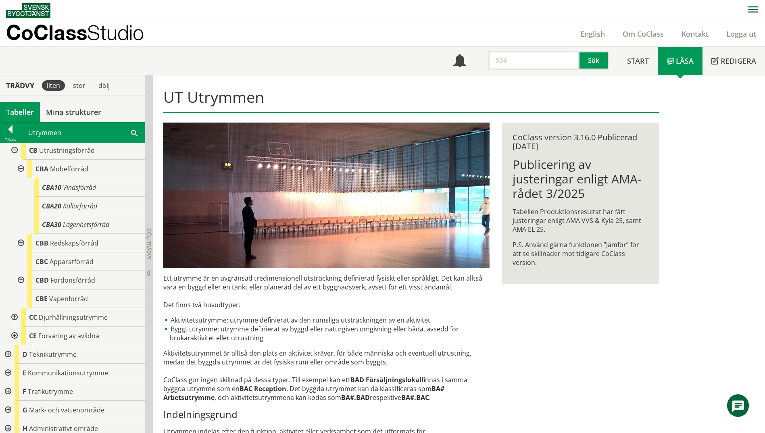
scroll to position [81, 0]
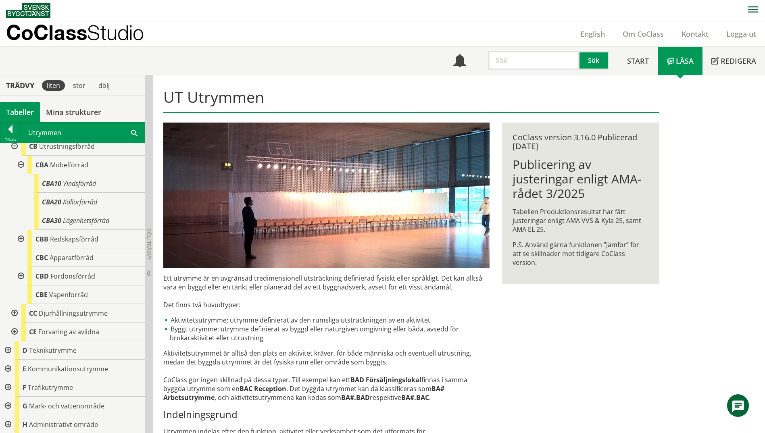
click at [19, 239] on div at bounding box center [20, 239] width 15 height 19
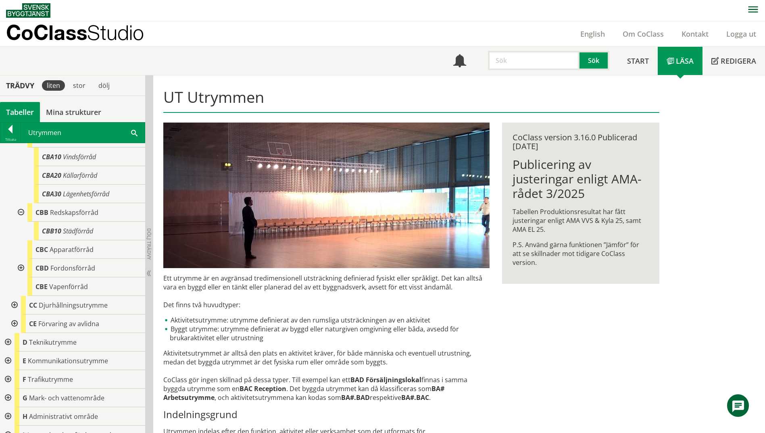
scroll to position [156, 0]
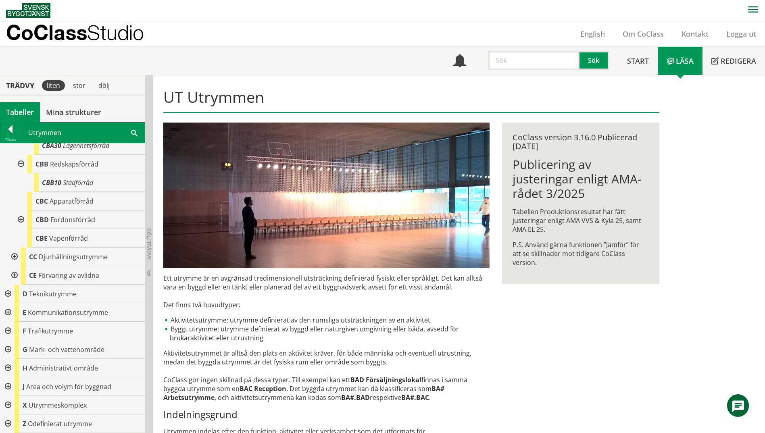
click at [19, 217] on div at bounding box center [20, 219] width 15 height 19
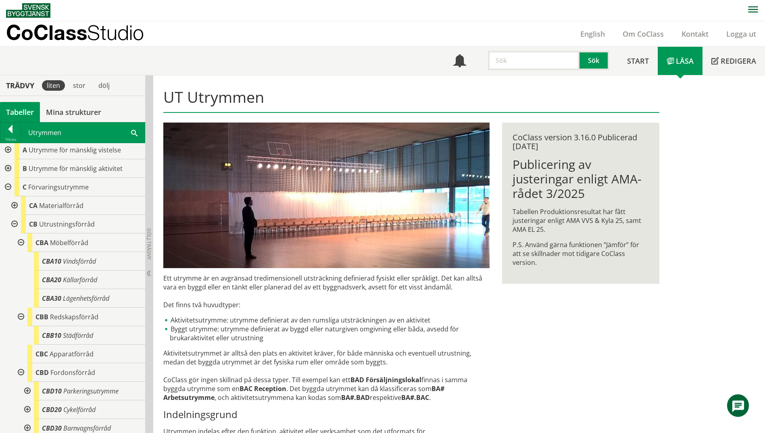
scroll to position [0, 0]
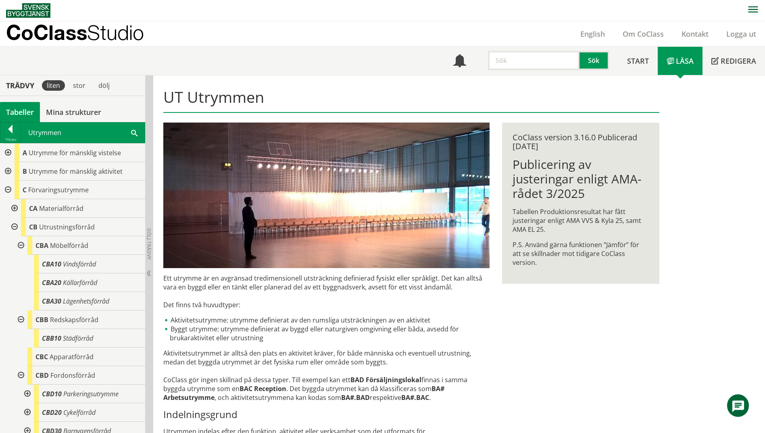
click at [132, 131] on span at bounding box center [134, 132] width 6 height 8
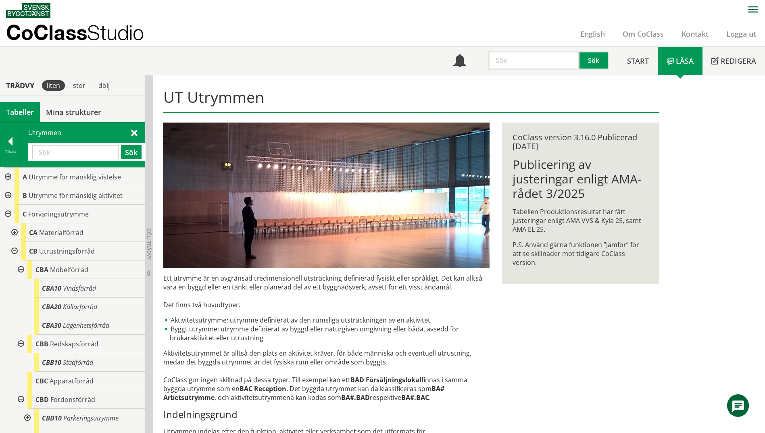
click at [67, 155] on input "text" at bounding box center [75, 152] width 86 height 14
type input "kyla"
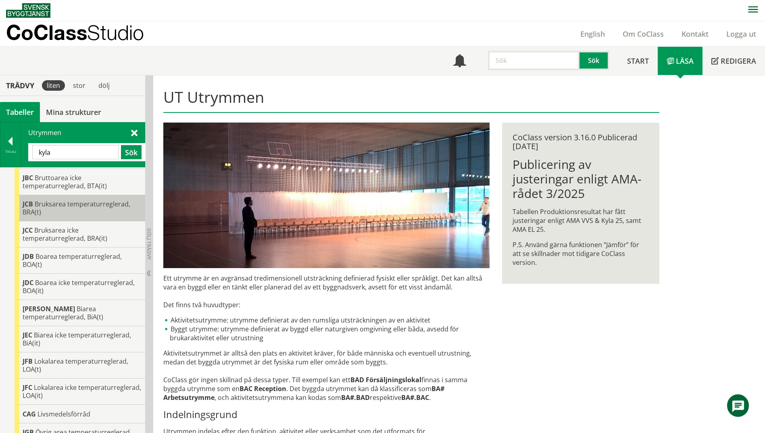
scroll to position [96, 0]
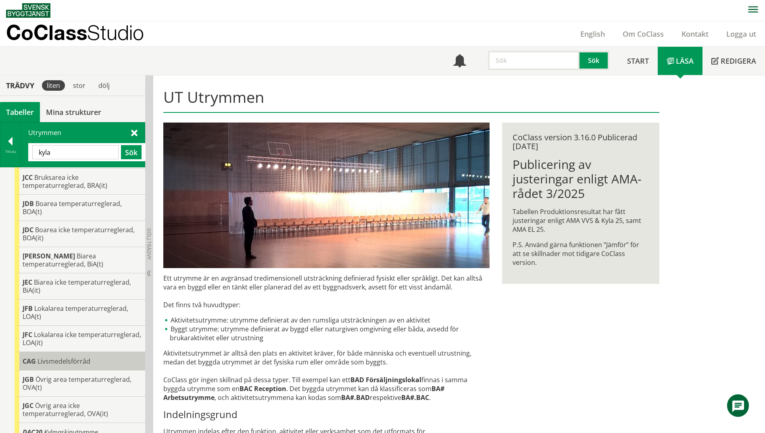
click at [69, 357] on span "Livsmedelsförråd" at bounding box center [63, 361] width 53 height 9
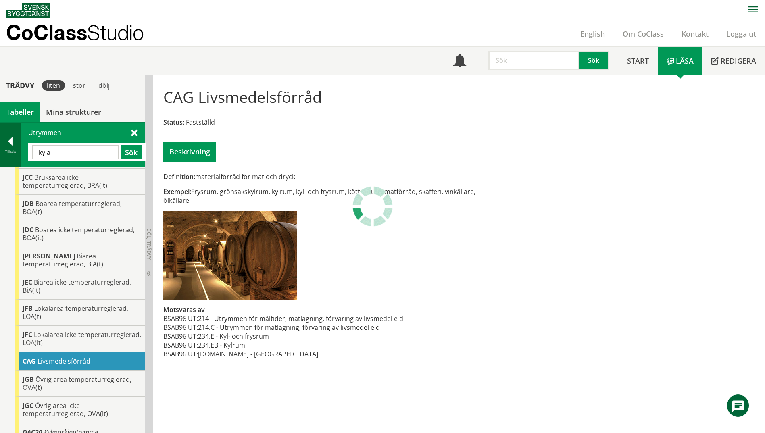
click at [7, 146] on div at bounding box center [10, 142] width 20 height 11
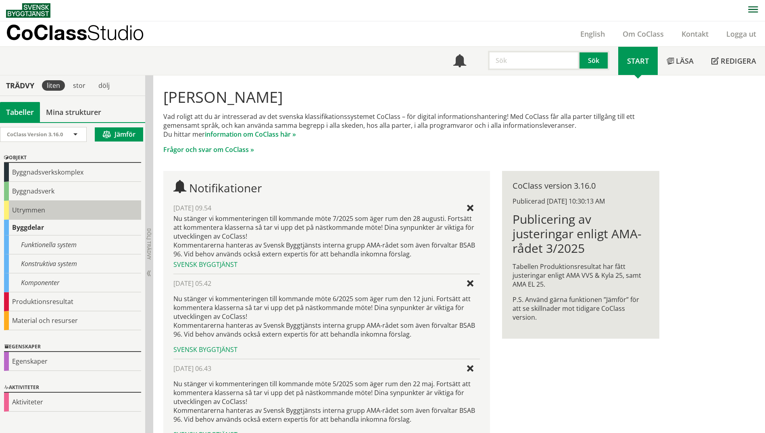
click at [16, 212] on div "Utrymmen" at bounding box center [72, 210] width 137 height 19
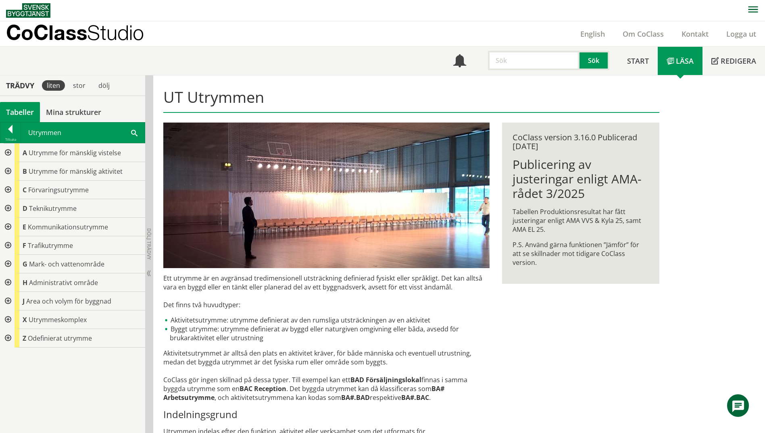
click at [8, 191] on div at bounding box center [7, 190] width 15 height 19
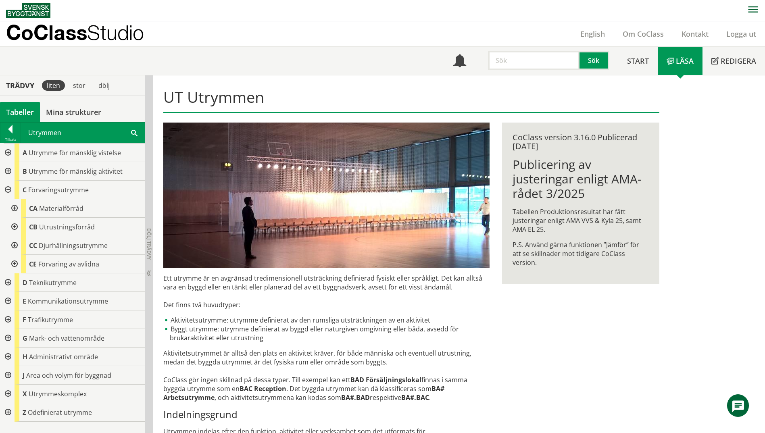
click at [19, 210] on div at bounding box center [13, 208] width 15 height 19
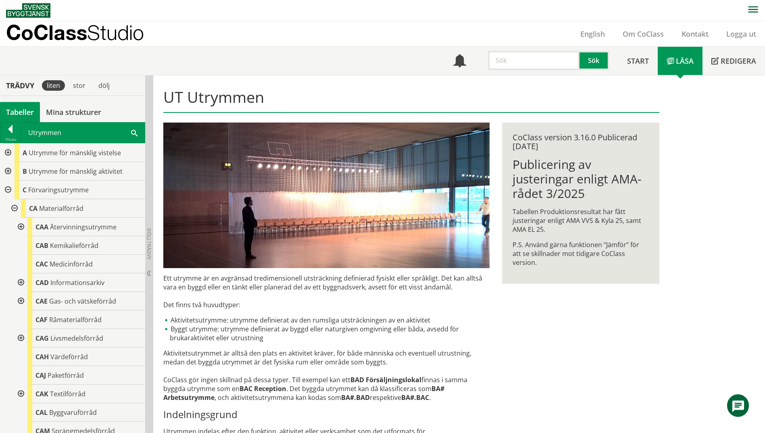
click at [19, 341] on div at bounding box center [20, 338] width 15 height 19
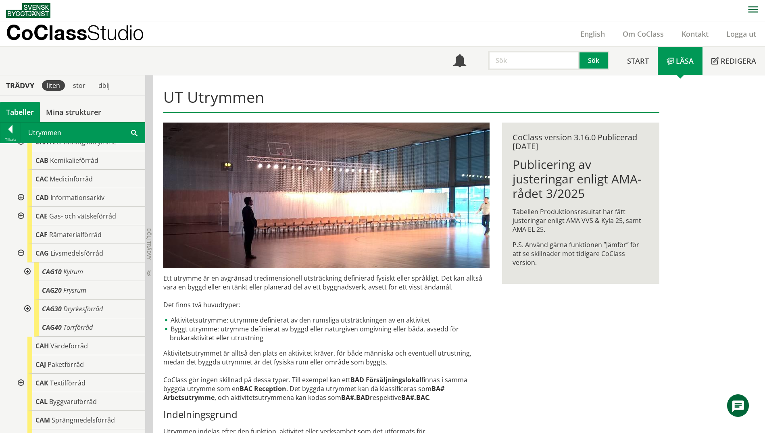
scroll to position [121, 0]
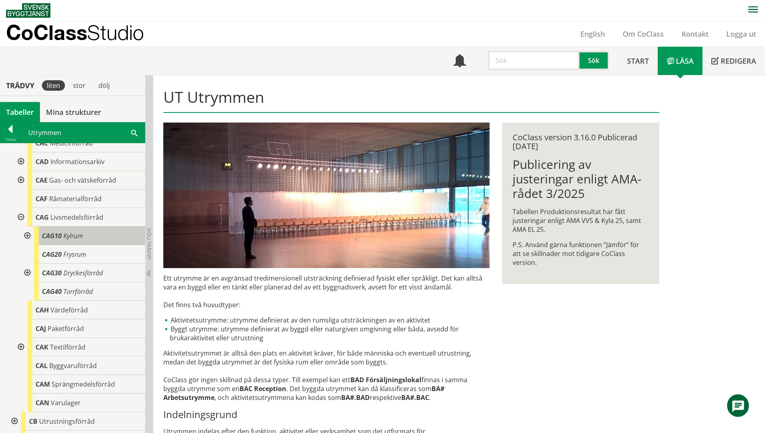
click at [96, 236] on div "CAG10 Kylrum" at bounding box center [89, 236] width 111 height 19
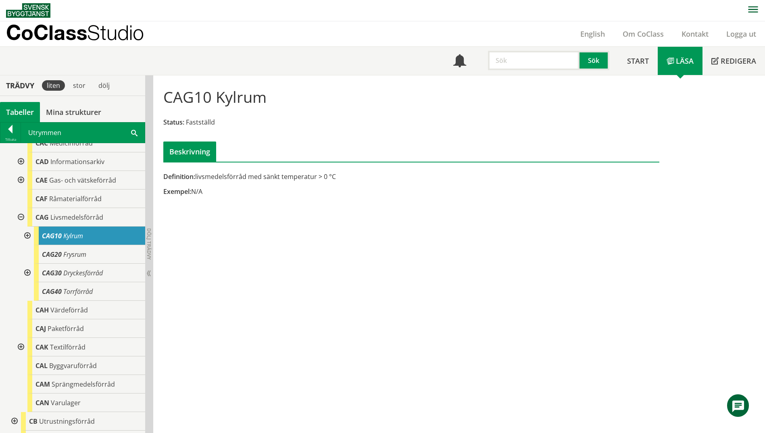
click at [131, 134] on span at bounding box center [134, 132] width 6 height 8
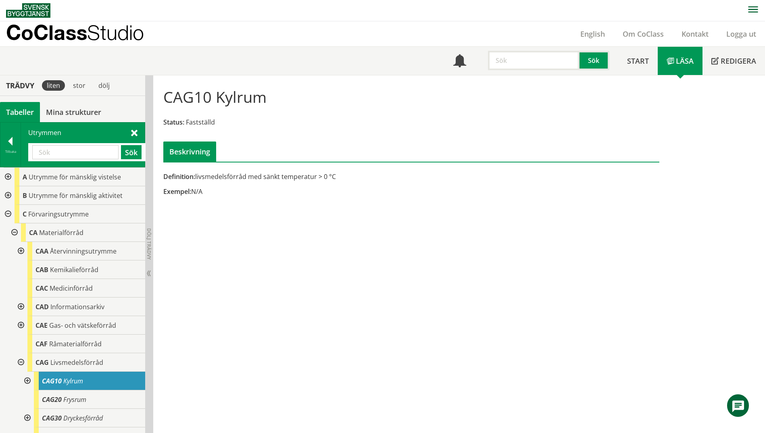
click at [8, 196] on div at bounding box center [7, 195] width 15 height 19
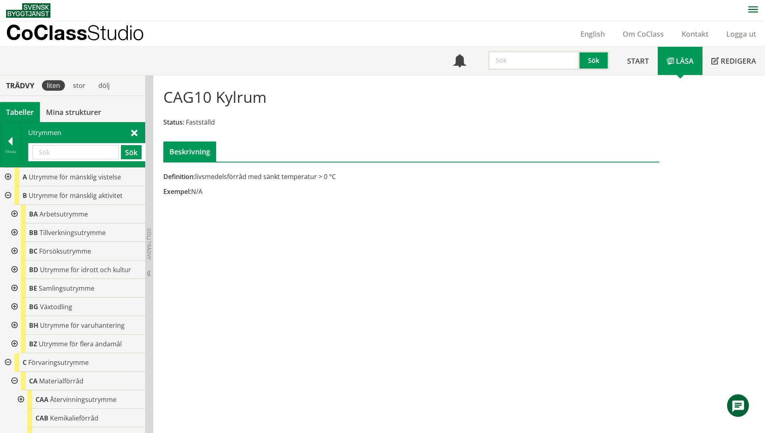
click at [15, 216] on div at bounding box center [13, 214] width 15 height 19
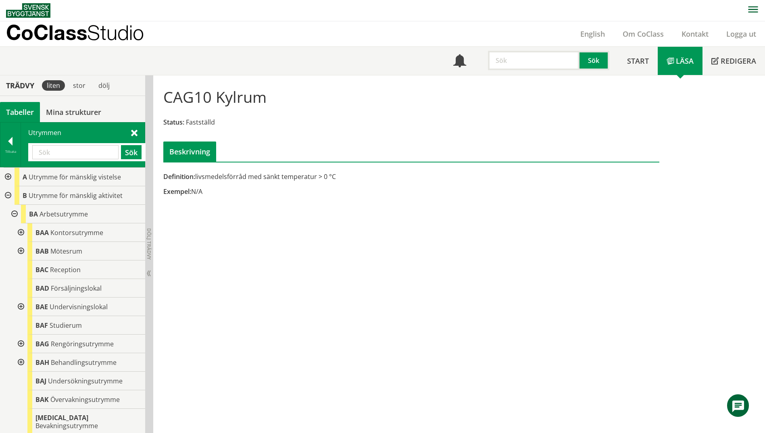
click at [20, 306] on div at bounding box center [20, 307] width 15 height 19
click at [29, 341] on div at bounding box center [26, 344] width 15 height 19
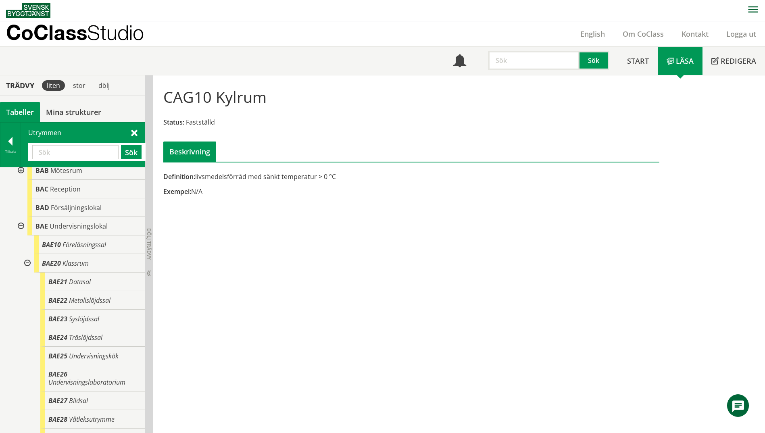
scroll to position [121, 0]
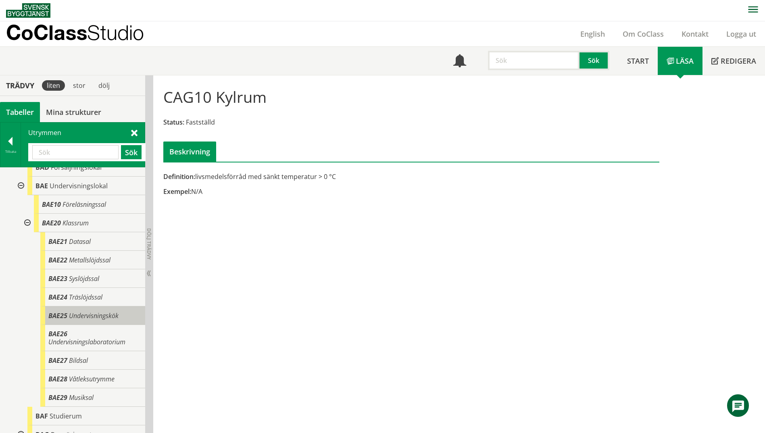
click at [100, 312] on span "Undervisningskök" at bounding box center [94, 315] width 50 height 9
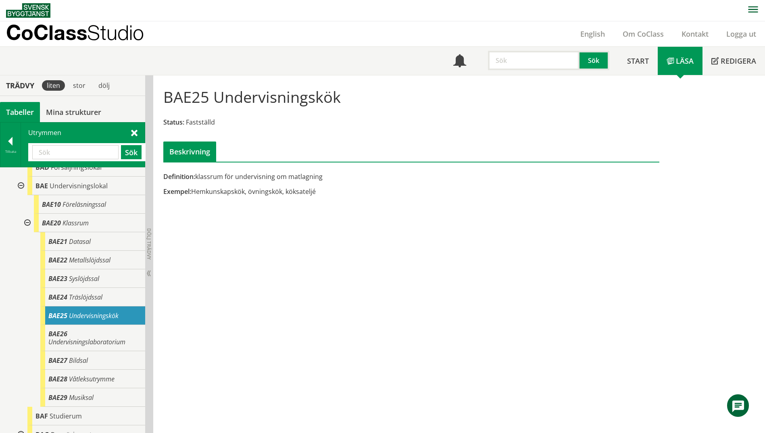
click at [135, 317] on div "BAE25 Undervisningskök" at bounding box center [92, 315] width 105 height 19
drag, startPoint x: 353, startPoint y: 98, endPoint x: 155, endPoint y: 99, distance: 197.9
click at [155, 99] on div "BAE25 Undervisningskök Status: Fastställd Beskrivning Definition: klassrum för …" at bounding box center [411, 140] width 516 height 131
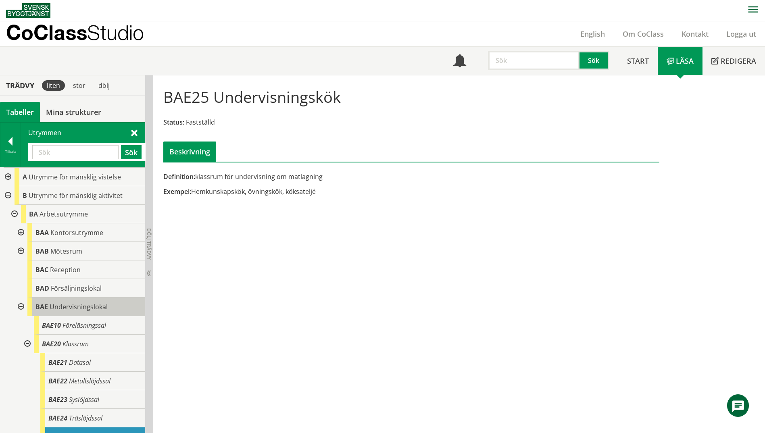
click at [64, 310] on span "Undervisningslokal" at bounding box center [79, 306] width 58 height 9
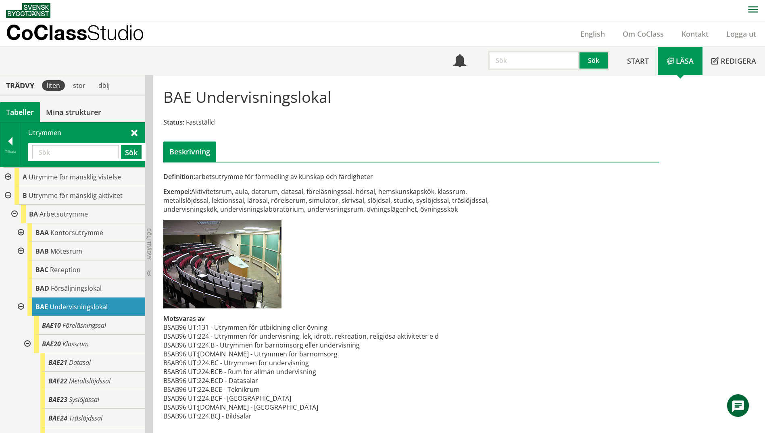
click at [71, 151] on input "text" at bounding box center [75, 152] width 86 height 14
click at [125, 150] on button "Sök" at bounding box center [131, 152] width 21 height 14
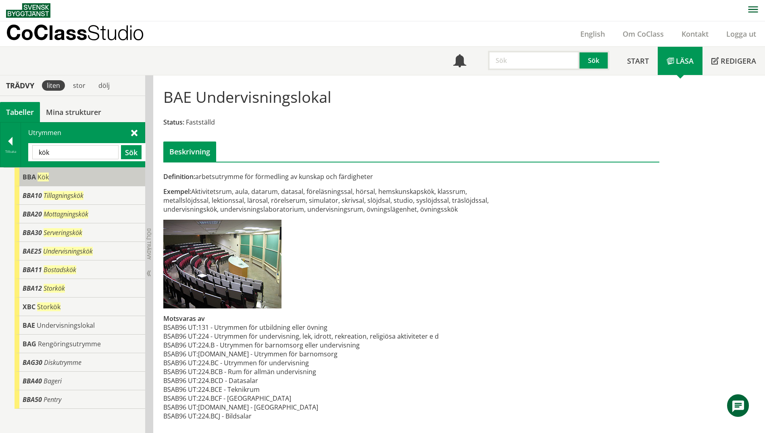
click at [29, 176] on span "BBA" at bounding box center [29, 177] width 13 height 9
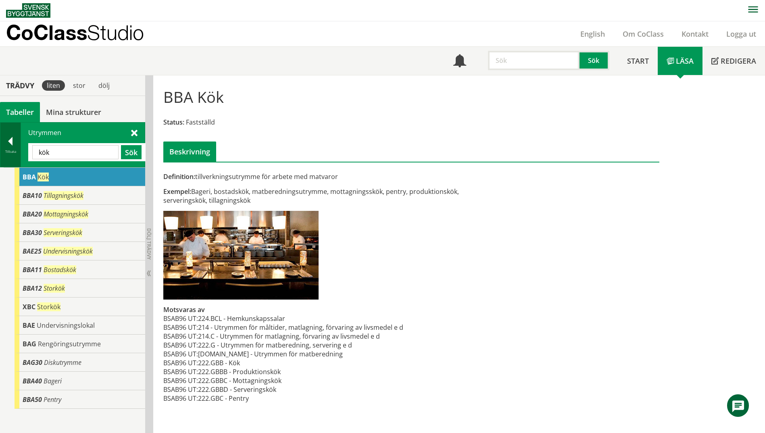
drag, startPoint x: 65, startPoint y: 152, endPoint x: 16, endPoint y: 152, distance: 48.8
click at [16, 152] on div "Tillbaka Utrymmen kök Sök" at bounding box center [72, 144] width 145 height 45
type input "caa"
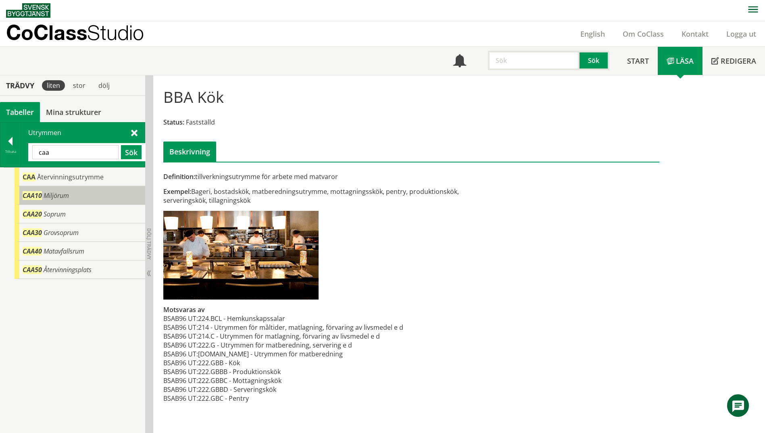
click at [74, 197] on div "CAA10 Miljörum" at bounding box center [80, 195] width 131 height 19
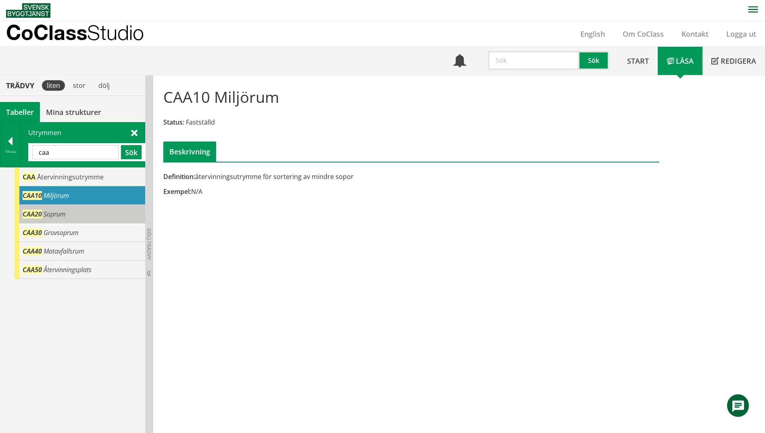
click at [58, 216] on span "Soprum" at bounding box center [55, 214] width 22 height 9
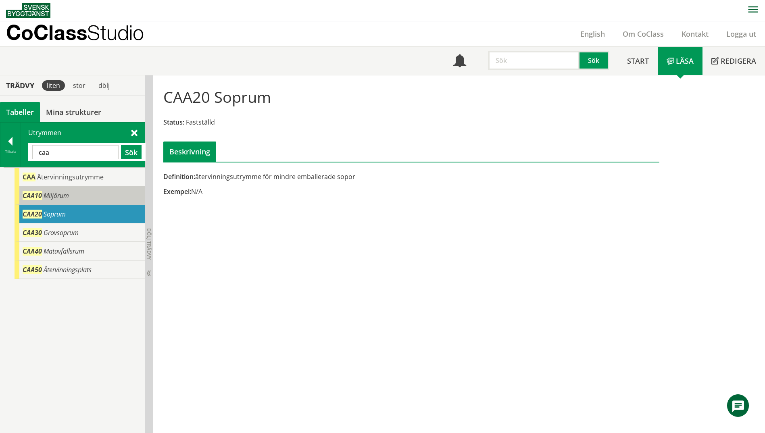
click at [71, 201] on div "CAA10 Miljörum" at bounding box center [80, 195] width 131 height 19
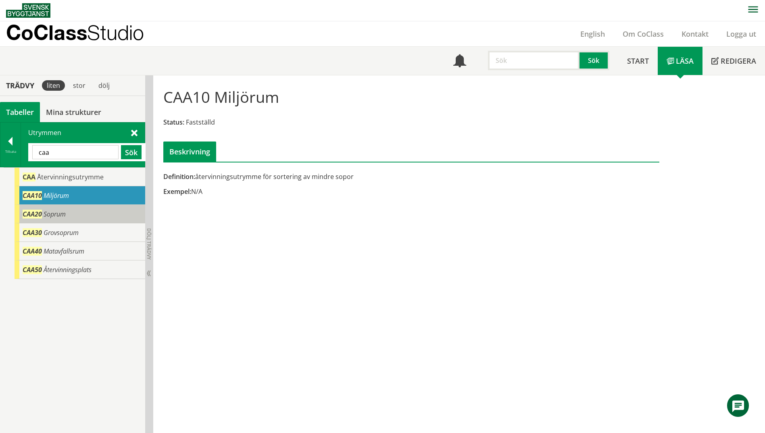
click at [73, 213] on div "CAA20 Soprum" at bounding box center [80, 214] width 131 height 19
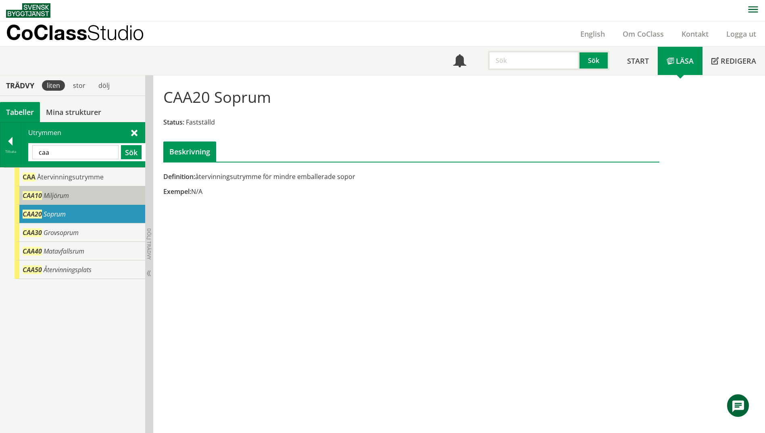
click at [83, 200] on div "CAA10 Miljörum" at bounding box center [80, 195] width 131 height 19
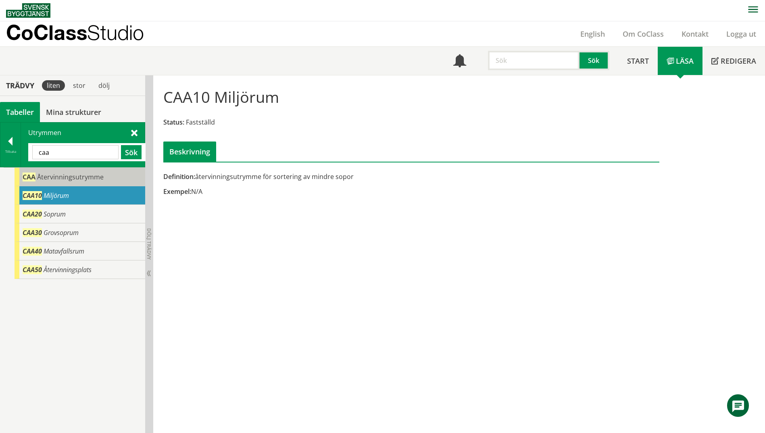
click at [86, 180] on span "Återvinningsutrymme" at bounding box center [70, 177] width 67 height 9
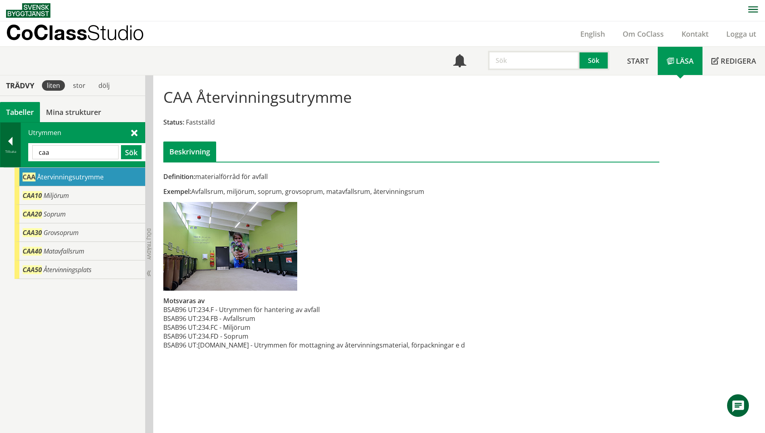
click at [12, 144] on div at bounding box center [10, 142] width 20 height 11
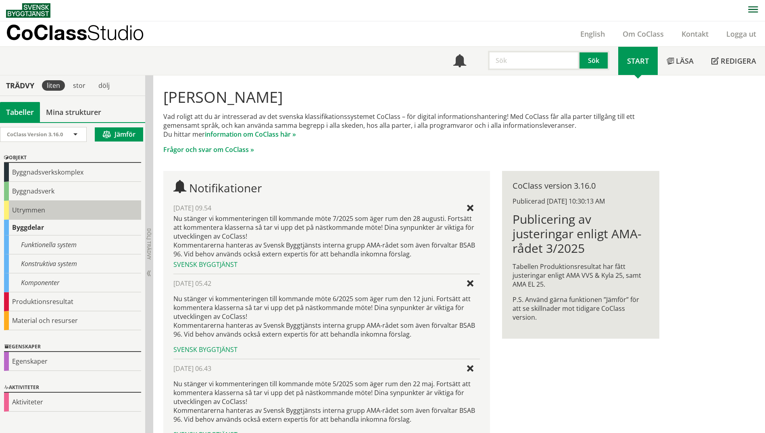
click at [15, 210] on div "Utrymmen" at bounding box center [72, 210] width 137 height 19
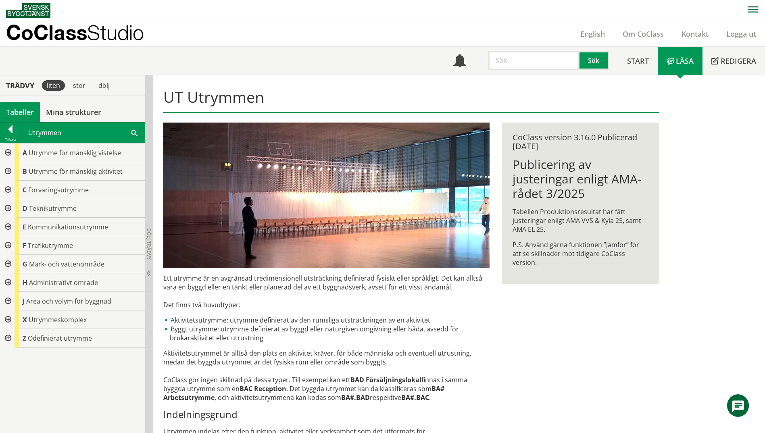
click at [6, 169] on div at bounding box center [7, 171] width 15 height 19
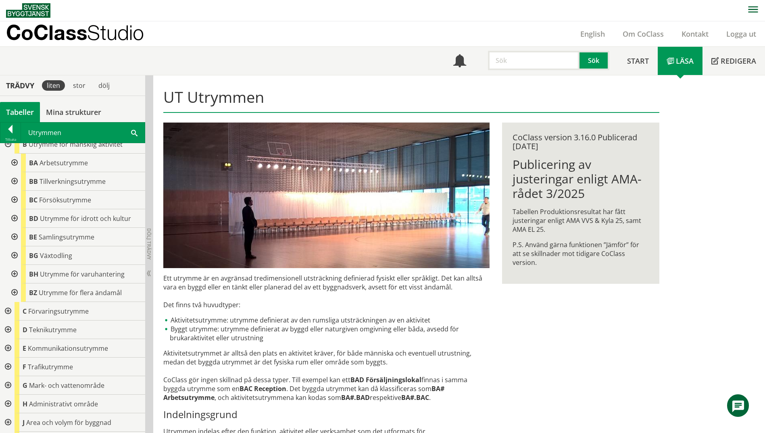
scroll to position [63, 0]
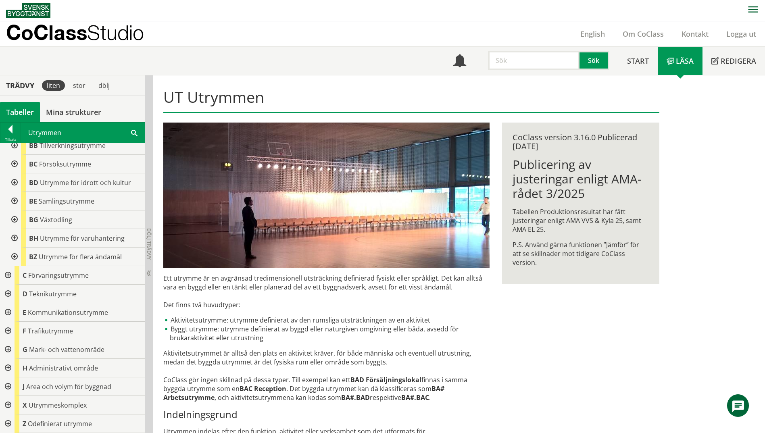
click at [10, 295] on div at bounding box center [7, 294] width 15 height 19
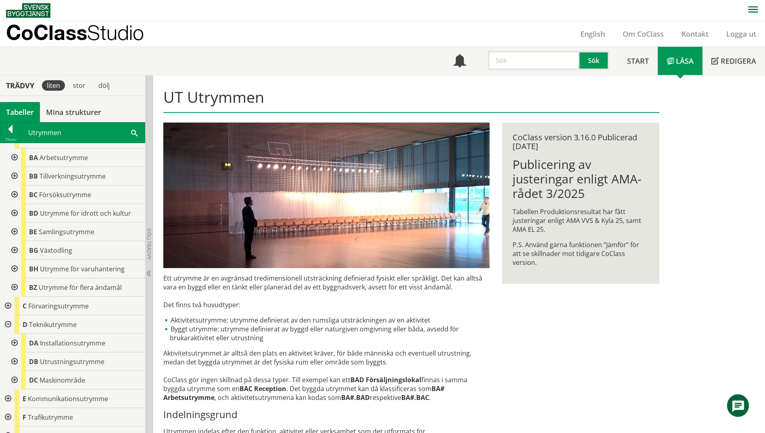
scroll to position [0, 0]
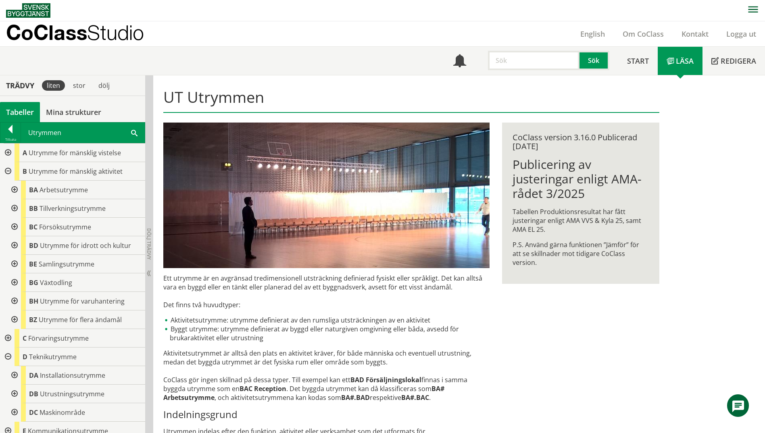
click at [17, 189] on div at bounding box center [13, 190] width 15 height 19
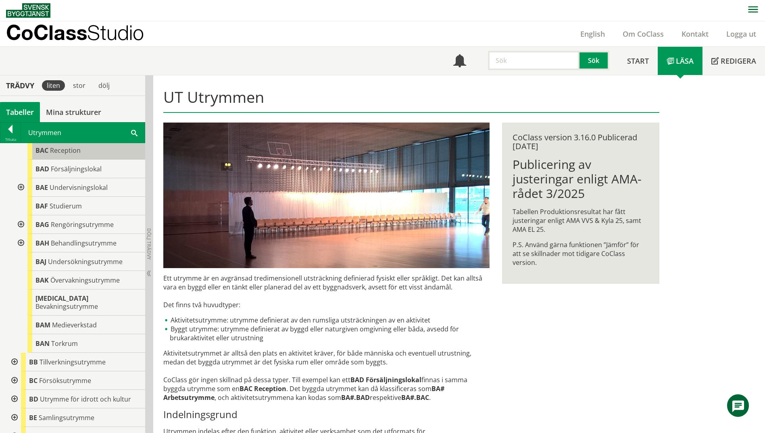
scroll to position [40, 0]
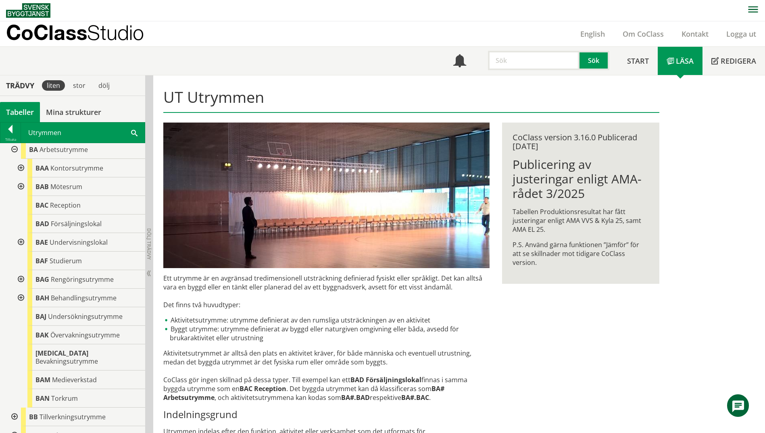
click at [22, 241] on div at bounding box center [20, 242] width 15 height 19
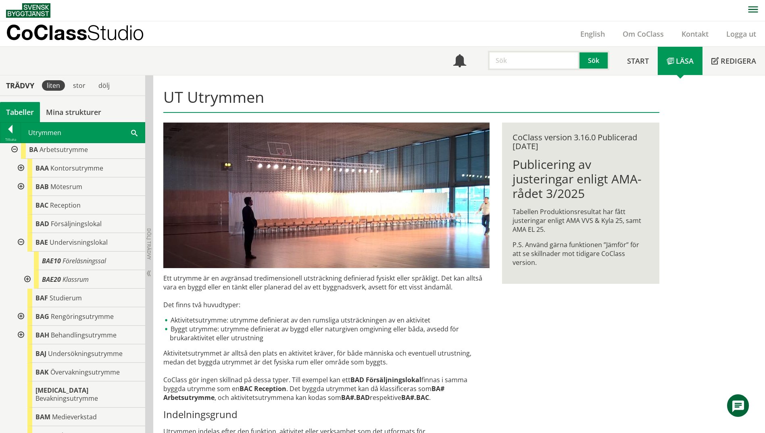
click at [27, 279] on div at bounding box center [26, 279] width 15 height 19
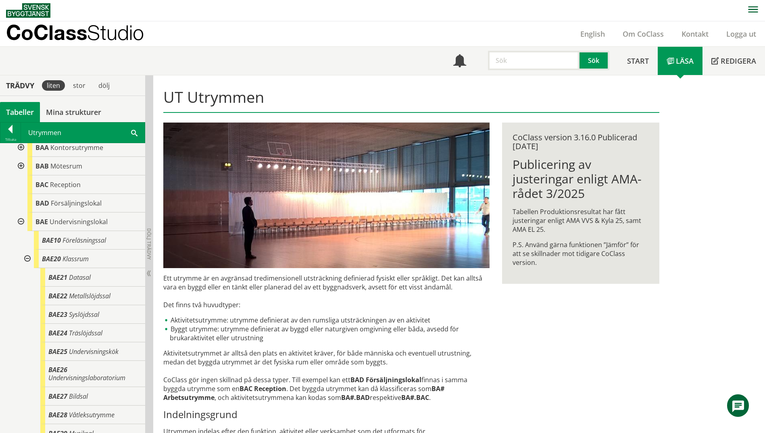
scroll to position [81, 0]
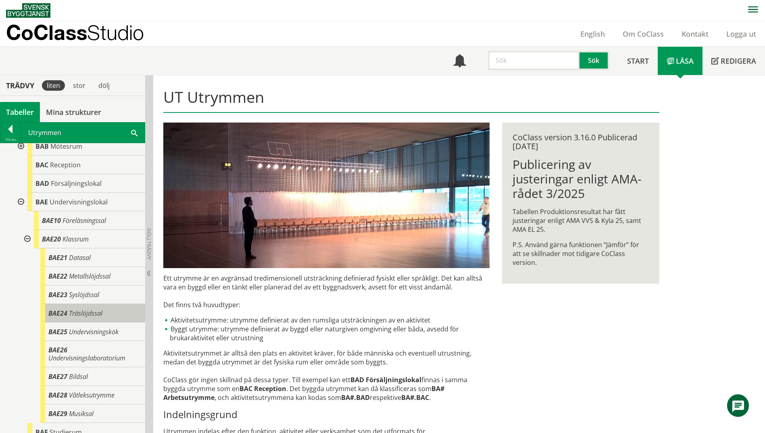
click at [94, 314] on span "Träslöjdssal" at bounding box center [85, 313] width 33 height 9
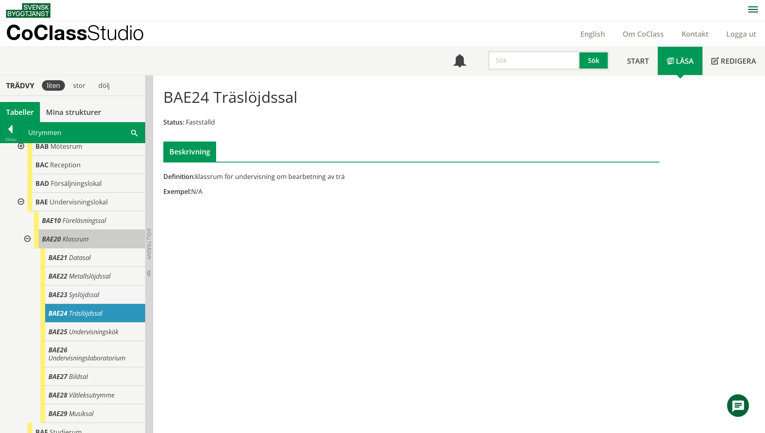
click at [77, 241] on span "Klassrum" at bounding box center [75, 239] width 26 height 9
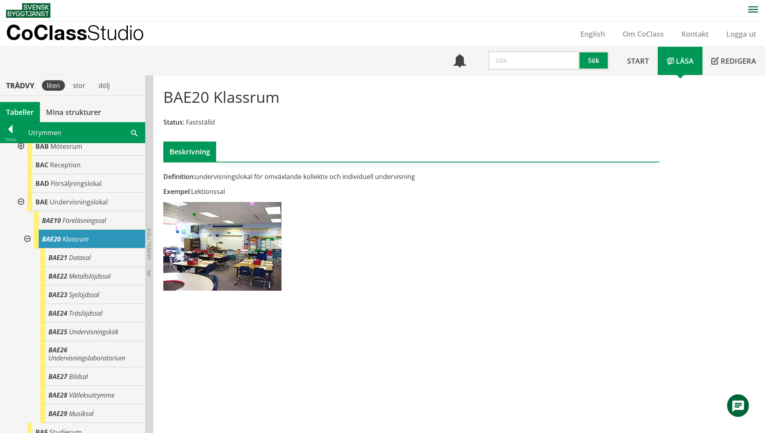
scroll to position [40, 0]
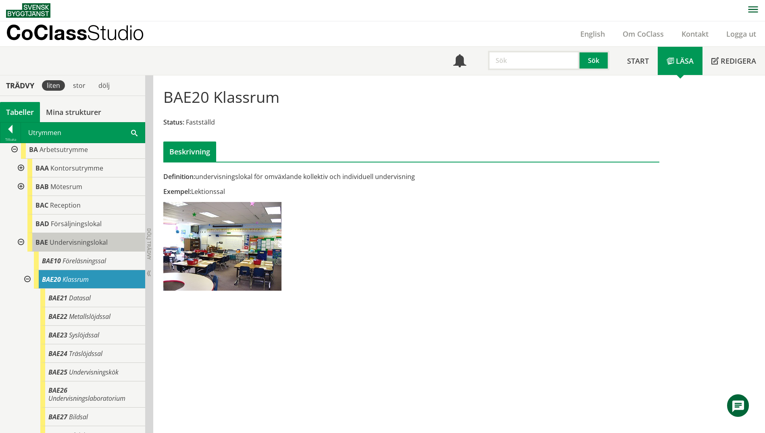
click at [75, 245] on span "Undervisningslokal" at bounding box center [79, 242] width 58 height 9
